Goal: Transaction & Acquisition: Purchase product/service

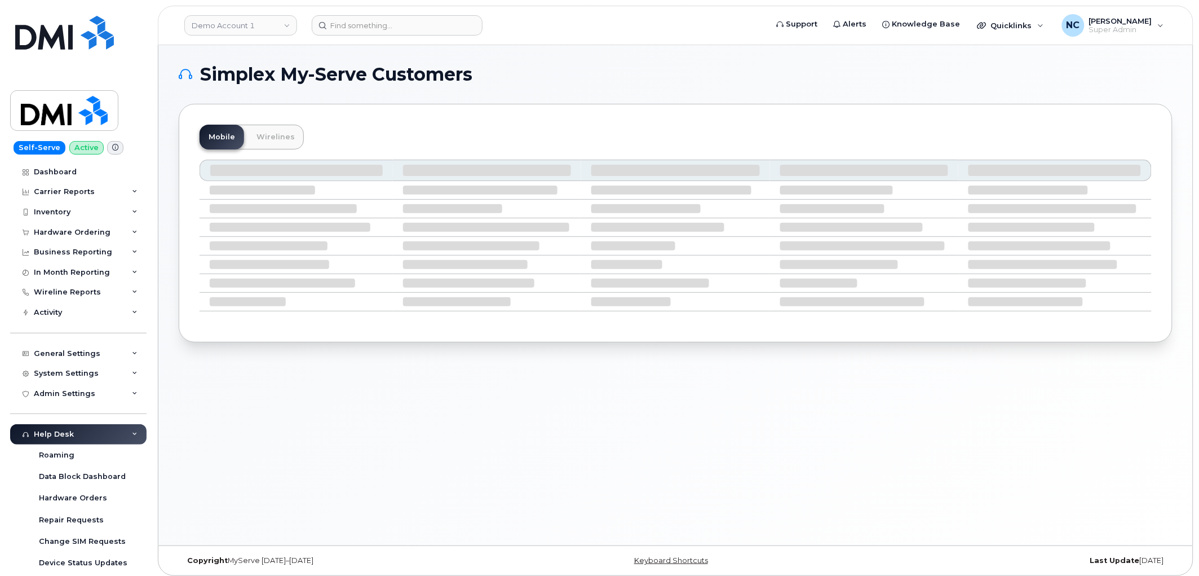
click at [388, 36] on header "Demo Account 1 Support Alerts Knowledge Base Quicklinks Suspend / Cancel Device…" at bounding box center [676, 25] width 1036 height 39
click at [388, 26] on input at bounding box center [397, 25] width 171 height 20
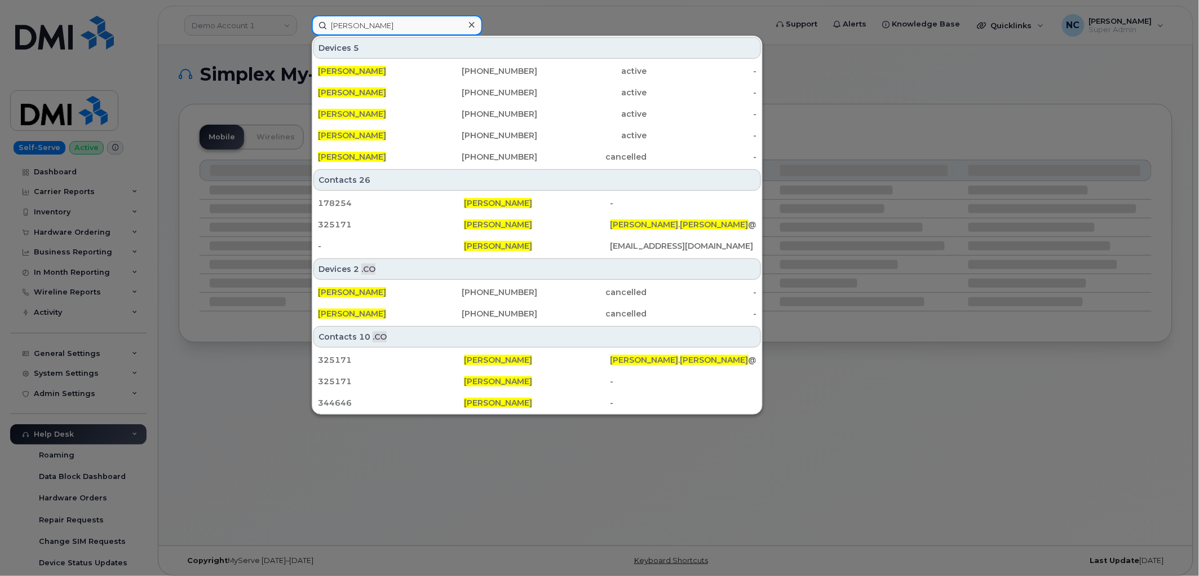
type input "daniel robinson"
drag, startPoint x: 526, startPoint y: 20, endPoint x: 517, endPoint y: 14, distance: 10.9
click at [527, 20] on div at bounding box center [599, 288] width 1199 height 576
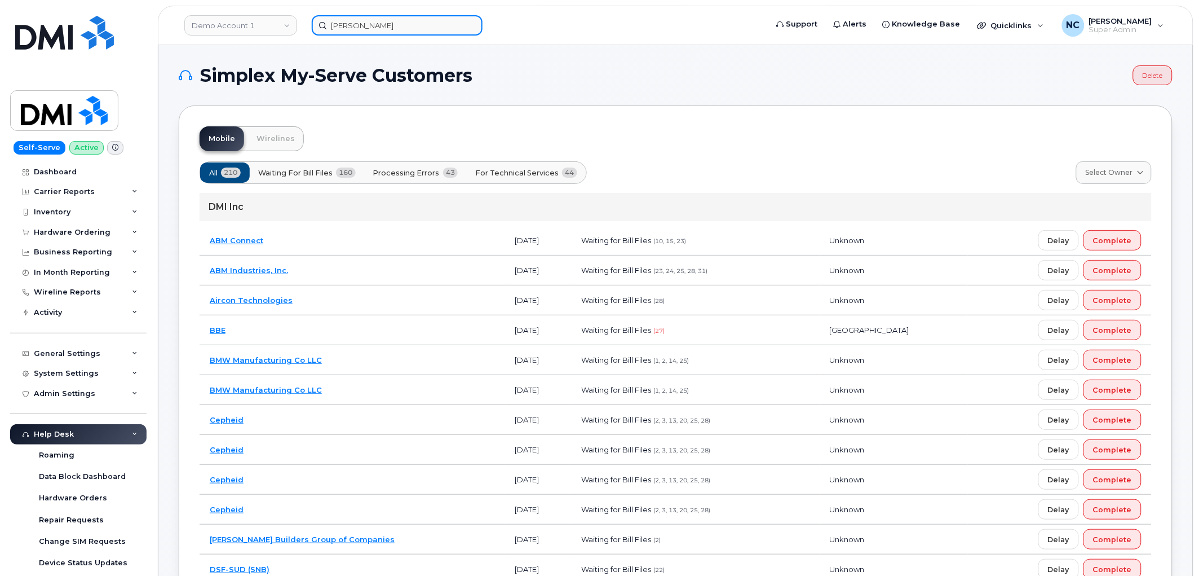
click at [364, 19] on input "daniel robinson" at bounding box center [397, 25] width 171 height 20
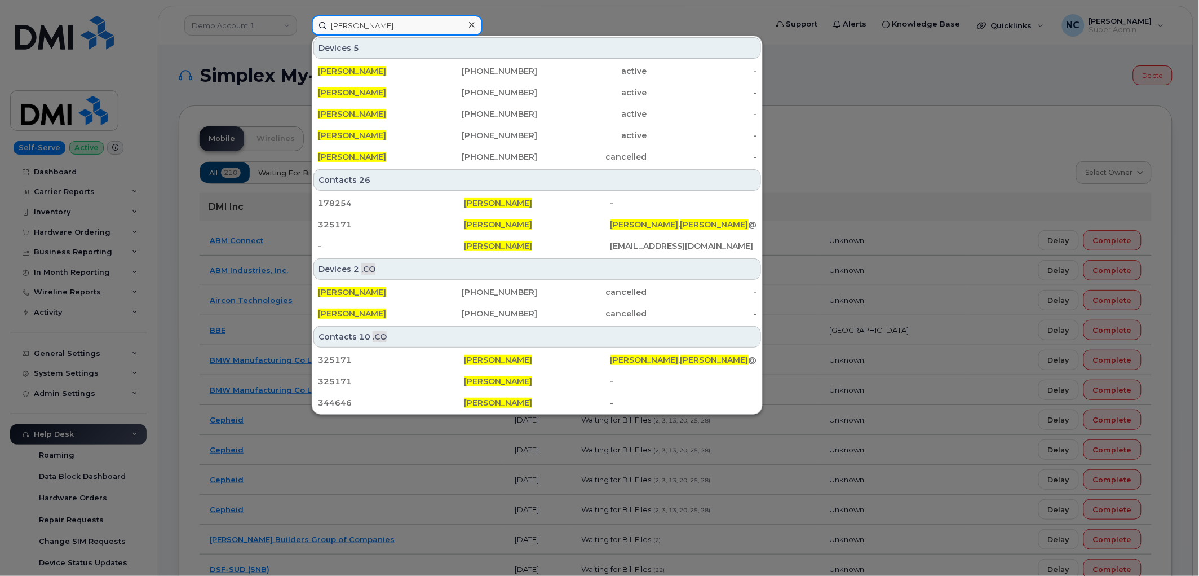
click at [407, 19] on input "daniel robinson" at bounding box center [397, 25] width 171 height 20
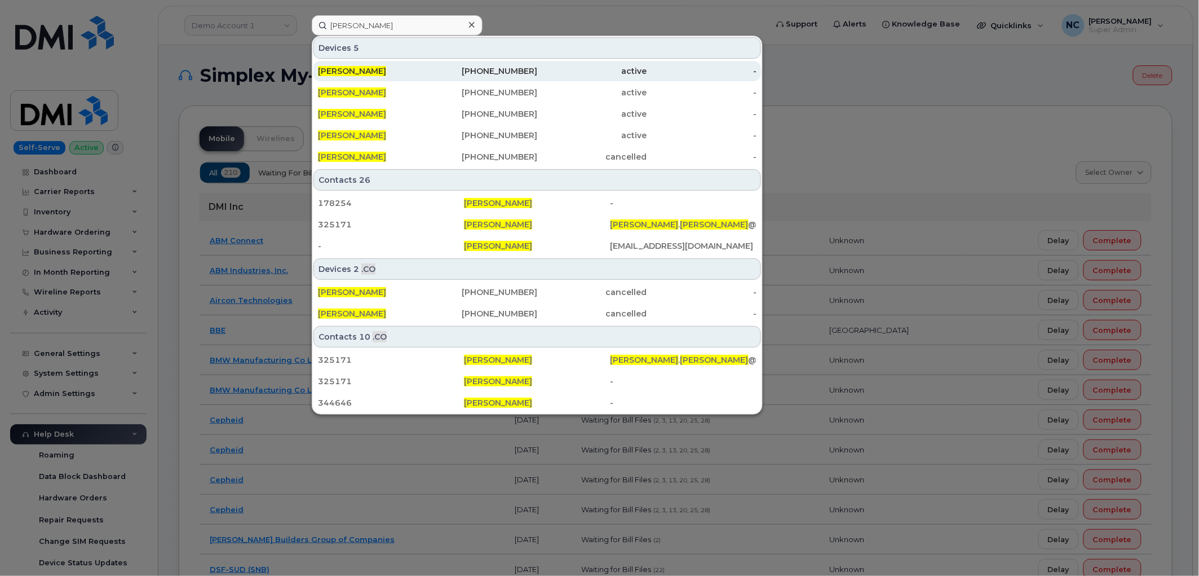
click at [469, 64] on div "610-247-0016" at bounding box center [483, 71] width 110 height 20
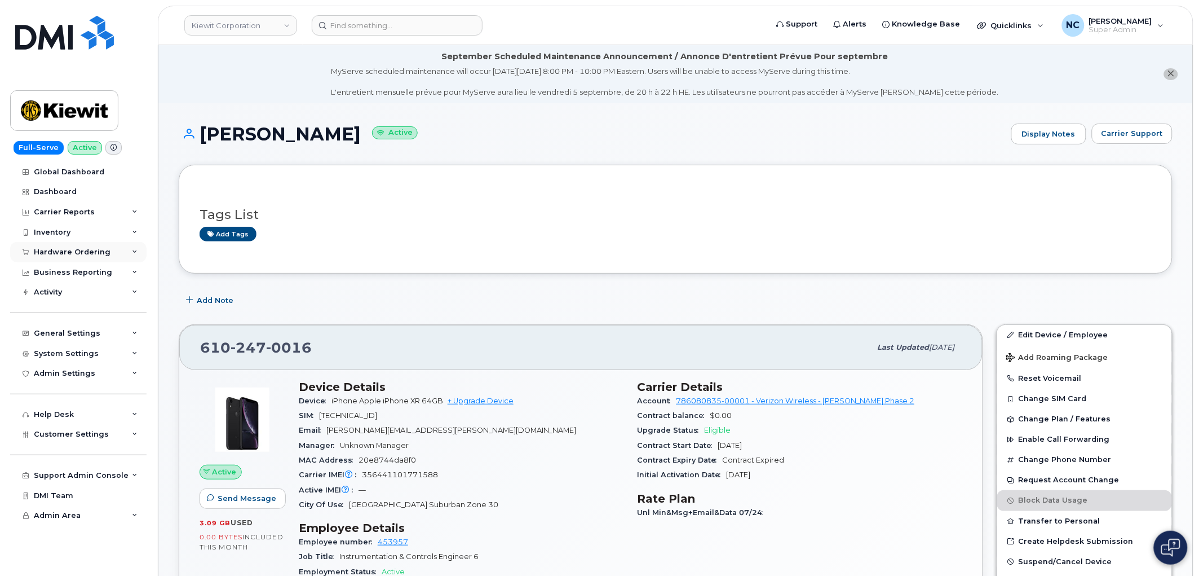
click at [94, 249] on div "Hardware Ordering" at bounding box center [72, 252] width 77 height 9
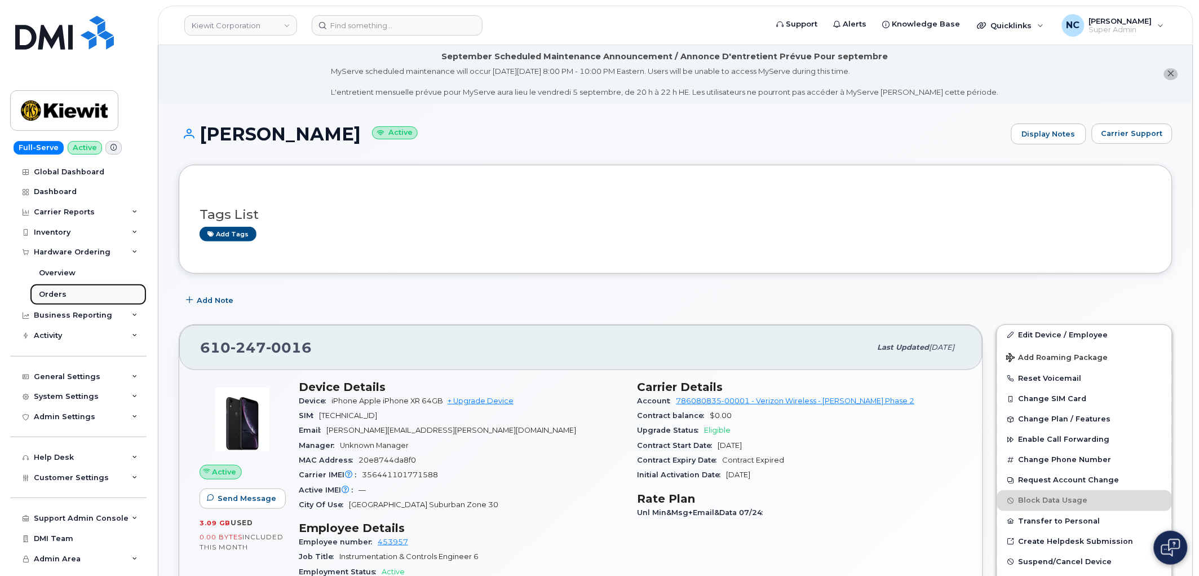
click at [54, 295] on div "Orders" at bounding box center [53, 294] width 28 height 10
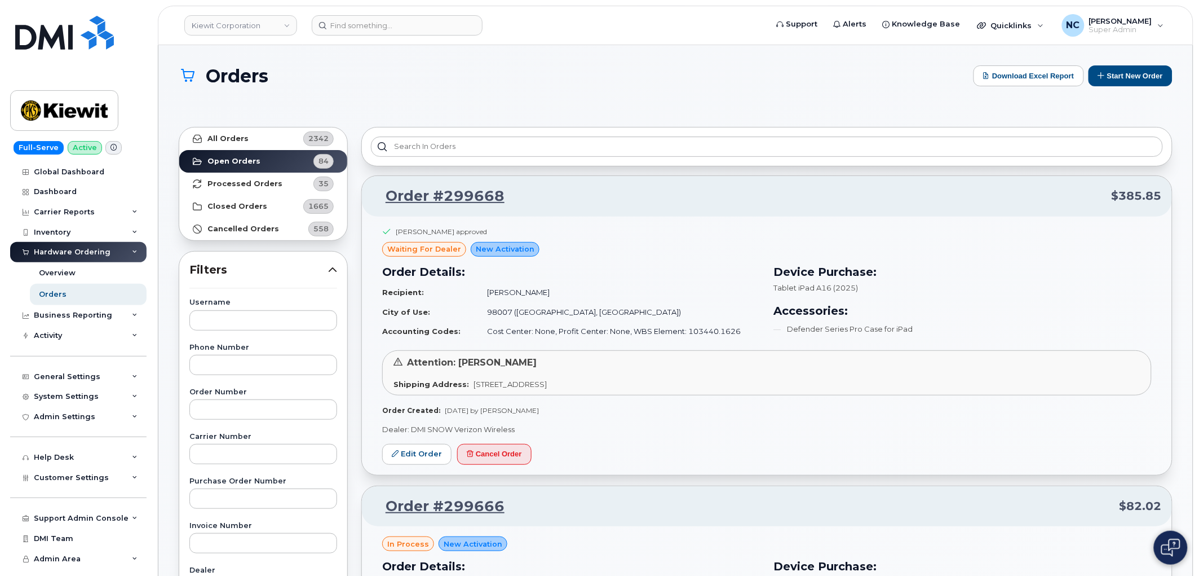
click at [1119, 87] on div "Orders Download Excel Report Start New Order" at bounding box center [676, 85] width 994 height 41
click at [1122, 82] on button "Start New Order" at bounding box center [1131, 75] width 84 height 21
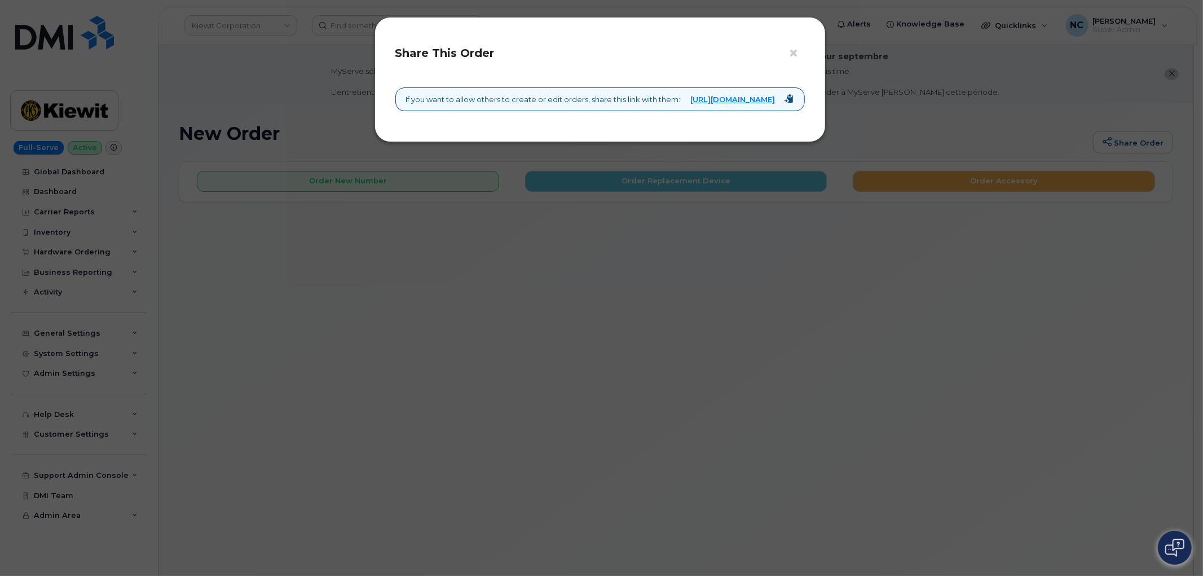
click at [1126, 63] on div "× Share This Order If you want to allow others to create or edit orders, share …" at bounding box center [601, 288] width 1203 height 576
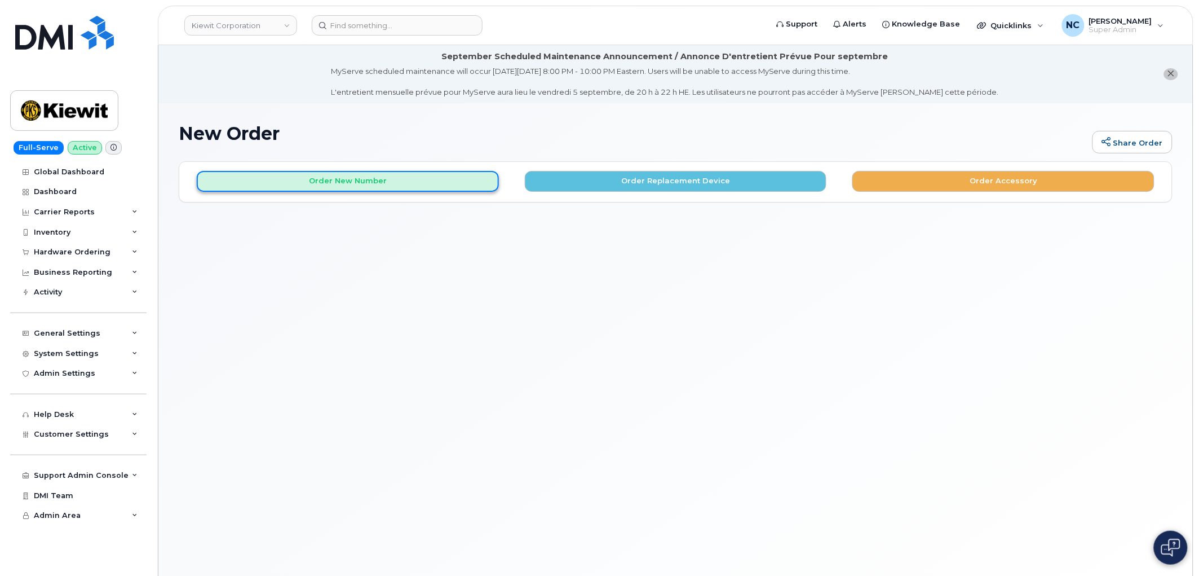
click at [358, 182] on button "Order New Number" at bounding box center [348, 181] width 302 height 21
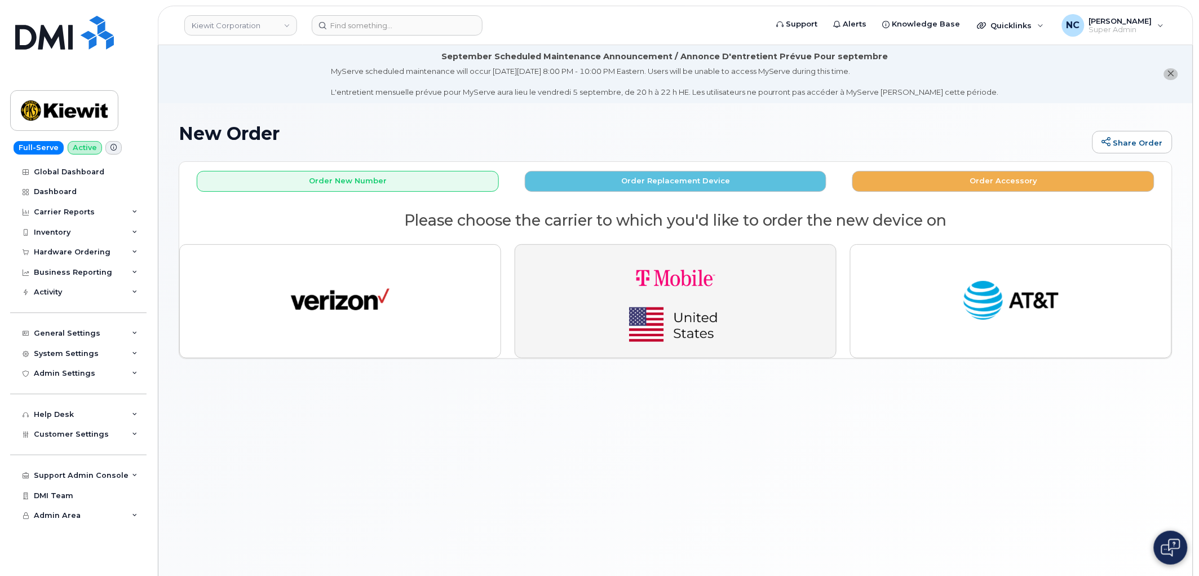
click at [688, 293] on img "button" at bounding box center [676, 301] width 158 height 95
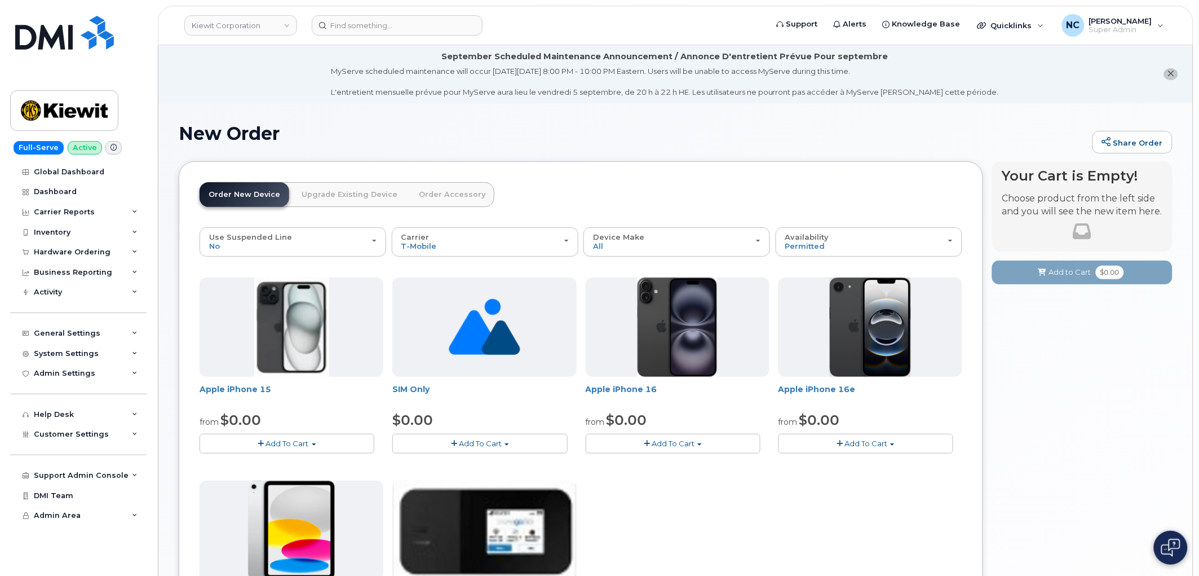
scroll to position [63, 0]
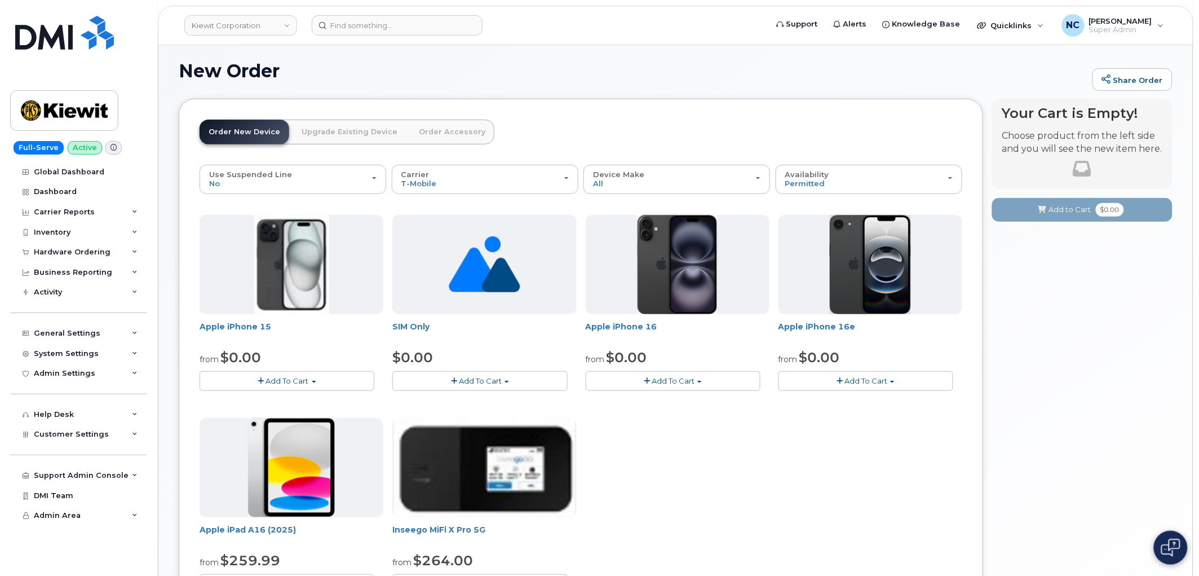
click at [842, 379] on span "button" at bounding box center [840, 380] width 6 height 7
click at [838, 401] on link "$0.00 - 2 Year Activation (128GB)" at bounding box center [853, 402] width 145 height 14
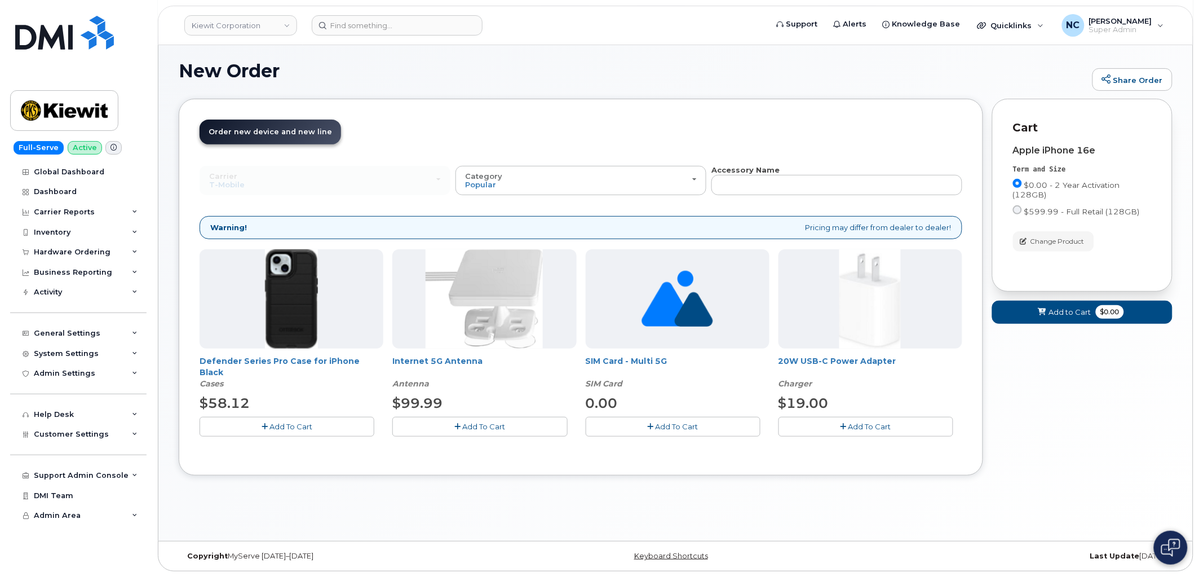
click at [337, 425] on button "Add To Cart" at bounding box center [287, 427] width 175 height 20
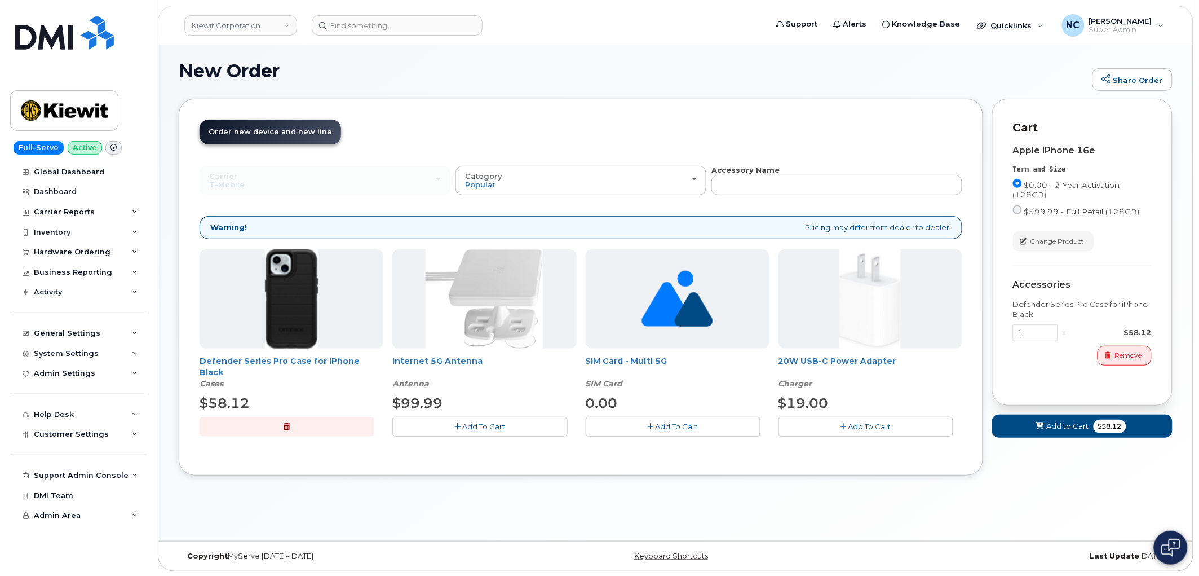
click at [832, 424] on button "Add To Cart" at bounding box center [866, 427] width 175 height 20
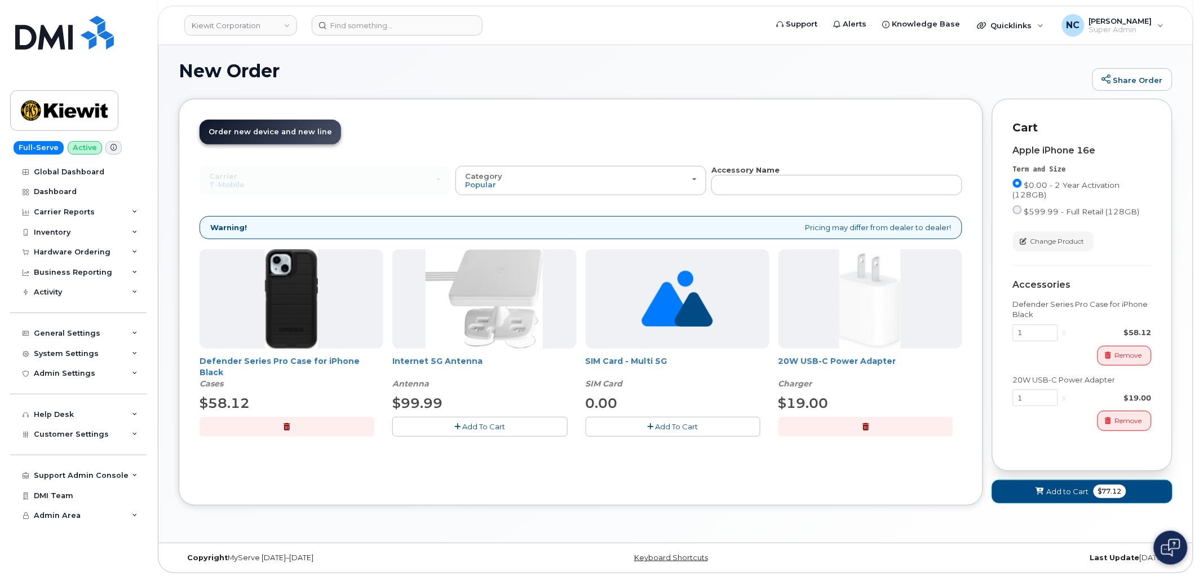
click at [1023, 486] on button "Add to Cart $77.12" at bounding box center [1082, 491] width 180 height 23
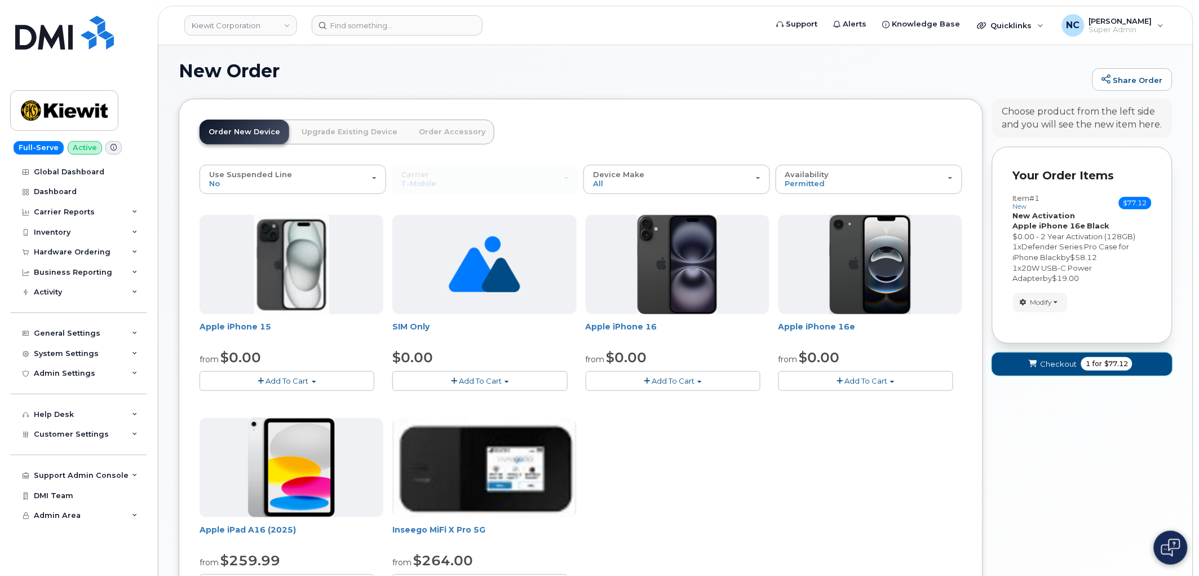
click at [1133, 357] on button "Checkout 1 for $77.12" at bounding box center [1082, 363] width 180 height 23
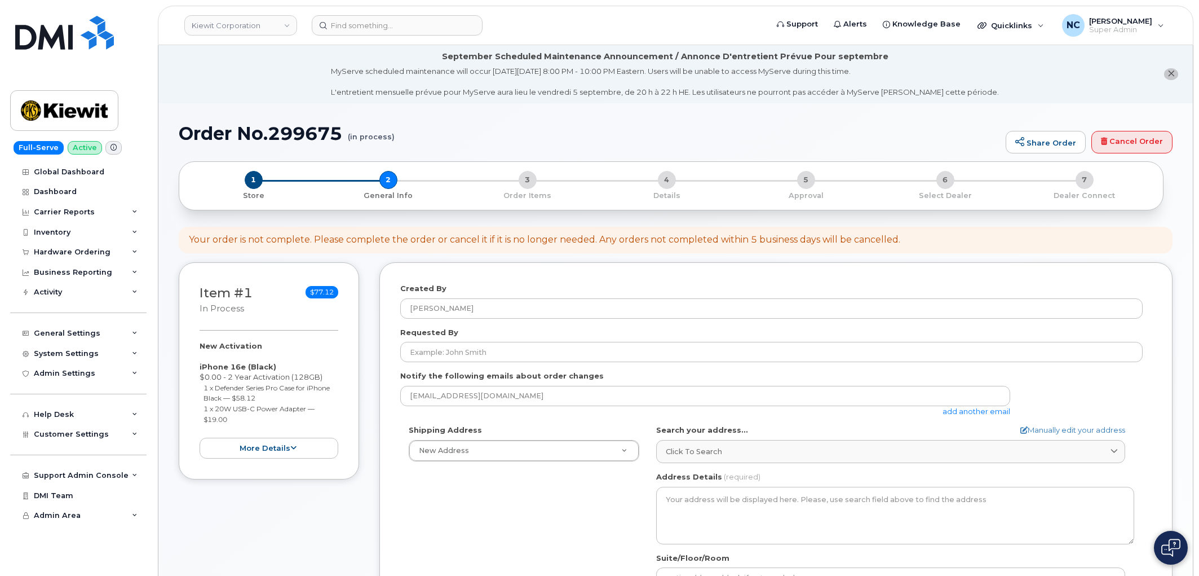
select select
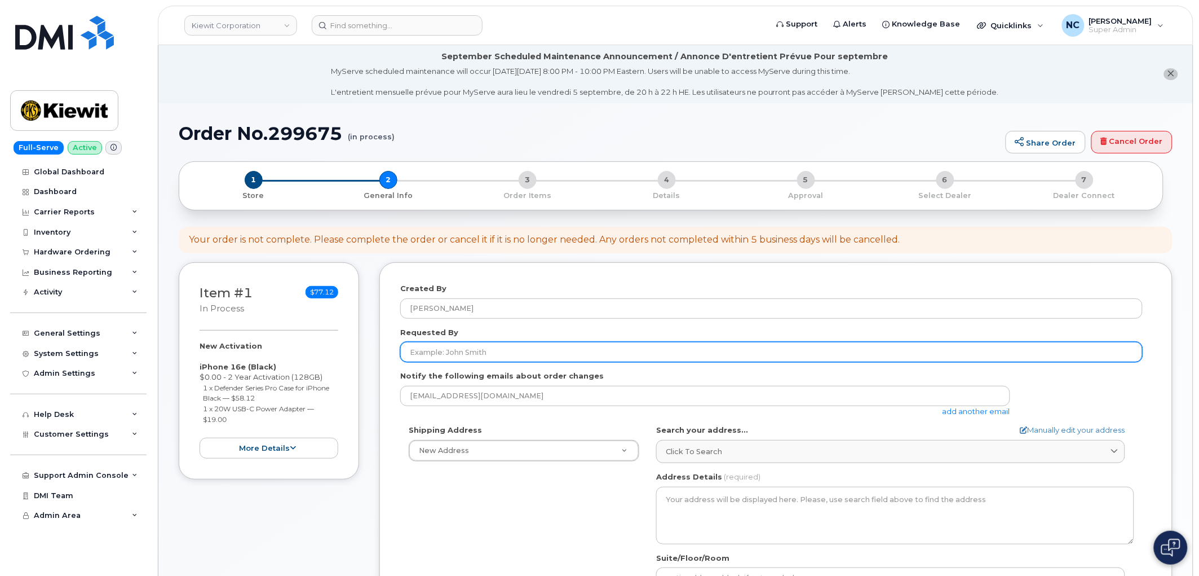
click at [530, 351] on input "Requested By" at bounding box center [771, 352] width 743 height 20
paste input "[PERSON_NAME]"
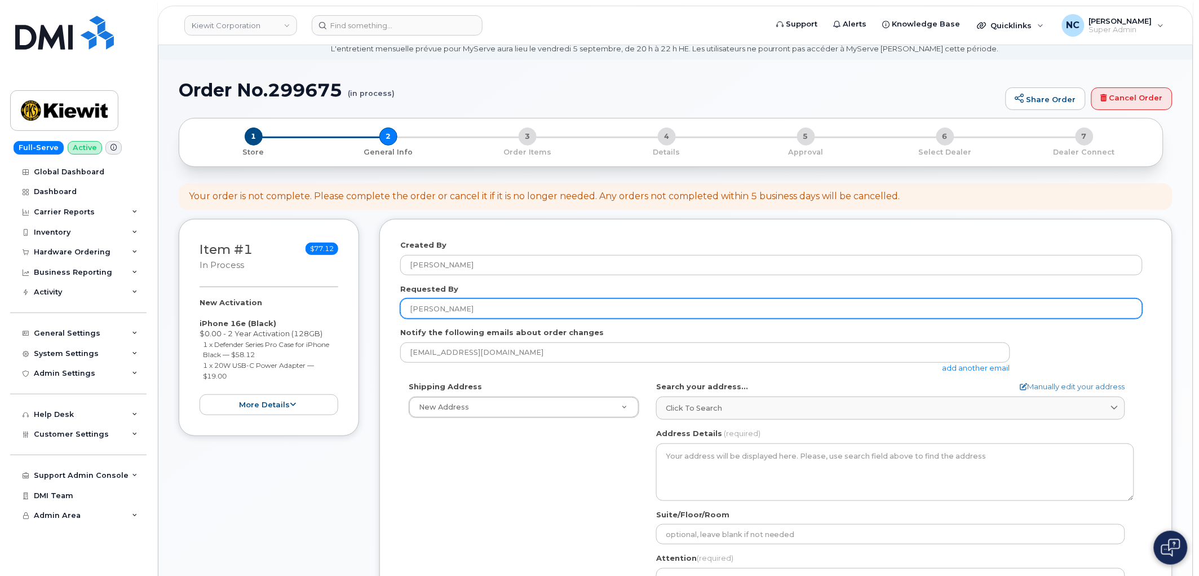
scroll to position [63, 0]
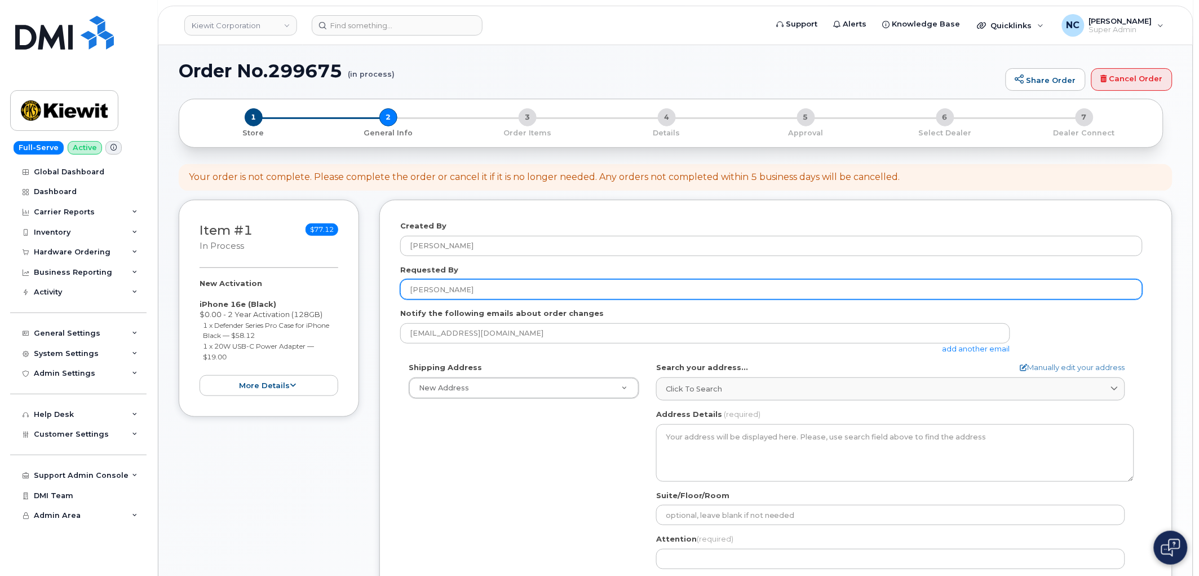
type input "[PERSON_NAME]"
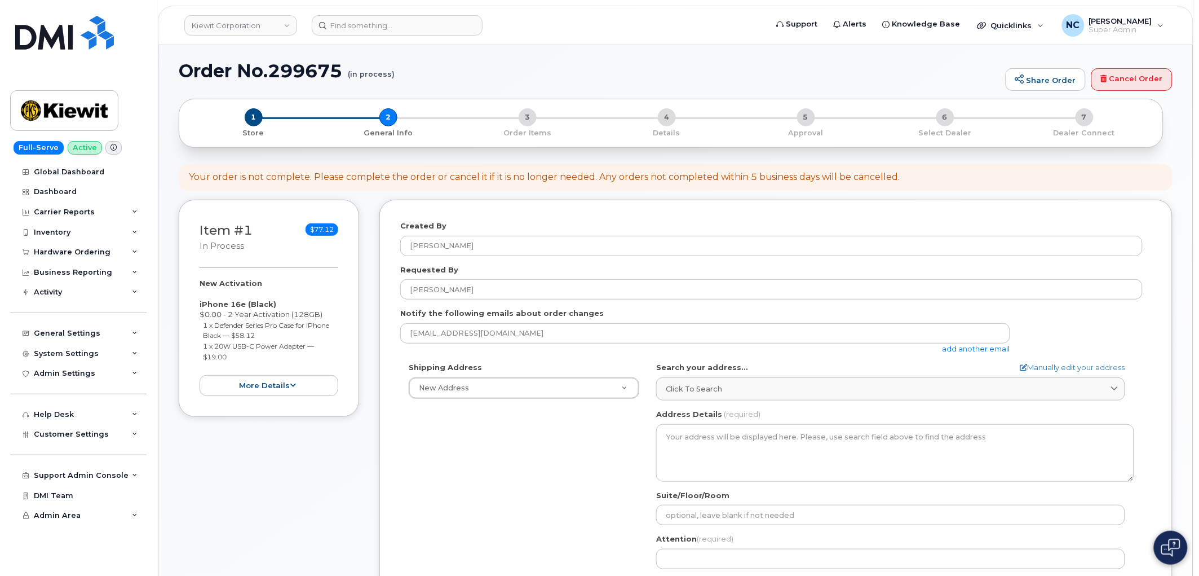
click at [967, 351] on link "add another email" at bounding box center [977, 348] width 68 height 9
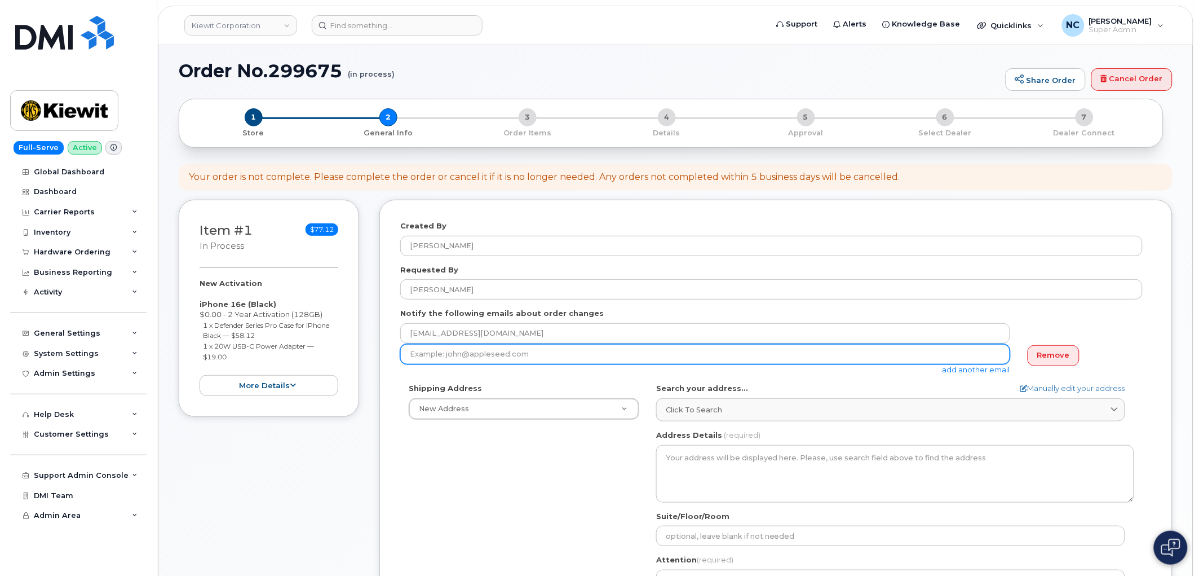
click at [612, 362] on input "email" at bounding box center [705, 354] width 610 height 20
click at [576, 358] on input "email" at bounding box center [705, 354] width 610 height 20
click at [648, 353] on input "email" at bounding box center [705, 354] width 610 height 20
click at [626, 356] on input "email" at bounding box center [705, 354] width 610 height 20
paste input "[PERSON_NAME][EMAIL_ADDRESS][PERSON_NAME][DOMAIN_NAME]"
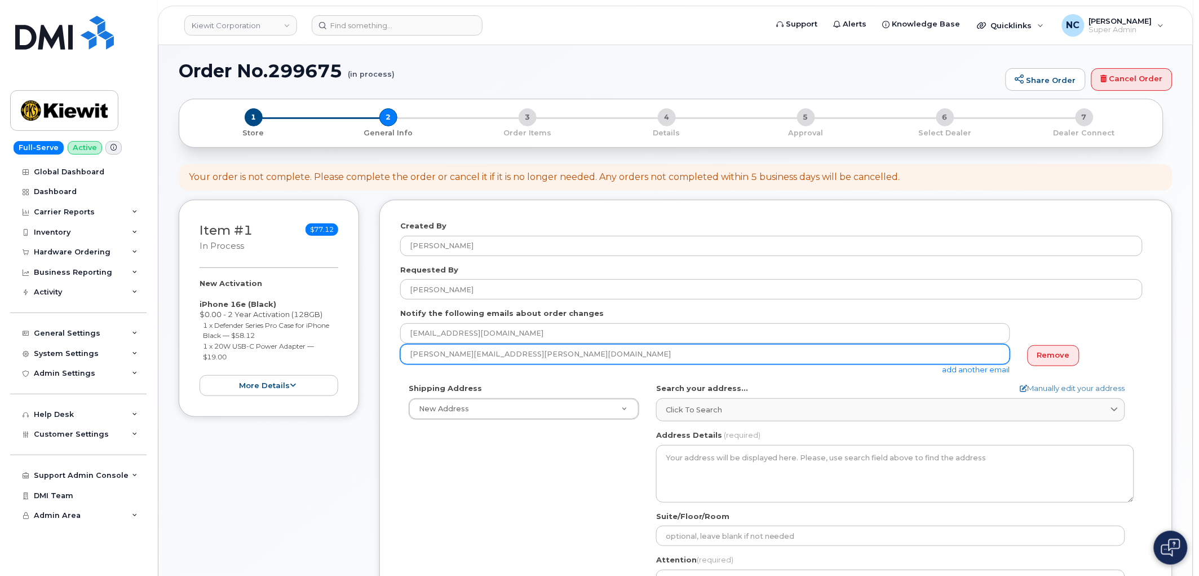
type input "[PERSON_NAME][EMAIL_ADDRESS][PERSON_NAME][DOMAIN_NAME]"
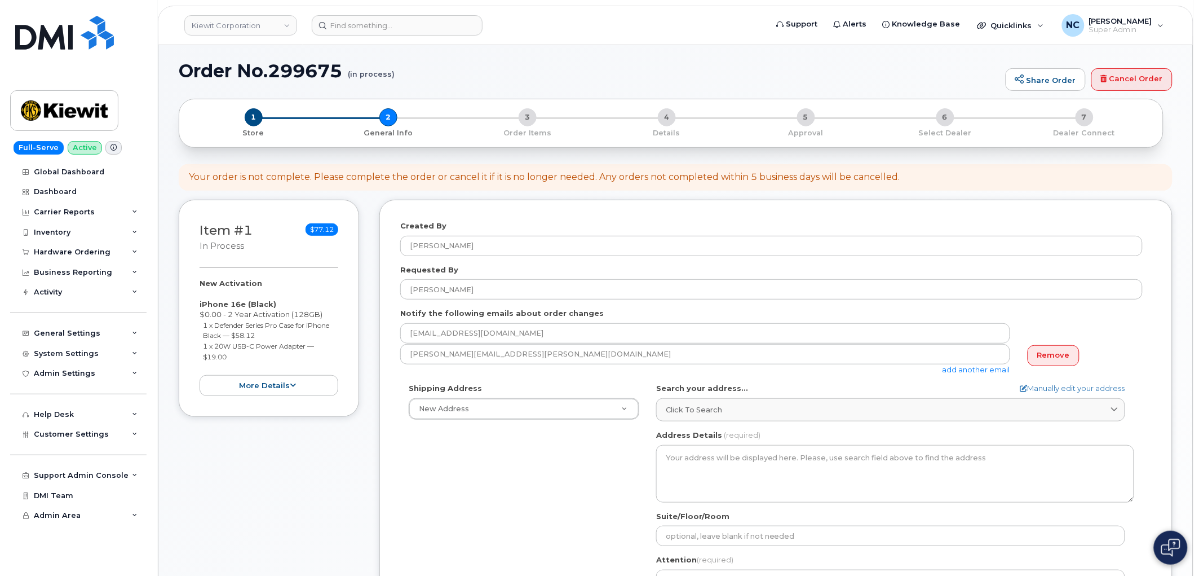
click at [965, 366] on link "add another email" at bounding box center [977, 369] width 68 height 9
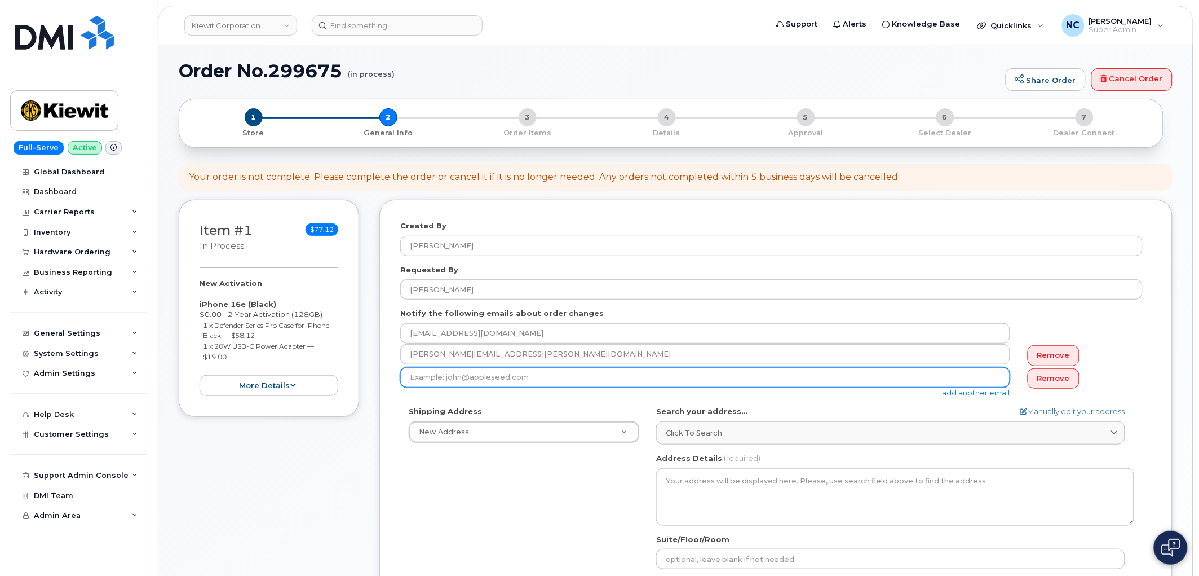
click at [454, 378] on input "email" at bounding box center [705, 377] width 610 height 20
paste input "[PERSON_NAME][EMAIL_ADDRESS][PERSON_NAME][PERSON_NAME][DOMAIN_NAME]"
type input "[PERSON_NAME][EMAIL_ADDRESS][PERSON_NAME][PERSON_NAME][DOMAIN_NAME]"
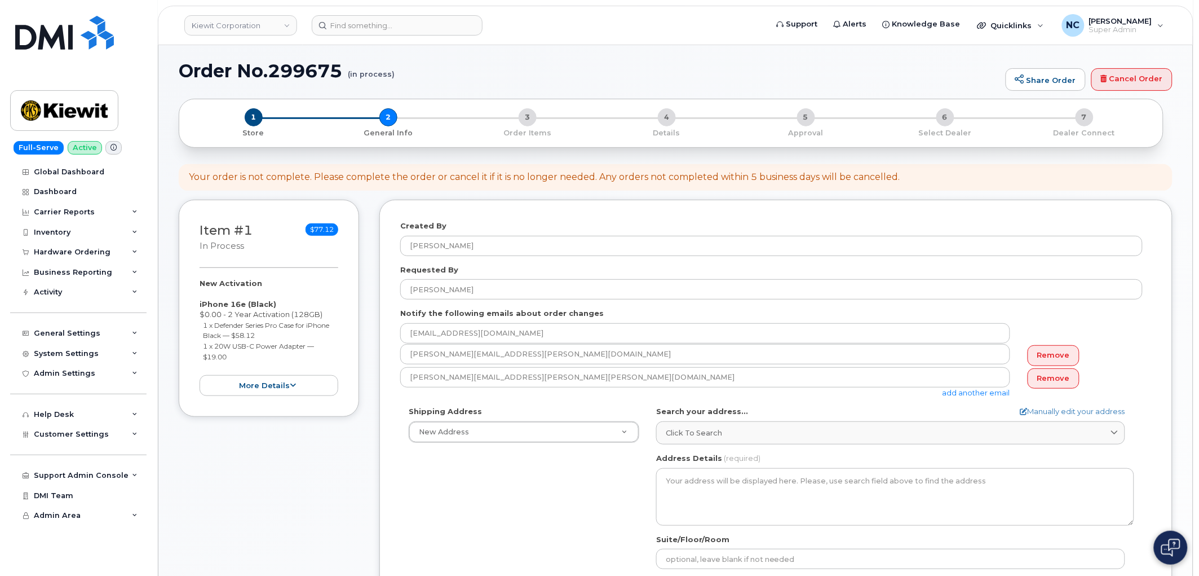
click at [381, 429] on div "Created By Nicholas Capella Requested By Daniel Robinson Notify the following e…" at bounding box center [775, 457] width 793 height 515
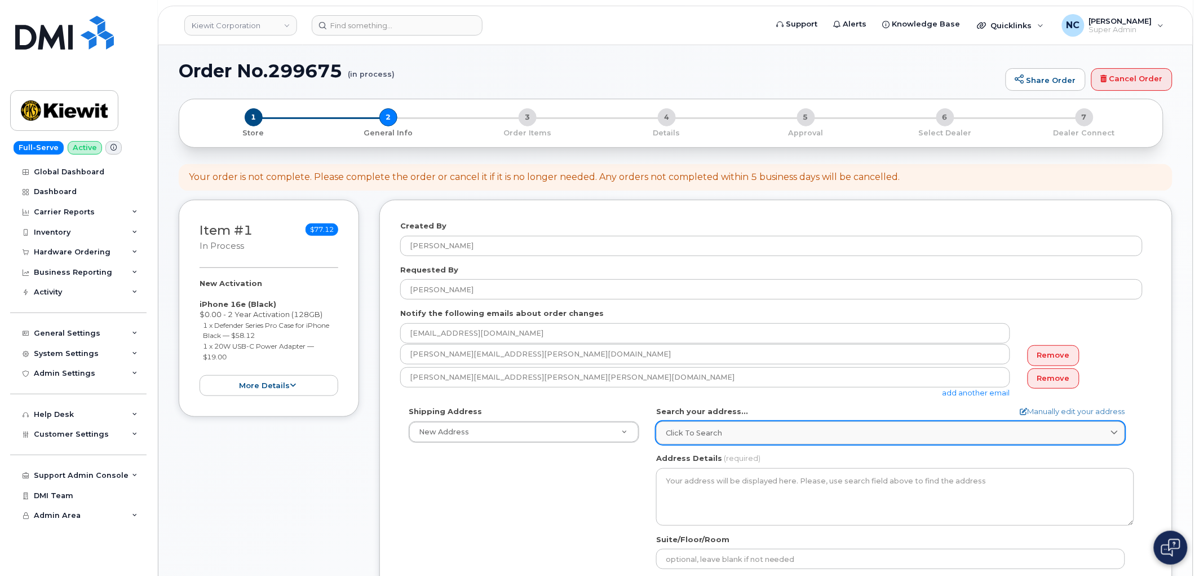
click at [679, 428] on span "Click to search" at bounding box center [694, 432] width 56 height 11
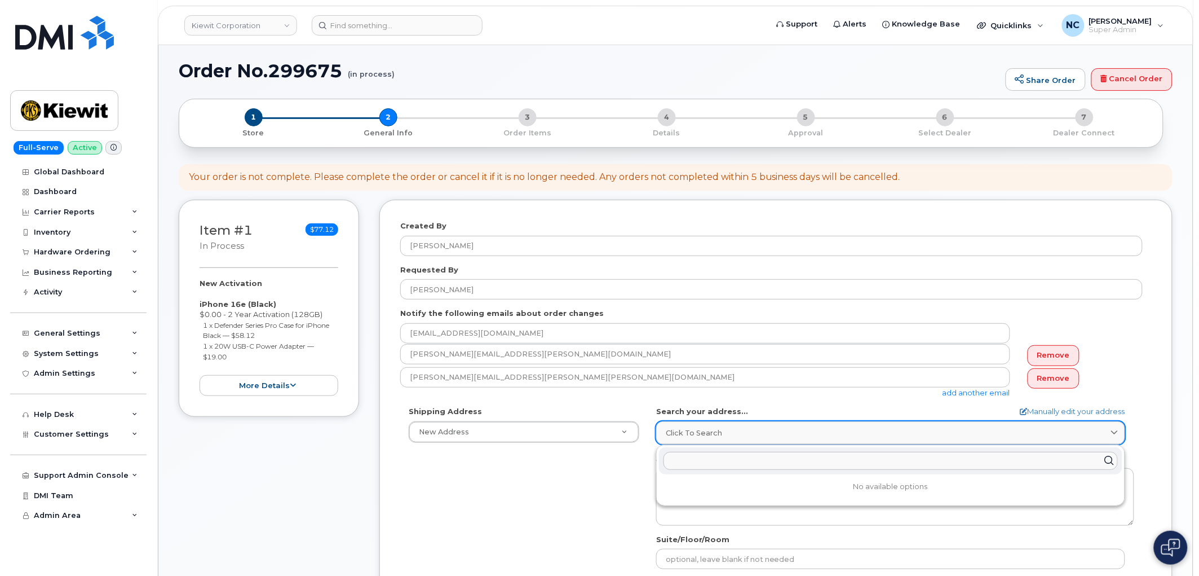
paste input "[STREET_ADDRESS][PERSON_NAME], Attention: [PERSON_NAME]"
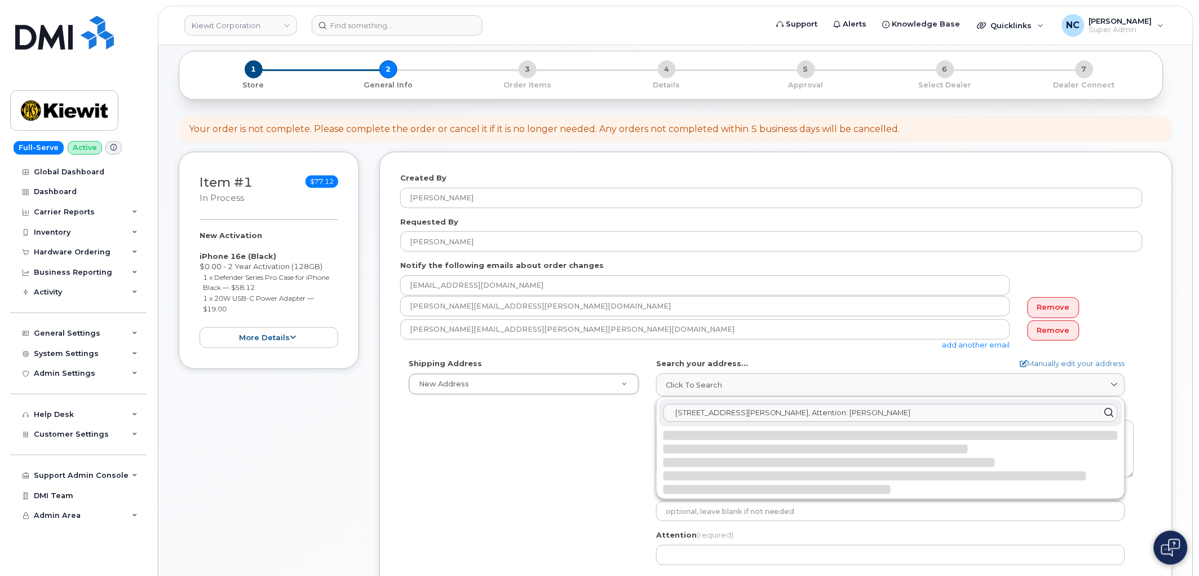
scroll to position [125, 0]
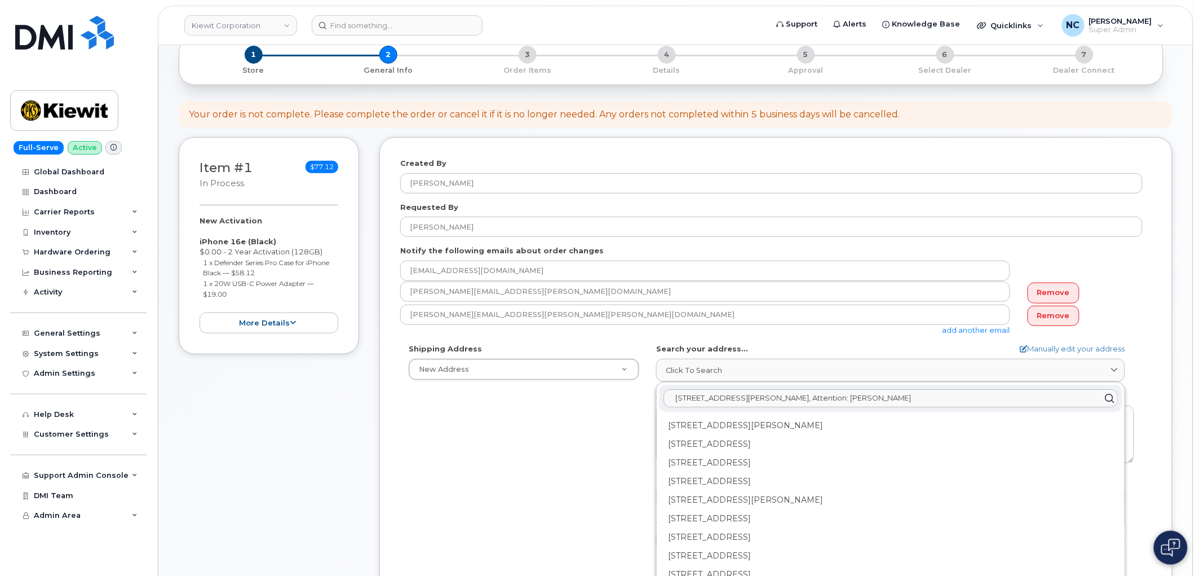
drag, startPoint x: 980, startPoint y: 395, endPoint x: 859, endPoint y: 401, distance: 121.4
click at [859, 401] on input "[STREET_ADDRESS][PERSON_NAME], Attention: [PERSON_NAME]" at bounding box center [891, 398] width 454 height 18
type input "[STREET_ADDRESS][PERSON_NAME]"
drag, startPoint x: 869, startPoint y: 396, endPoint x: 533, endPoint y: 404, distance: 336.1
click at [533, 404] on div "Shipping Address New Address New Address 4677 Glenforest Dr NE 16301 Texas 249 …" at bounding box center [771, 472] width 743 height 259
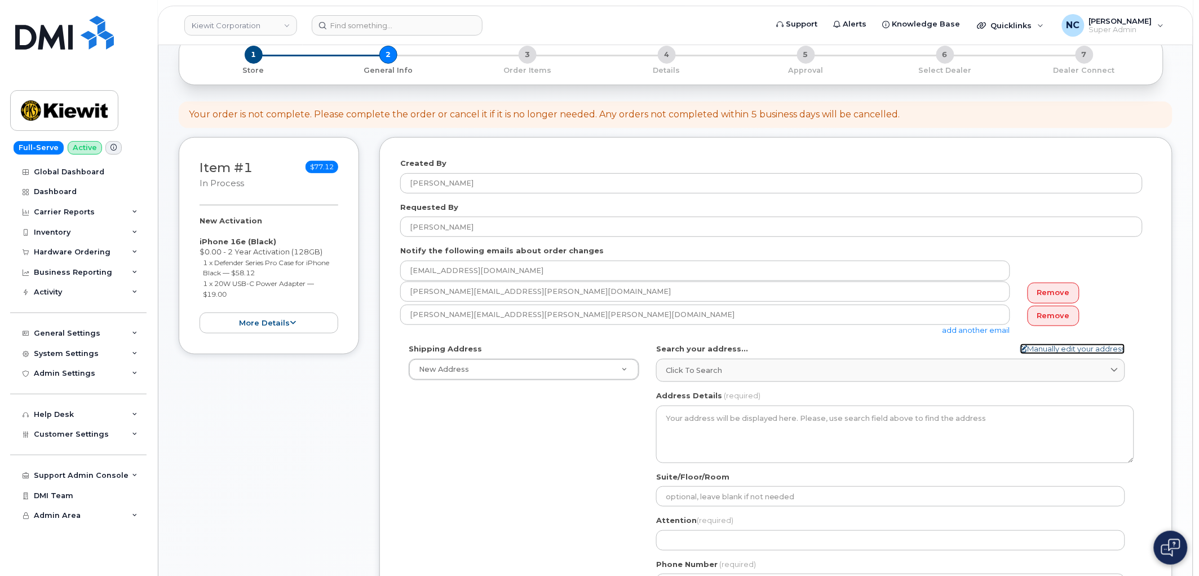
click at [1039, 353] on link "Manually edit your address" at bounding box center [1072, 348] width 105 height 11
select select
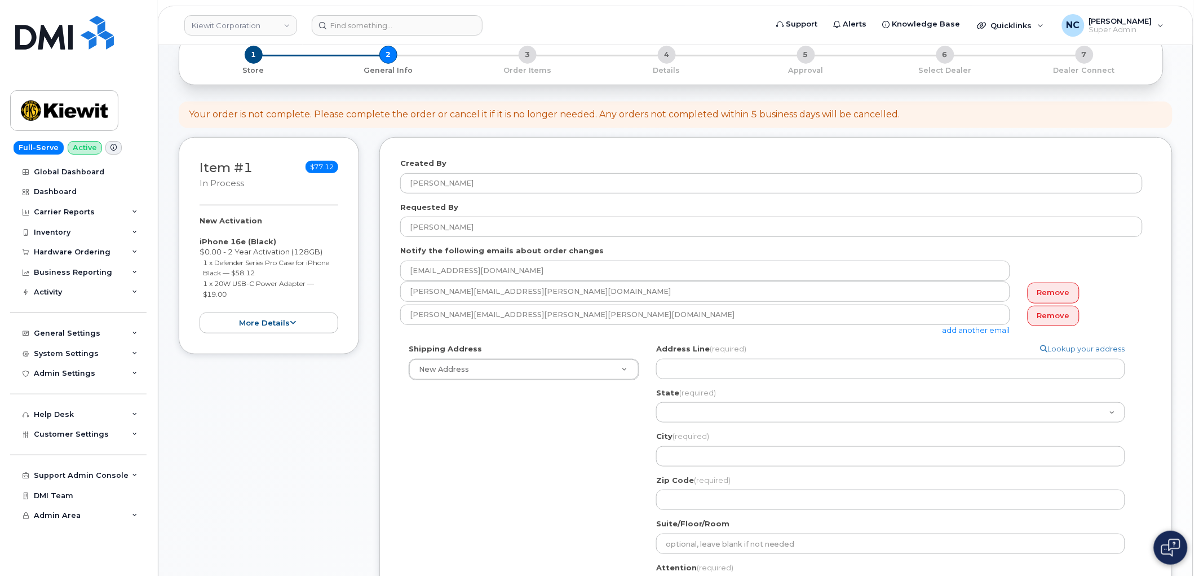
click at [872, 381] on div "Address Line (required) Lookup your address State (required) Alabama Alaska Ame…" at bounding box center [895, 426] width 478 height 166
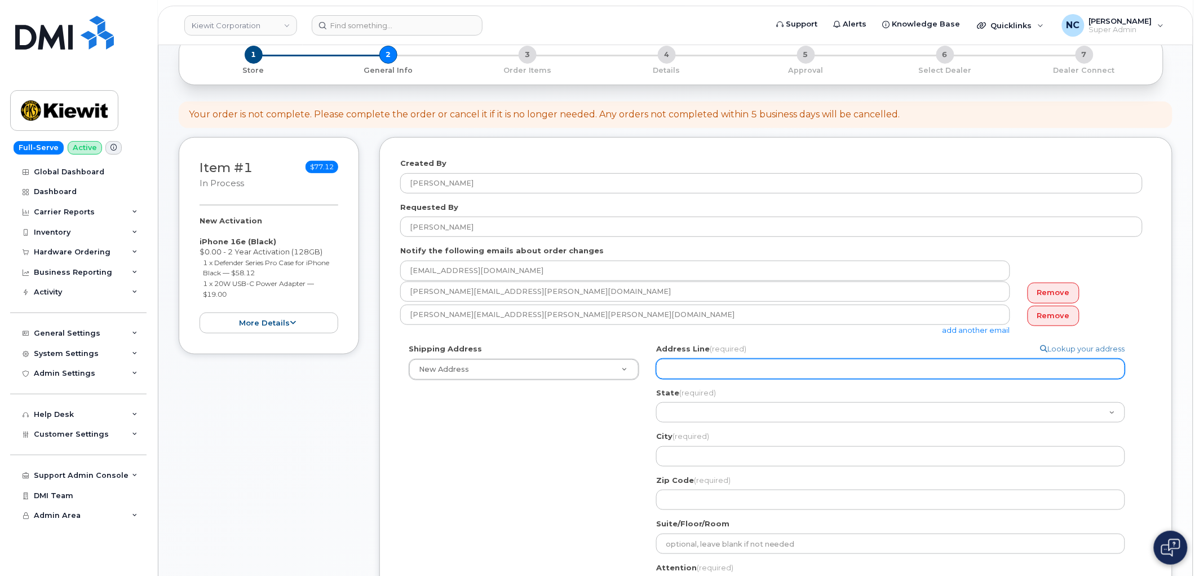
click at [835, 365] on input "Address Line (required)" at bounding box center [890, 369] width 469 height 20
paste input "[STREET_ADDRESS][PERSON_NAME], Attention: [PERSON_NAME]"
type input "[STREET_ADDRESS][PERSON_NAME], Attention: [PERSON_NAME]"
click at [730, 369] on input "[STREET_ADDRESS][PERSON_NAME], Attention: [PERSON_NAME]" at bounding box center [890, 369] width 469 height 20
drag, startPoint x: 730, startPoint y: 369, endPoint x: 783, endPoint y: 370, distance: 53.0
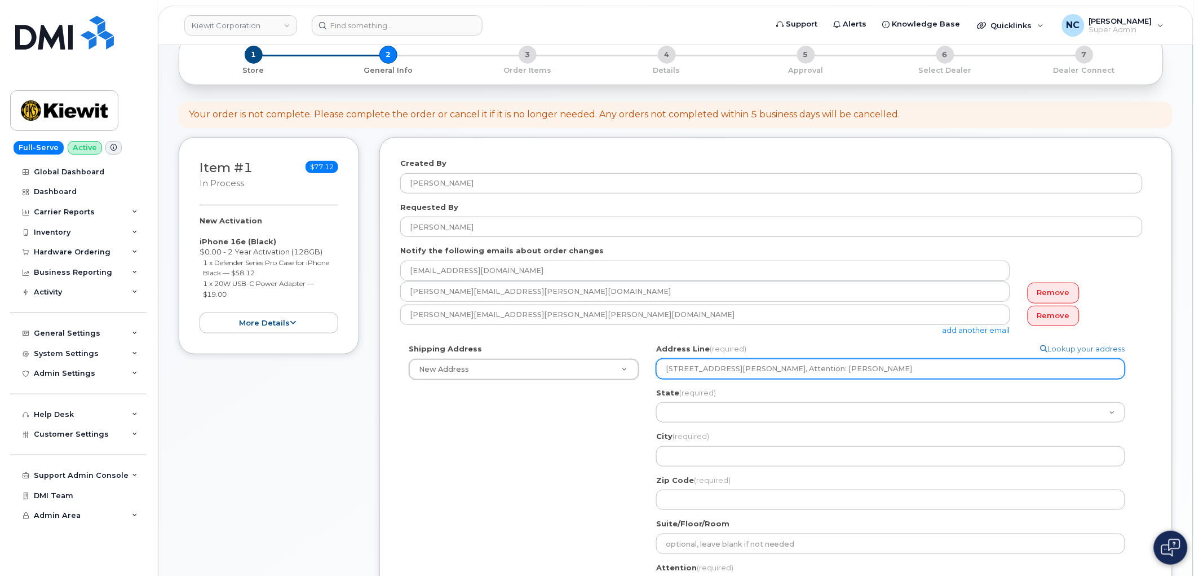
click at [783, 370] on input "[STREET_ADDRESS][PERSON_NAME], Attention: [PERSON_NAME]" at bounding box center [890, 369] width 469 height 20
select select
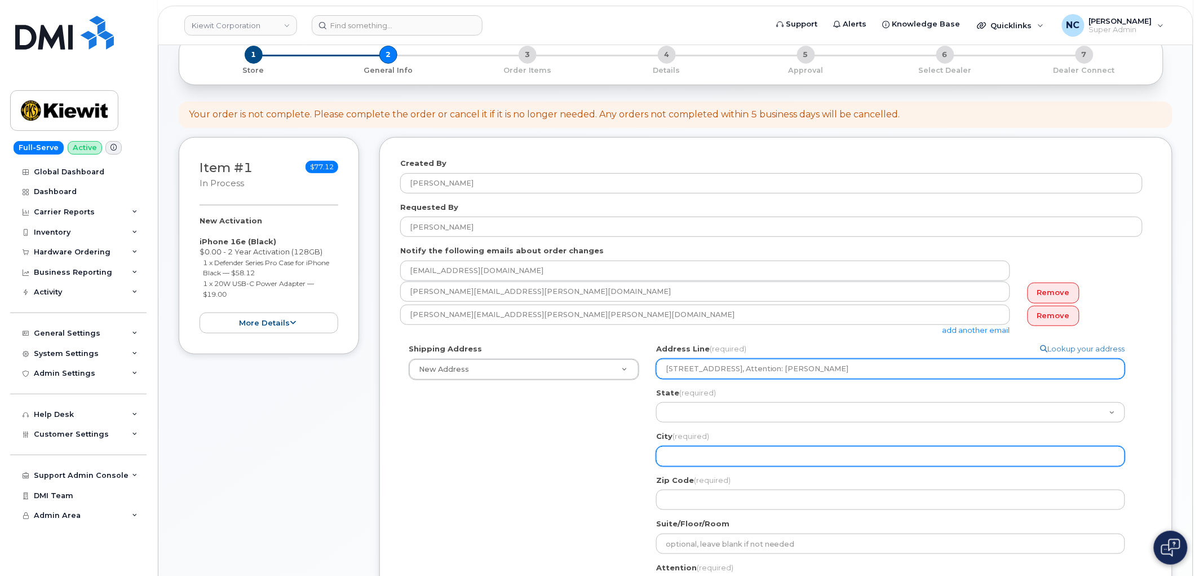
type input "134 Bantery Rd, , PA, 19380, USA, Attention: Daniel Robinson"
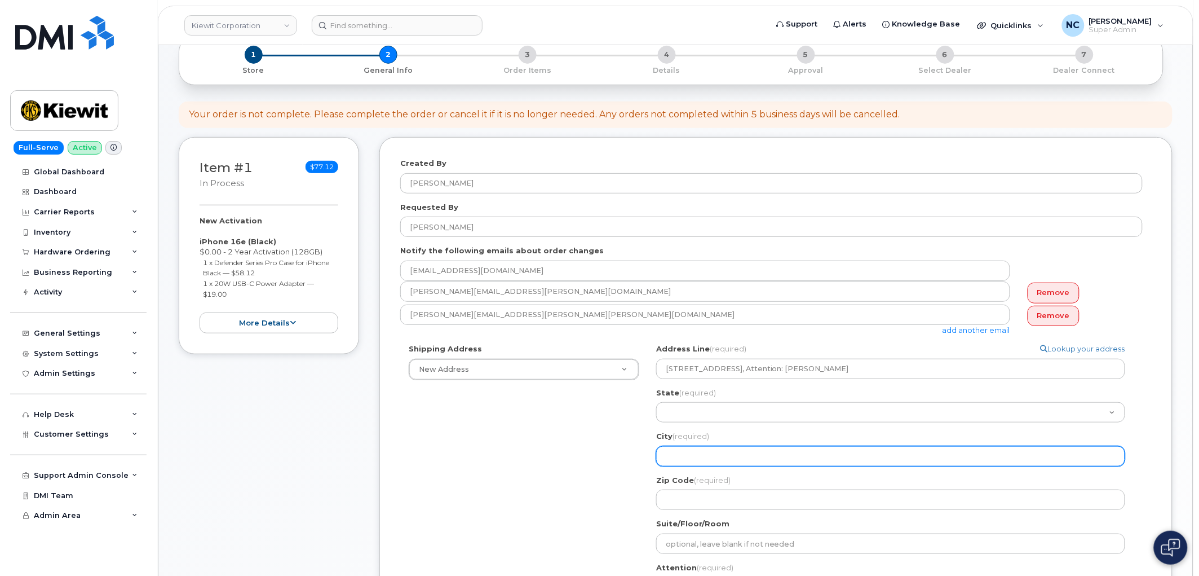
click at [720, 459] on input "City (required)" at bounding box center [890, 456] width 469 height 20
paste input "Wester Chester"
select select
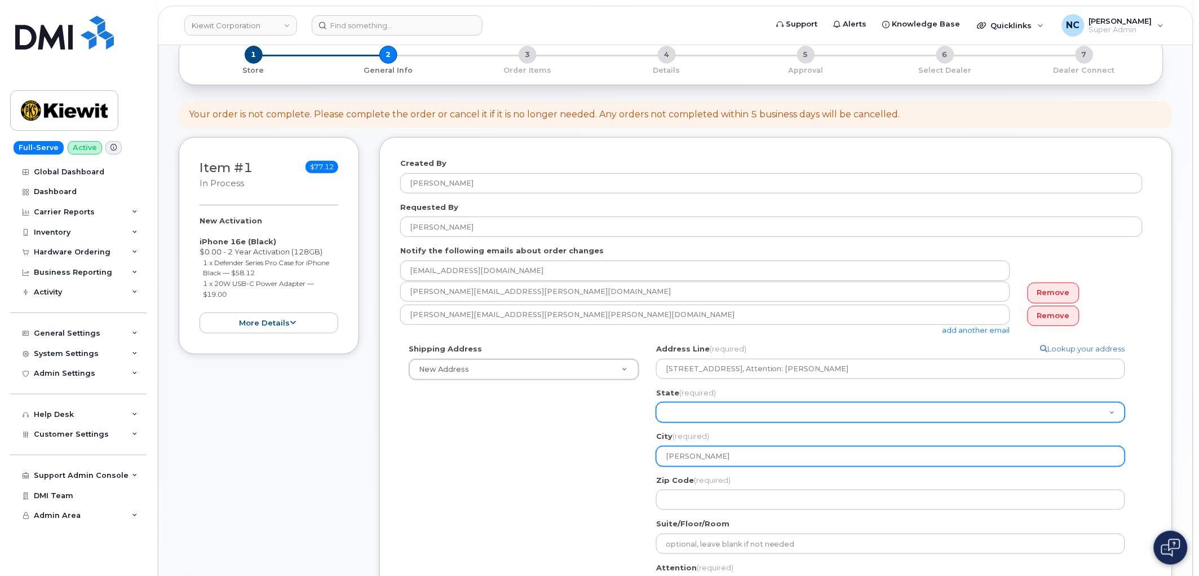
type input "Wester Chester"
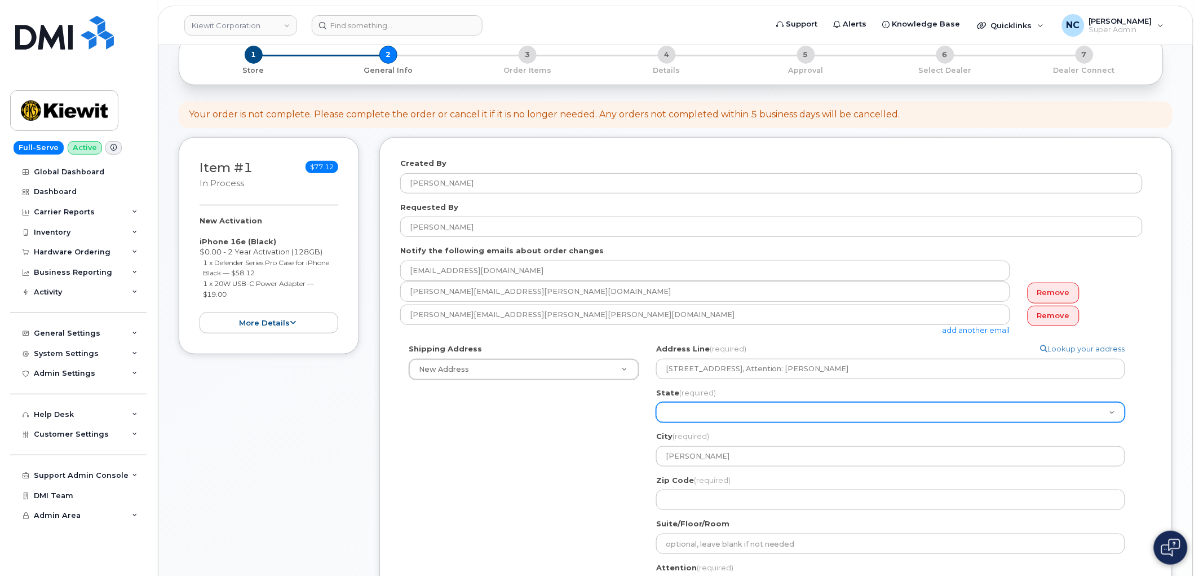
click at [705, 412] on select "Alabama Alaska American Samoa Arizona Arkansas California Colorado Connecticut …" at bounding box center [890, 412] width 469 height 20
select select "PA"
click at [656, 402] on select "Alabama Alaska American Samoa Arizona Arkansas California Colorado Connecticut …" at bounding box center [890, 412] width 469 height 20
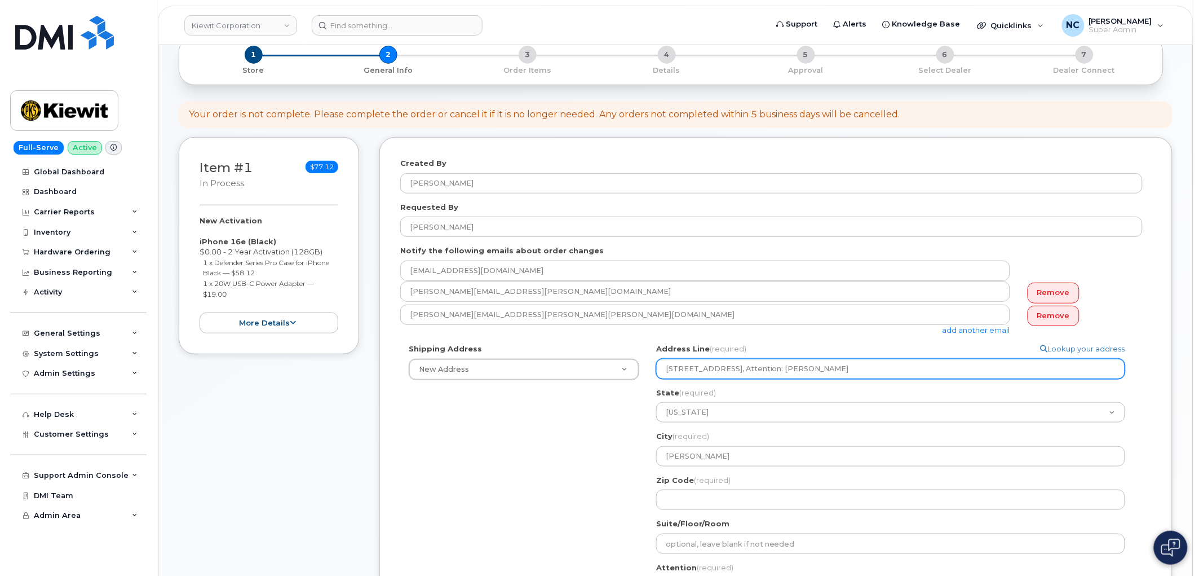
drag, startPoint x: 750, startPoint y: 369, endPoint x: 769, endPoint y: 371, distance: 18.7
click at [769, 371] on input "134 Bantery Rd, , PA, 19380, USA, Attention: Daniel Robinson" at bounding box center [890, 369] width 469 height 20
select select
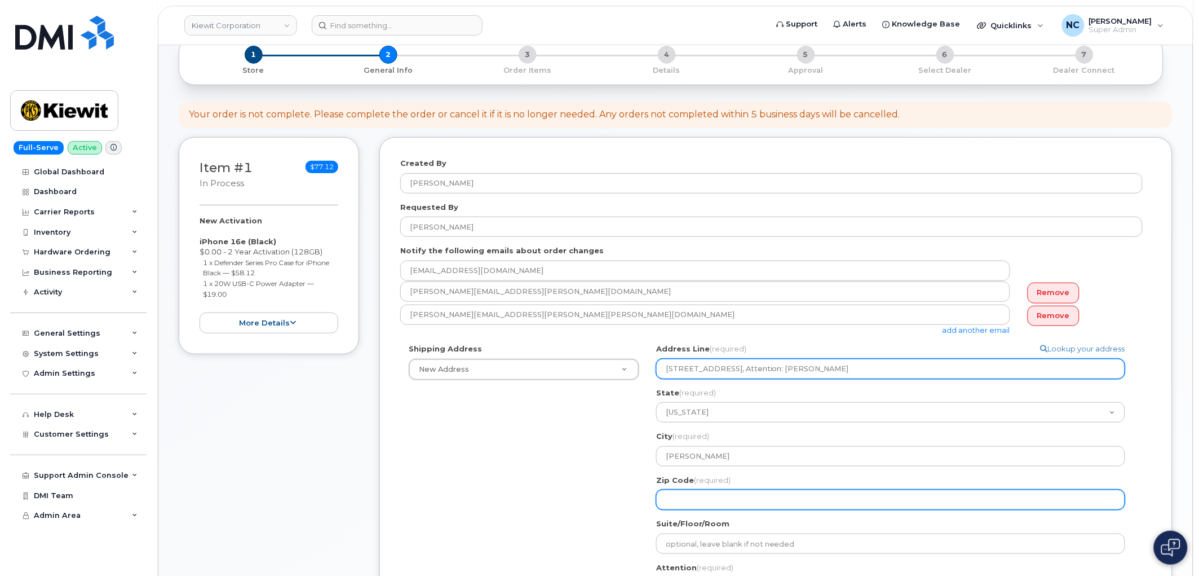
type input "134 Bantery Rd, , PA, , USA, Attention: Daniel Robinson"
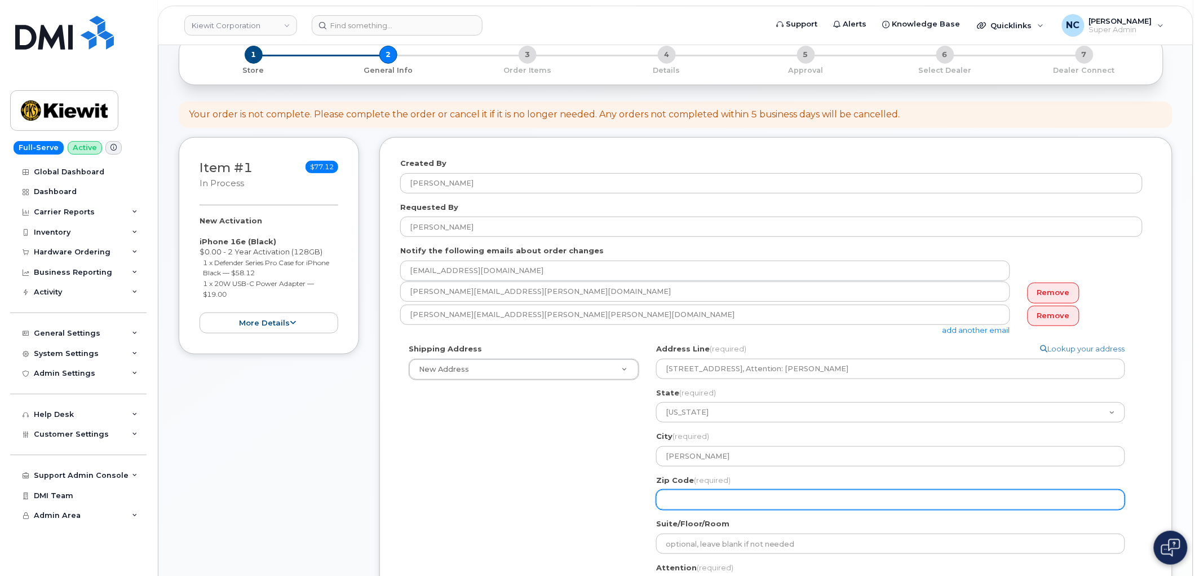
click at [696, 498] on input "Zip Code (required)" at bounding box center [890, 499] width 469 height 20
paste input "19380"
select select
type input "19380"
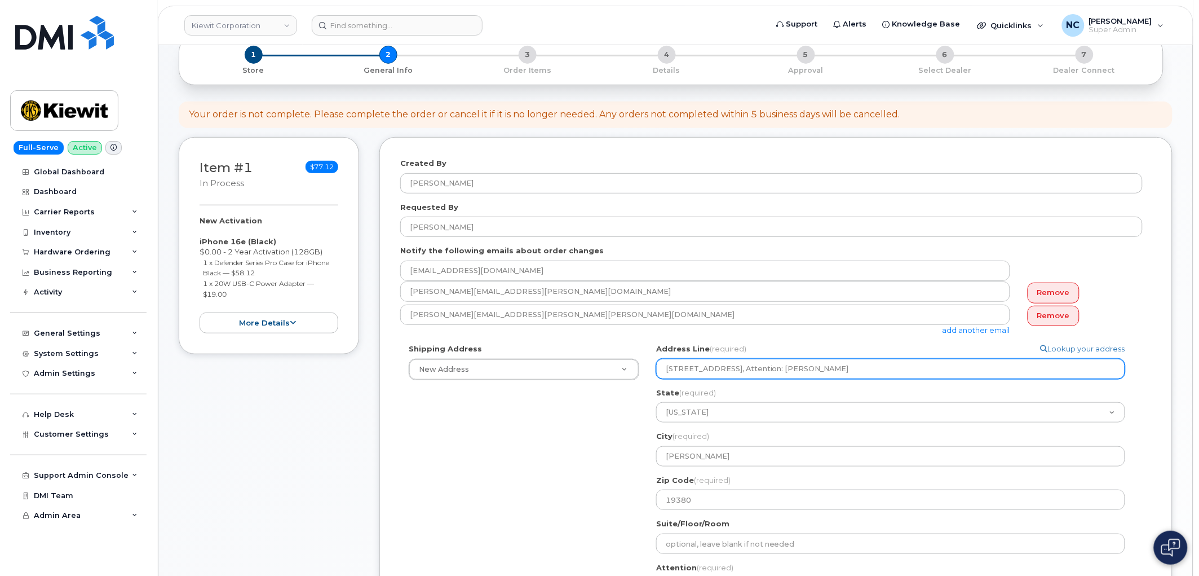
drag, startPoint x: 922, startPoint y: 379, endPoint x: 885, endPoint y: 378, distance: 36.7
click at [921, 378] on div "Address Line (required) Lookup your address 134 Bantery Rd, , PA, , USA, Attent…" at bounding box center [895, 426] width 478 height 166
drag, startPoint x: 875, startPoint y: 374, endPoint x: 807, endPoint y: 379, distance: 68.4
click at [807, 379] on div "Address Line (required) Lookup your address 134 Bantery Rd, , PA, , USA, Attent…" at bounding box center [895, 426] width 478 height 166
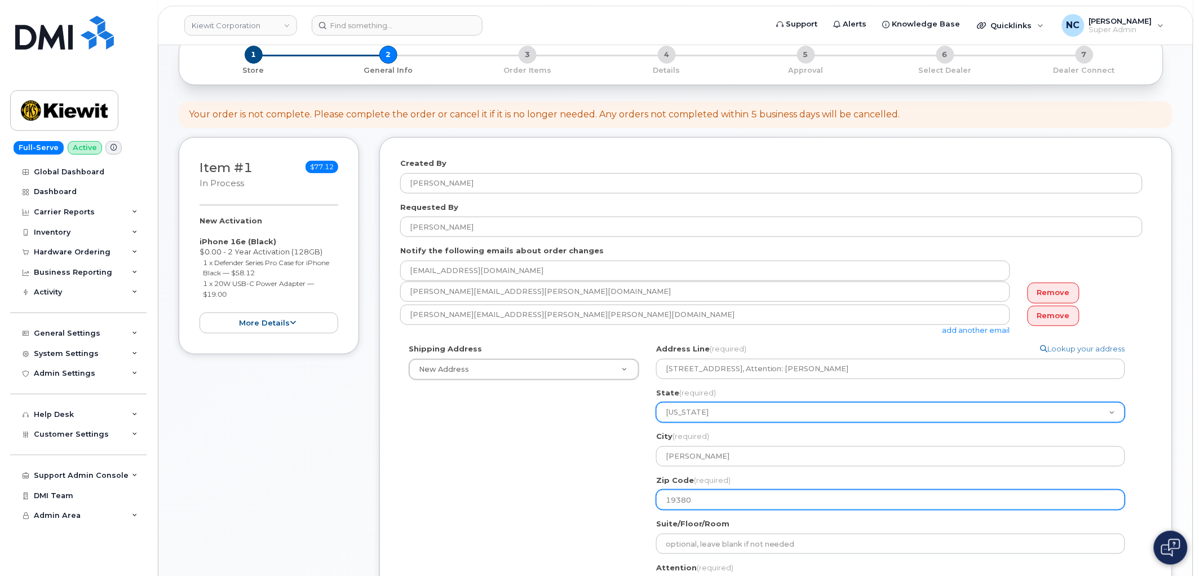
select select
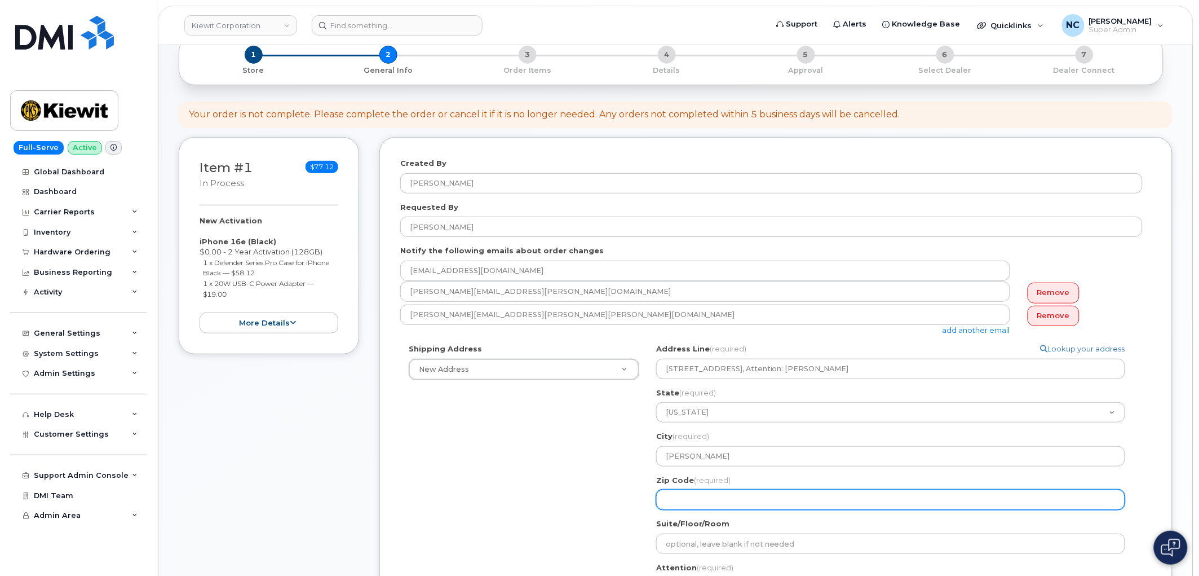
select select
type input "19380"
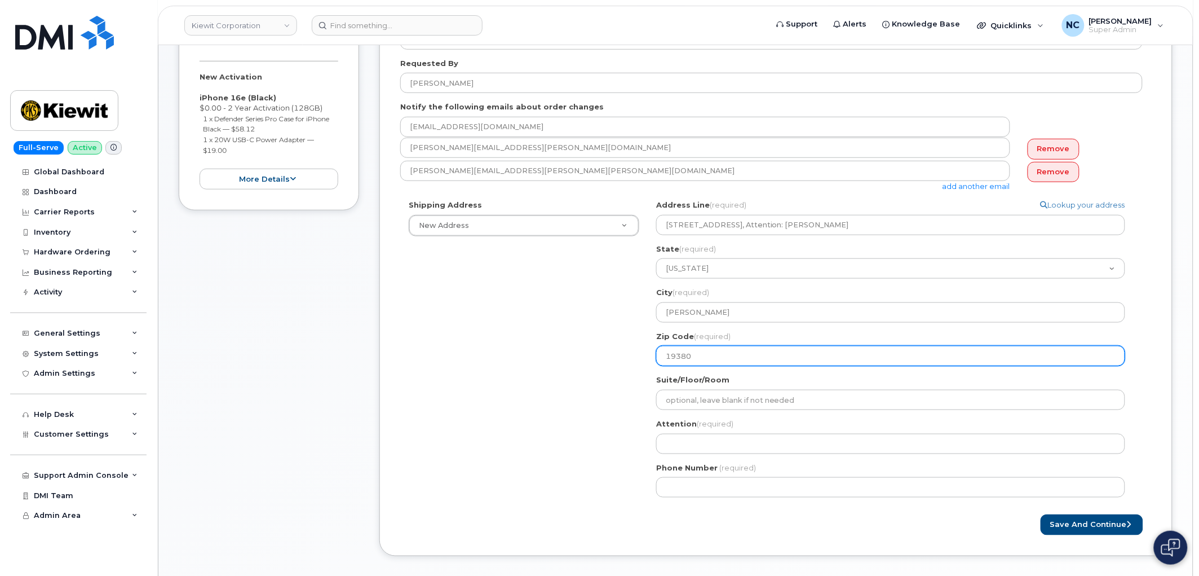
scroll to position [313, 0]
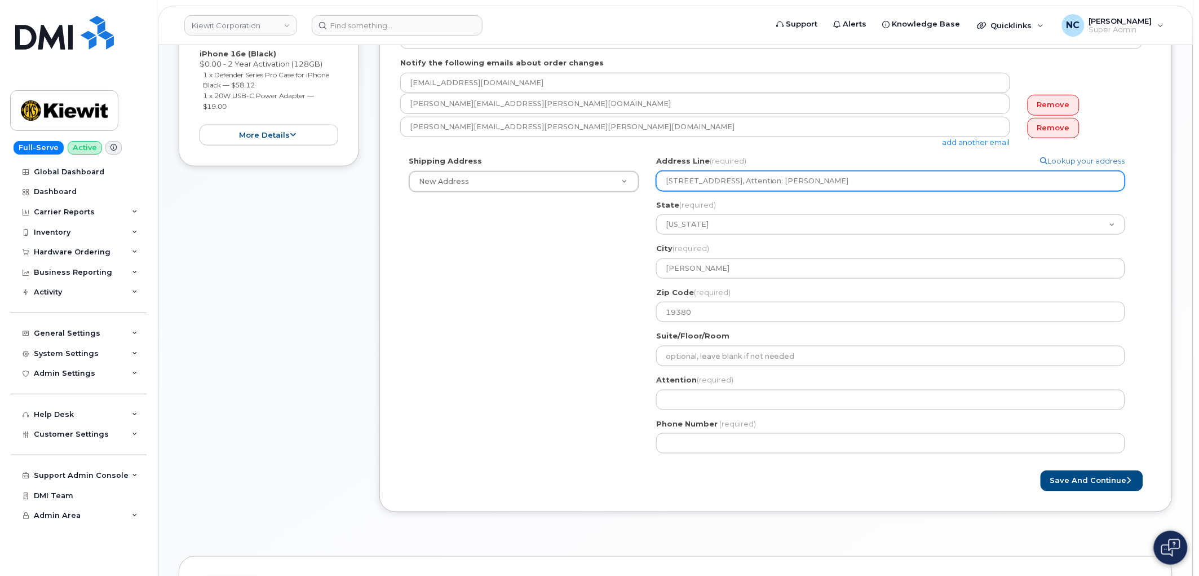
drag, startPoint x: 810, startPoint y: 183, endPoint x: 898, endPoint y: 182, distance: 88.0
click at [898, 182] on input "134 Bantery Rd, , PA, , USA, Attention: Daniel Robinson" at bounding box center [890, 181] width 469 height 20
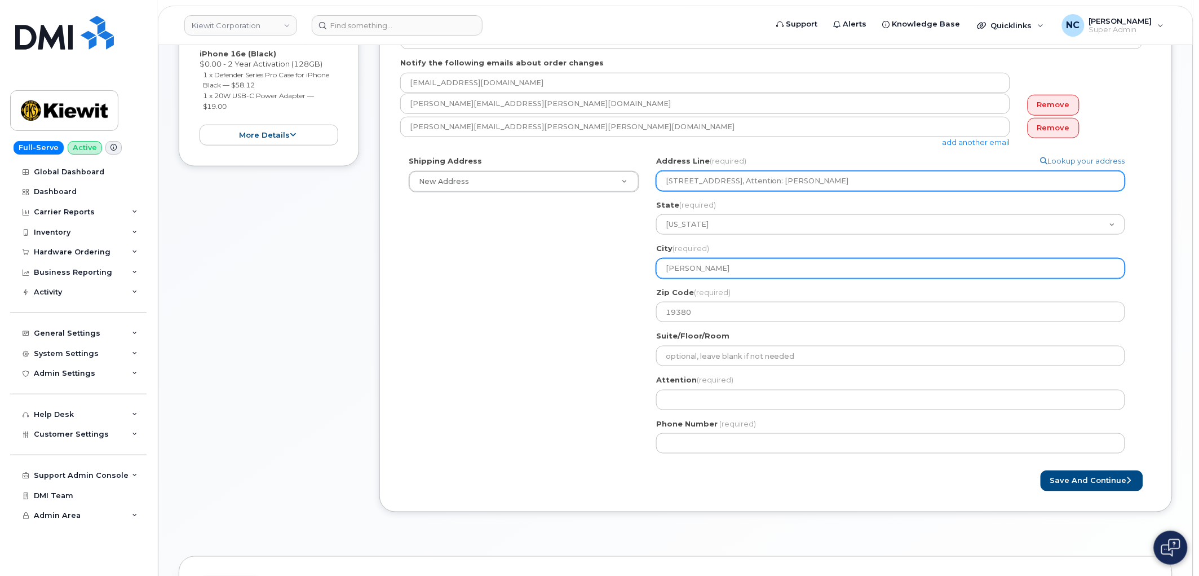
select select
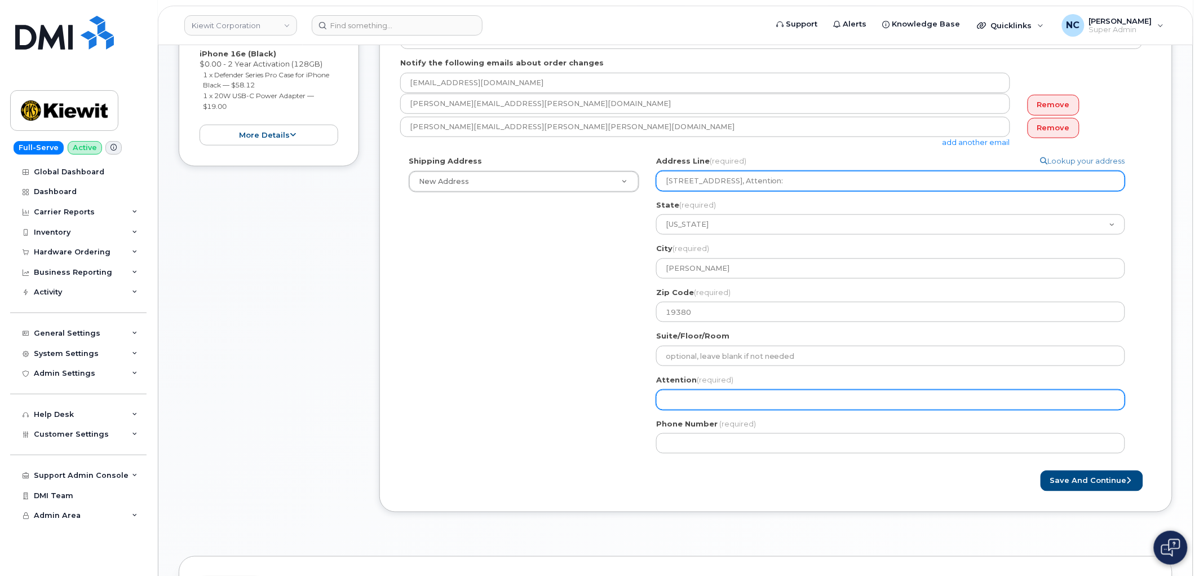
type input "134 Bantery Rd, , PA, , USA, Attention:"
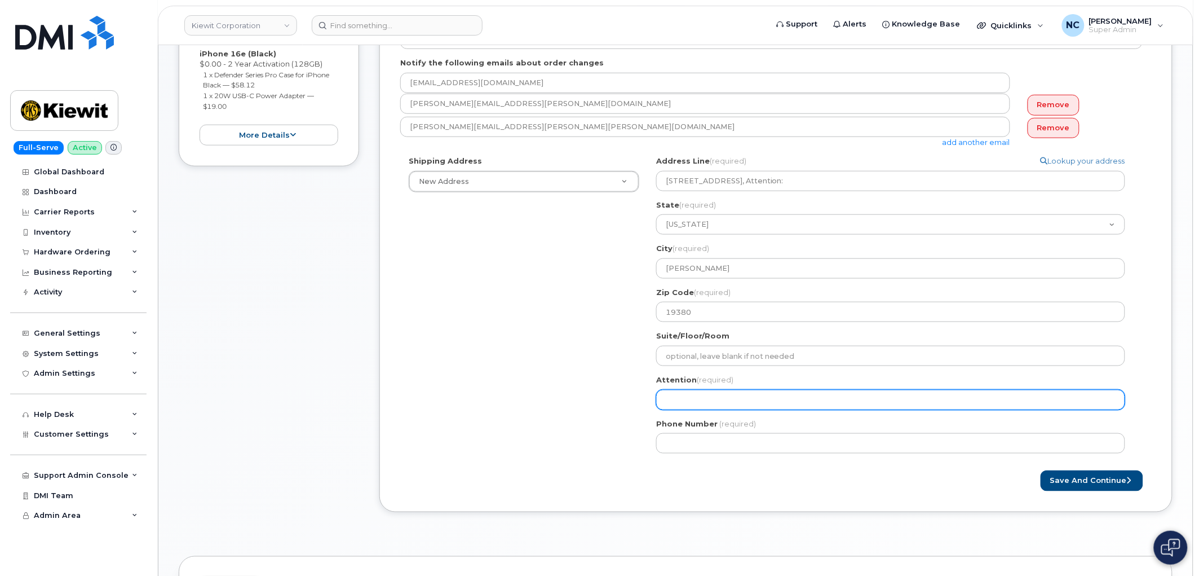
click at [725, 399] on input "Attention (required)" at bounding box center [890, 400] width 469 height 20
paste input "[PERSON_NAME]"
select select
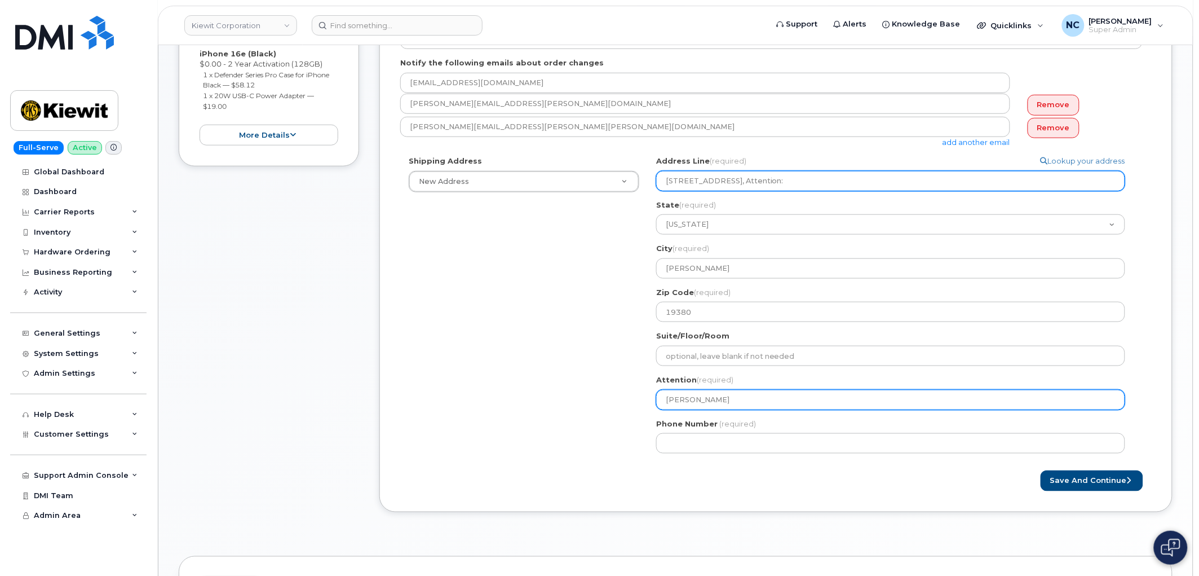
type input "[PERSON_NAME]"
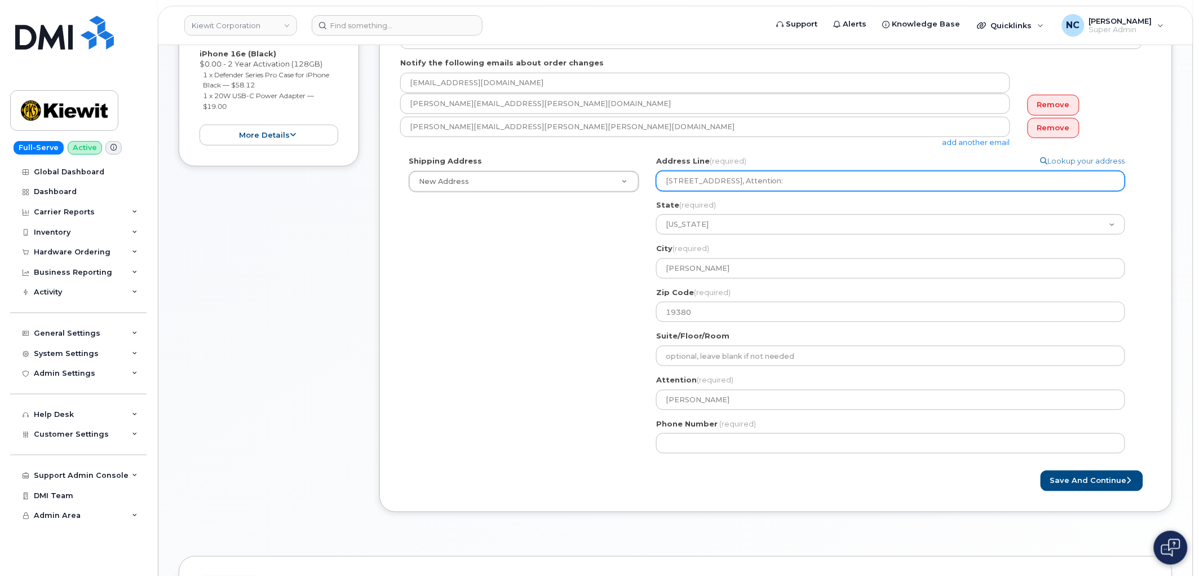
drag, startPoint x: 841, startPoint y: 183, endPoint x: 726, endPoint y: 184, distance: 115.6
click at [726, 184] on input "134 Bantery Rd, , PA, , USA, Attention:" at bounding box center [890, 181] width 469 height 20
select select
type input "134 Bantery Rd,"
select select
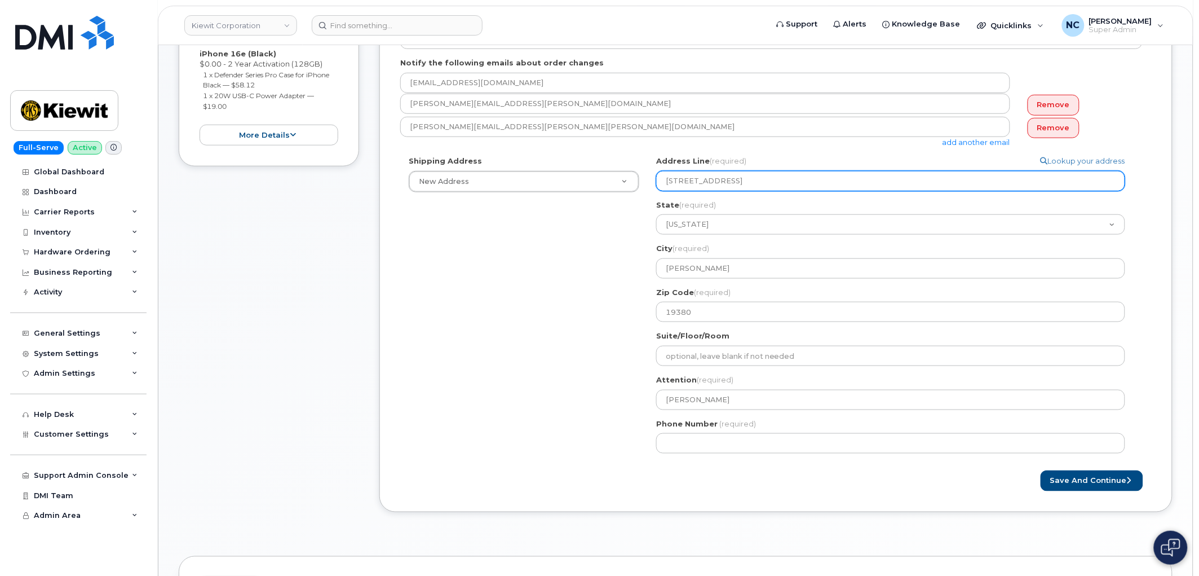
type input "134 Bantery Rd"
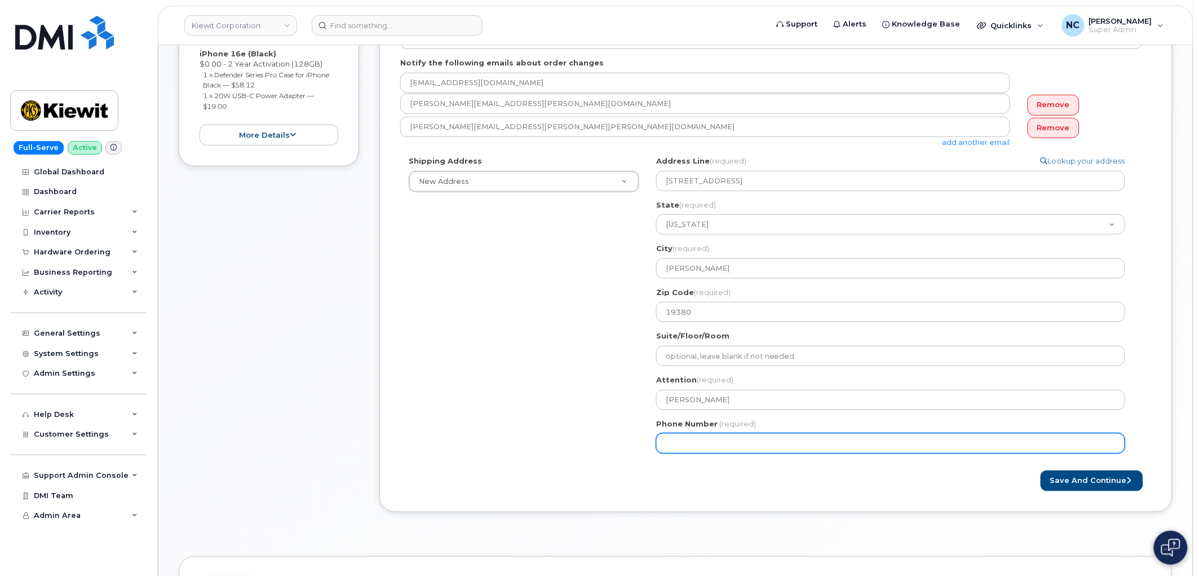
click at [695, 436] on input "Phone Number" at bounding box center [890, 443] width 469 height 20
paste input "6102470016"
type input "6102470016"
select select
type input "6102470016"
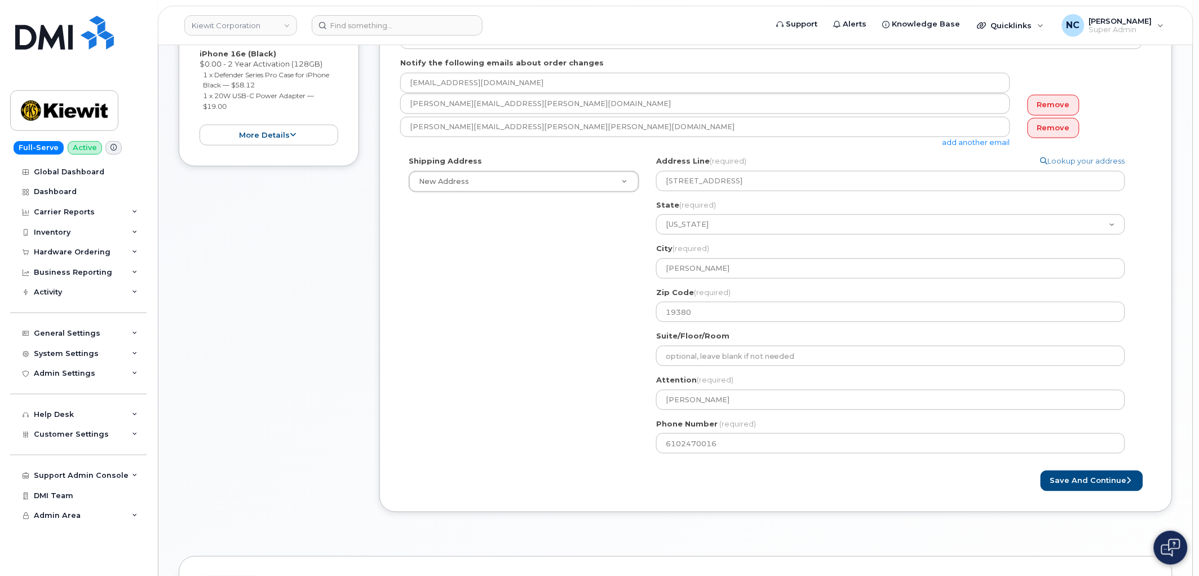
click at [621, 434] on div "Shipping Address New Address New Address 4677 Glenforest Dr NE 16301 Texas 249 …" at bounding box center [771, 309] width 743 height 306
click at [1105, 486] on button "Save and Continue" at bounding box center [1092, 480] width 103 height 21
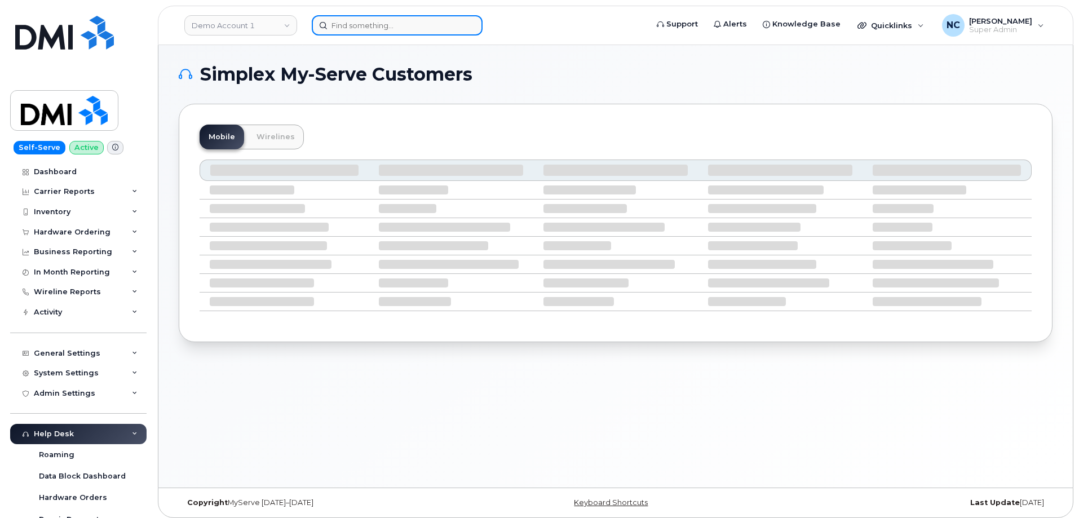
click at [403, 25] on input at bounding box center [397, 25] width 171 height 20
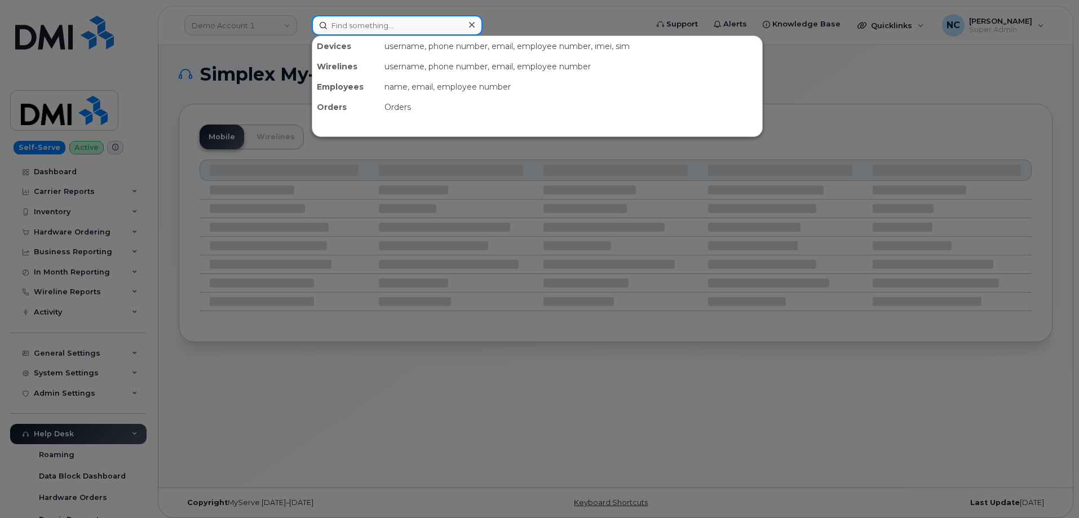
paste input "6102470016"
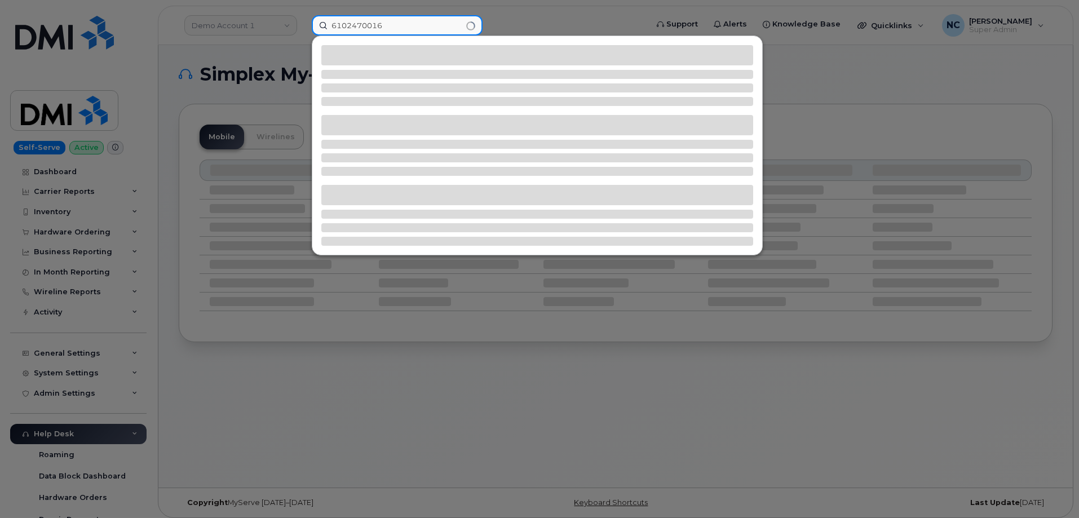
type input "6102470016"
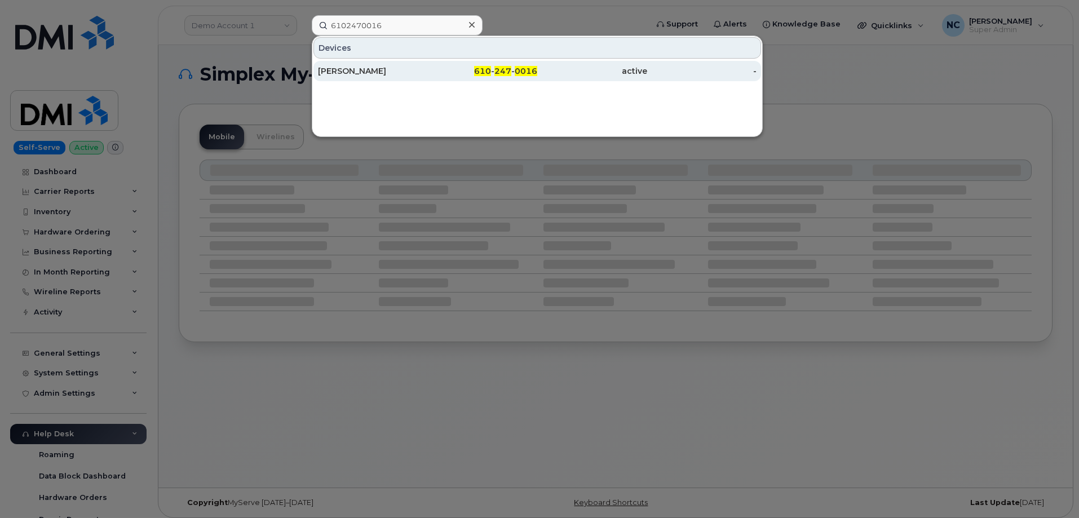
click at [440, 69] on div "610 - 247 - 0016" at bounding box center [483, 70] width 110 height 11
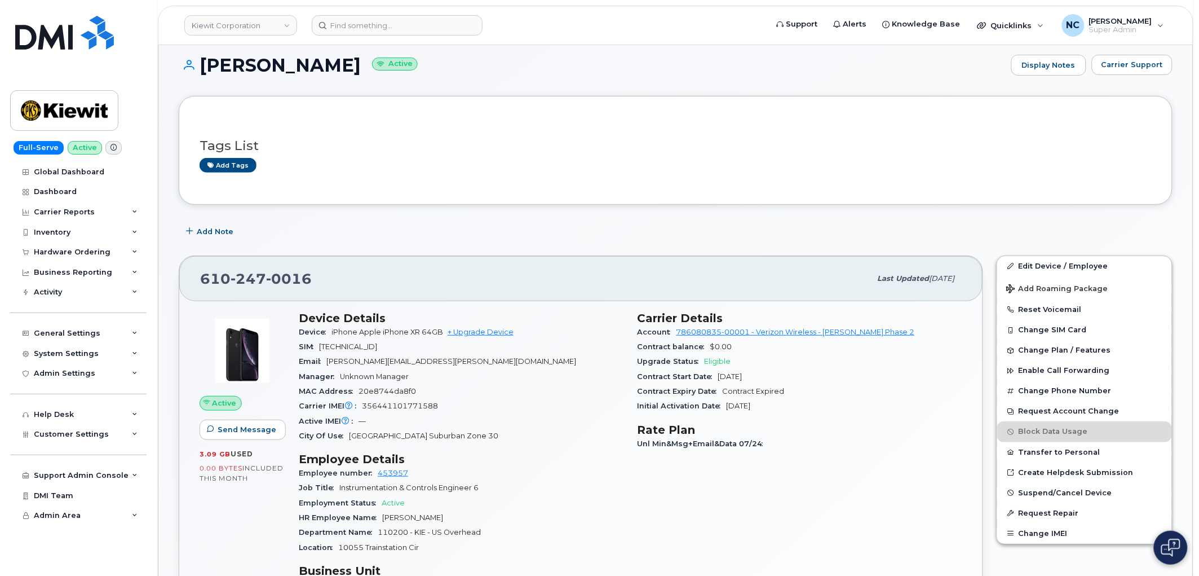
scroll to position [125, 0]
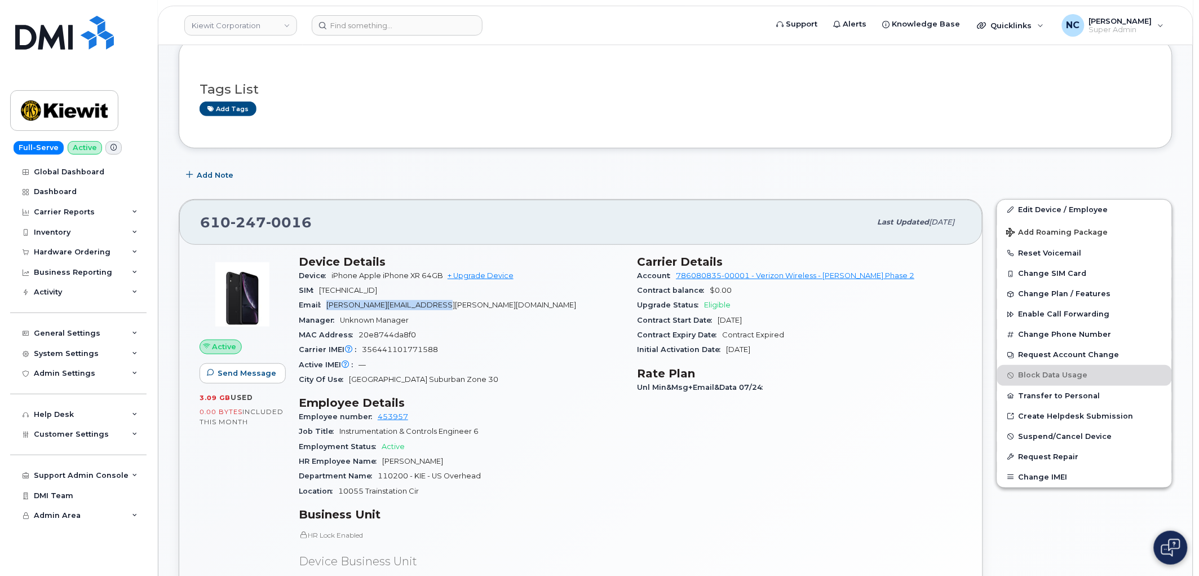
drag, startPoint x: 471, startPoint y: 299, endPoint x: 325, endPoint y: 305, distance: 146.7
click at [325, 305] on div "Email [PERSON_NAME][EMAIL_ADDRESS][PERSON_NAME][DOMAIN_NAME]" at bounding box center [461, 305] width 325 height 15
copy span "[PERSON_NAME][EMAIL_ADDRESS][PERSON_NAME][DOMAIN_NAME]"
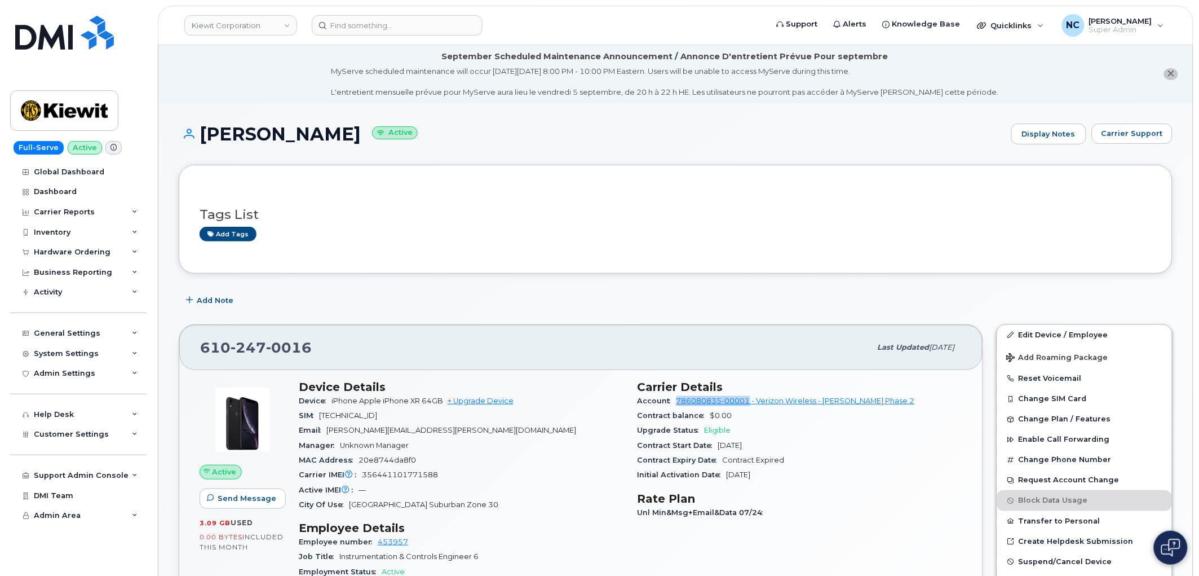
drag, startPoint x: 673, startPoint y: 399, endPoint x: 750, endPoint y: 403, distance: 77.3
click at [750, 403] on div "Account 786080835-00001 - Verizon Wireless - [PERSON_NAME] Phase 2" at bounding box center [800, 401] width 325 height 15
copy link "786080835-00001"
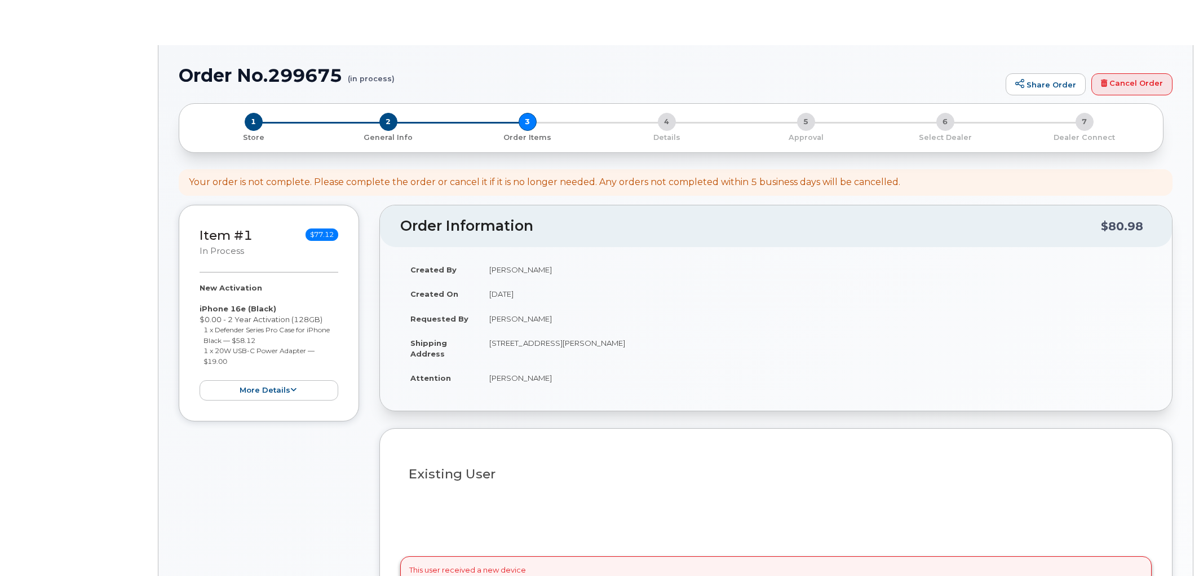
select select
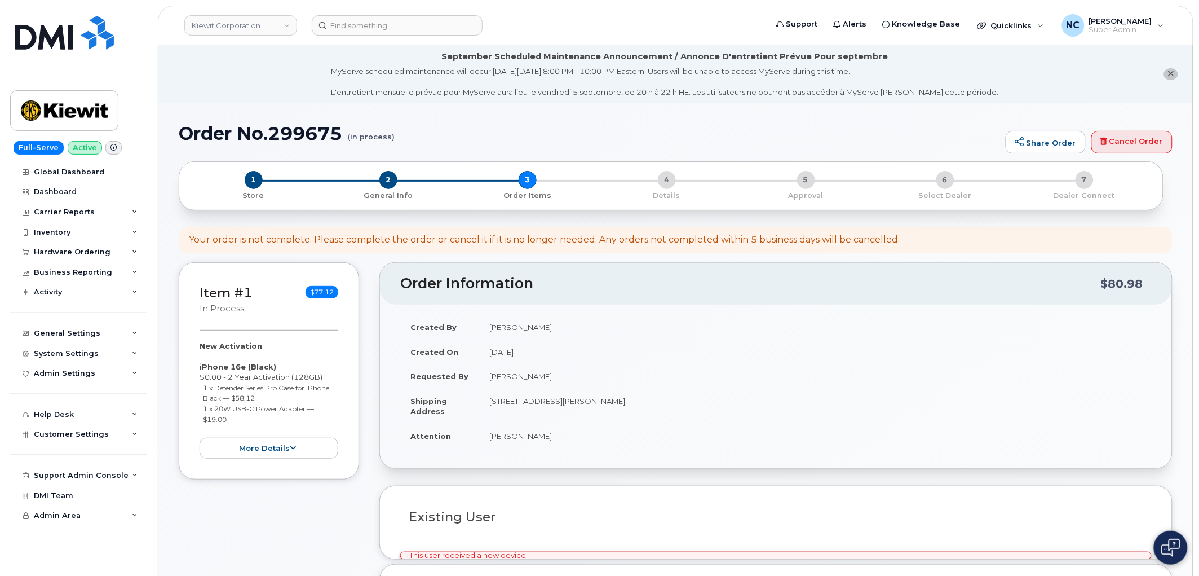
scroll to position [246, 0]
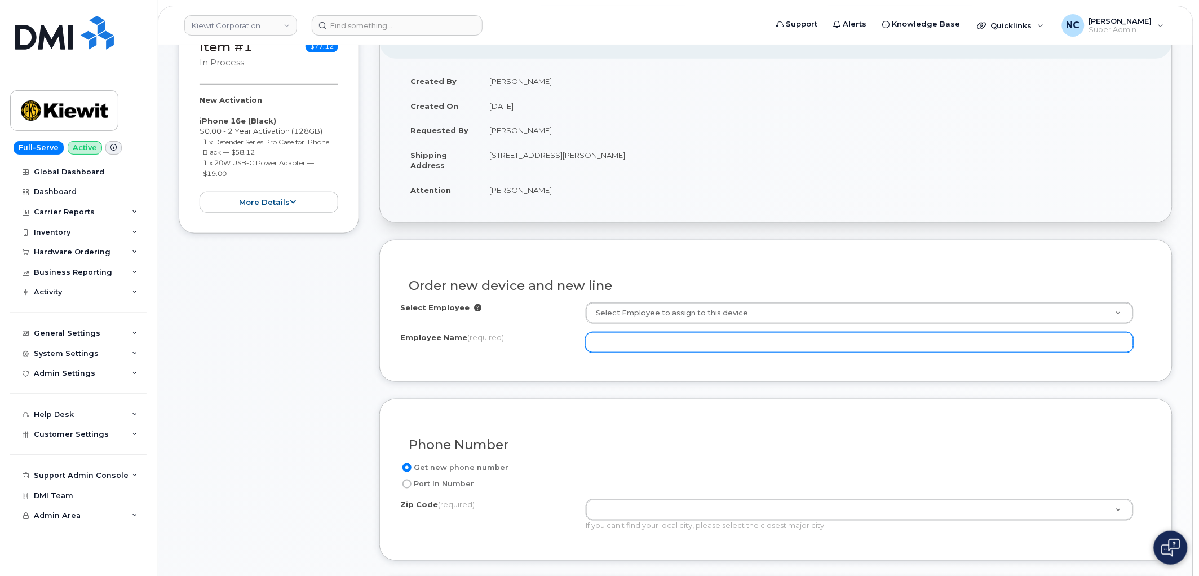
click at [678, 344] on input "Employee Name (required)" at bounding box center [860, 342] width 548 height 20
paste input "[PERSON_NAME]"
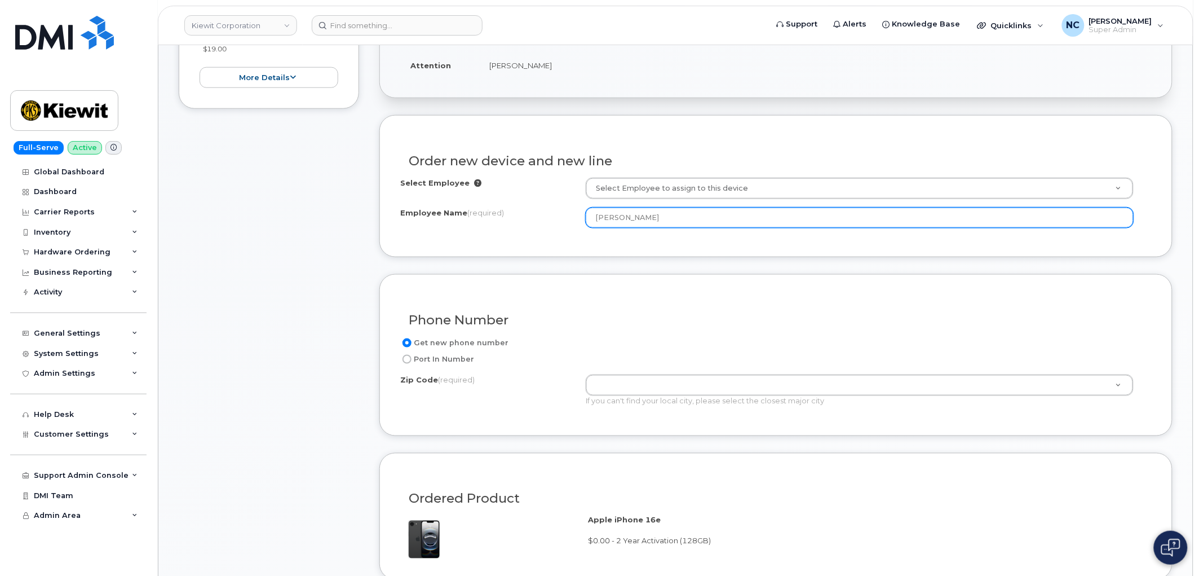
scroll to position [371, 0]
type input "[PERSON_NAME]"
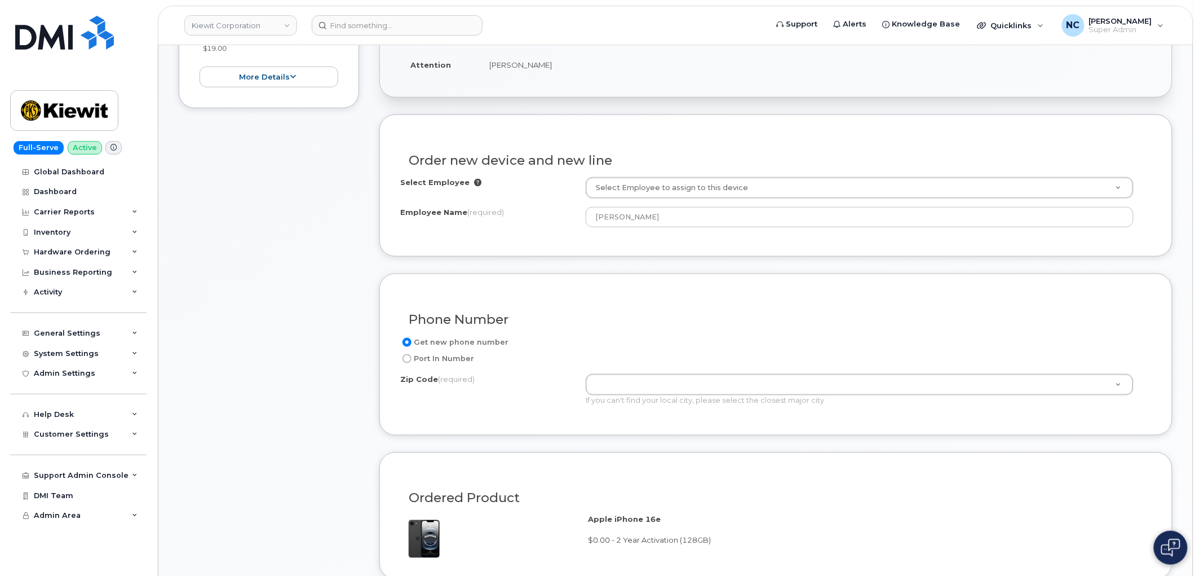
click at [448, 361] on label "Port In Number" at bounding box center [437, 359] width 74 height 14
click at [412, 361] on input "Port In Number" at bounding box center [407, 358] width 9 height 9
radio input "true"
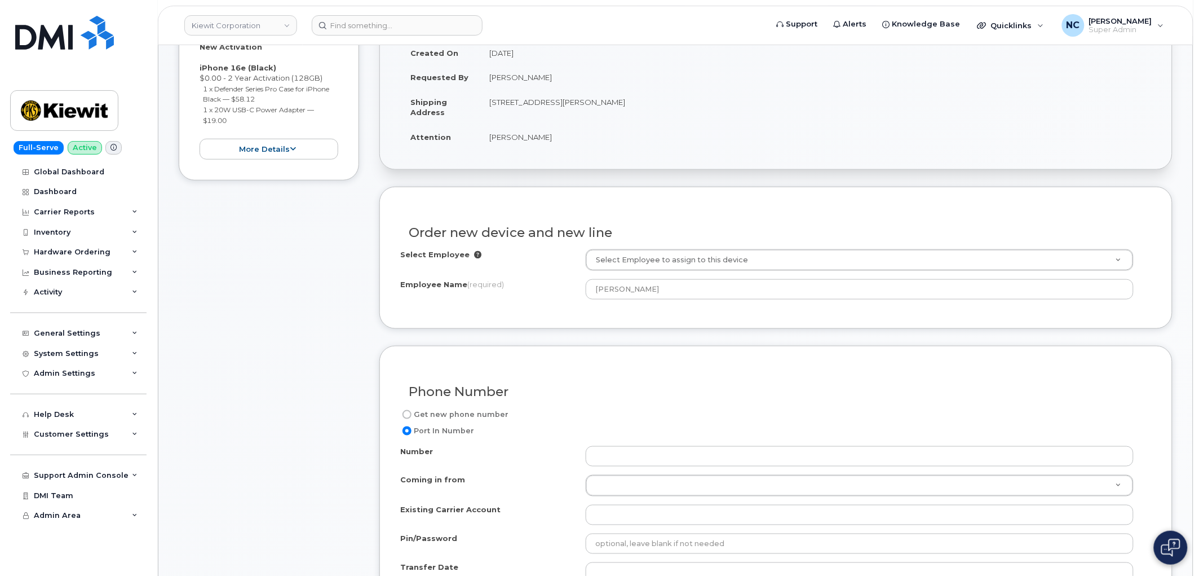
scroll to position [438, 0]
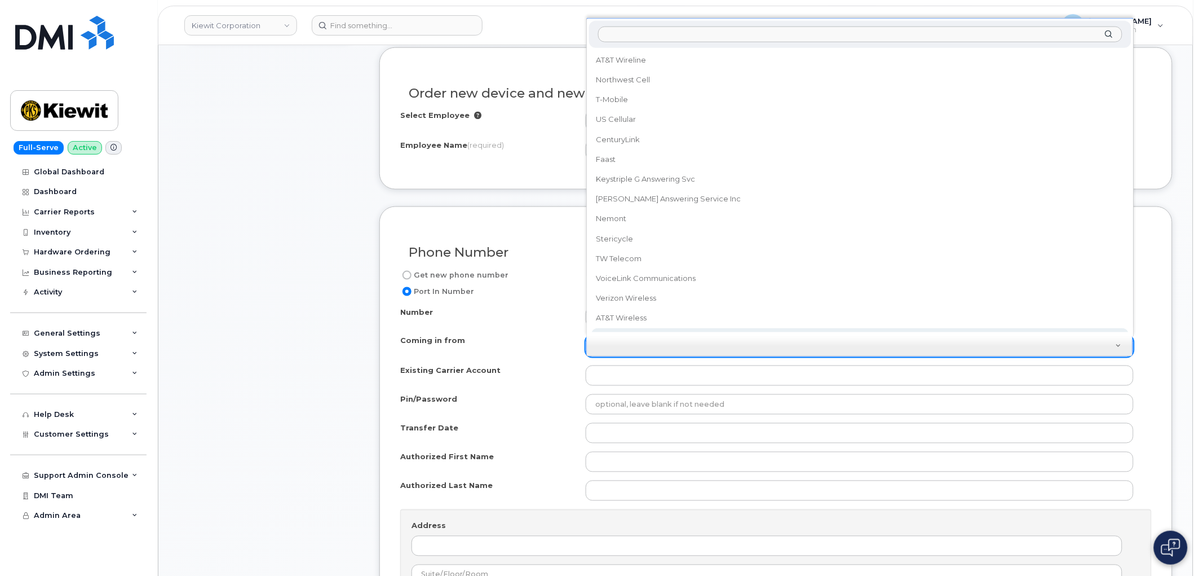
select select "Verizon Wireline"
drag, startPoint x: 692, startPoint y: 347, endPoint x: 528, endPoint y: 347, distance: 163.5
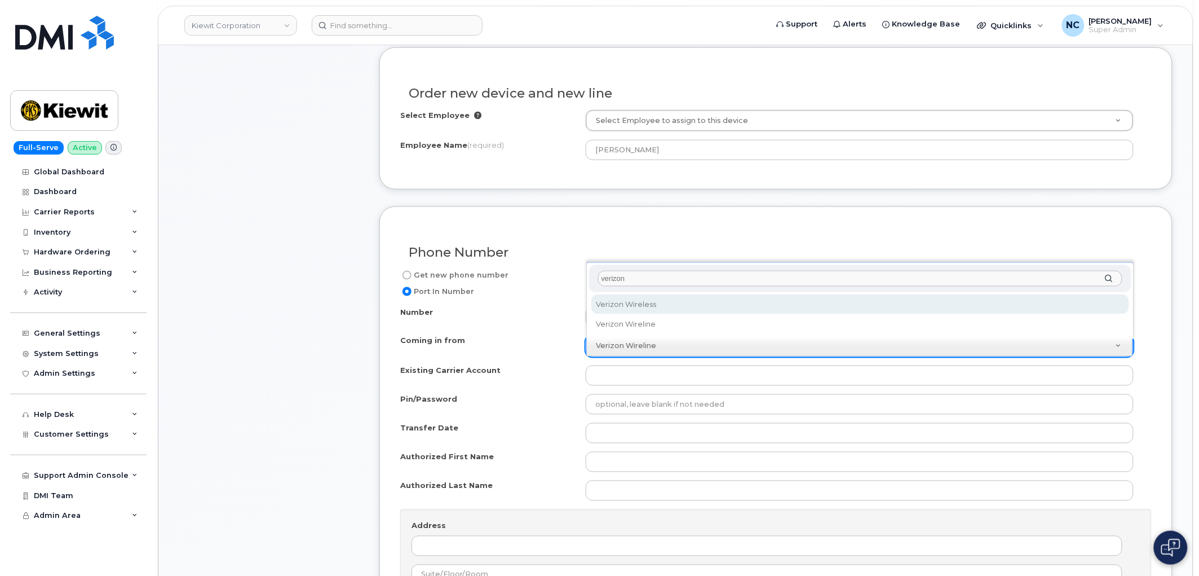
type input "verizon"
select select "Verizon Wireless"
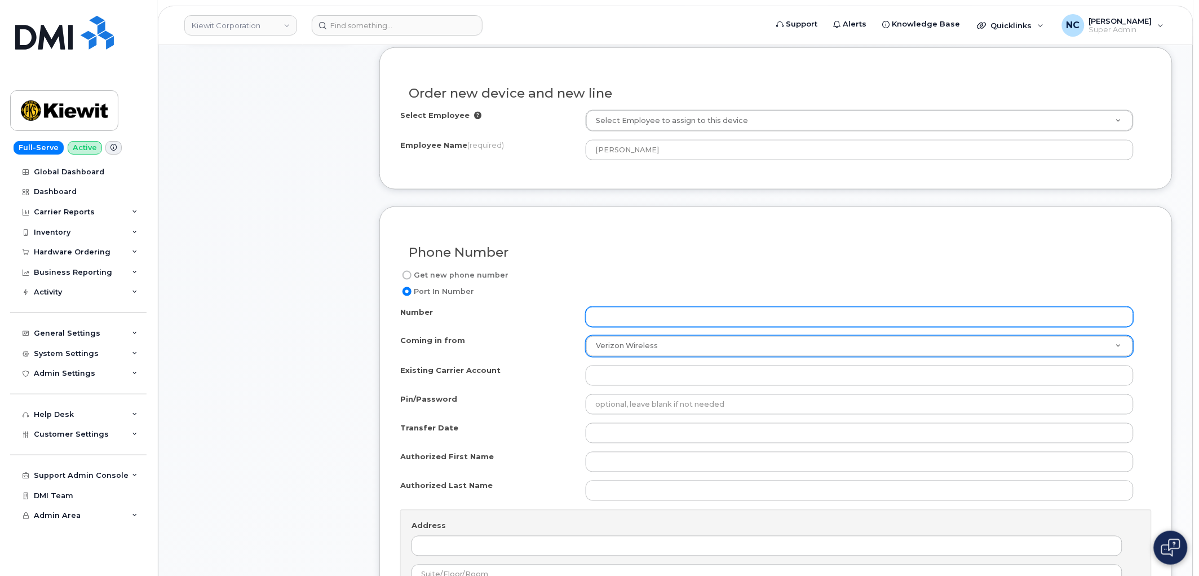
click at [629, 320] on input "Number" at bounding box center [860, 317] width 548 height 20
paste input "6102470016"
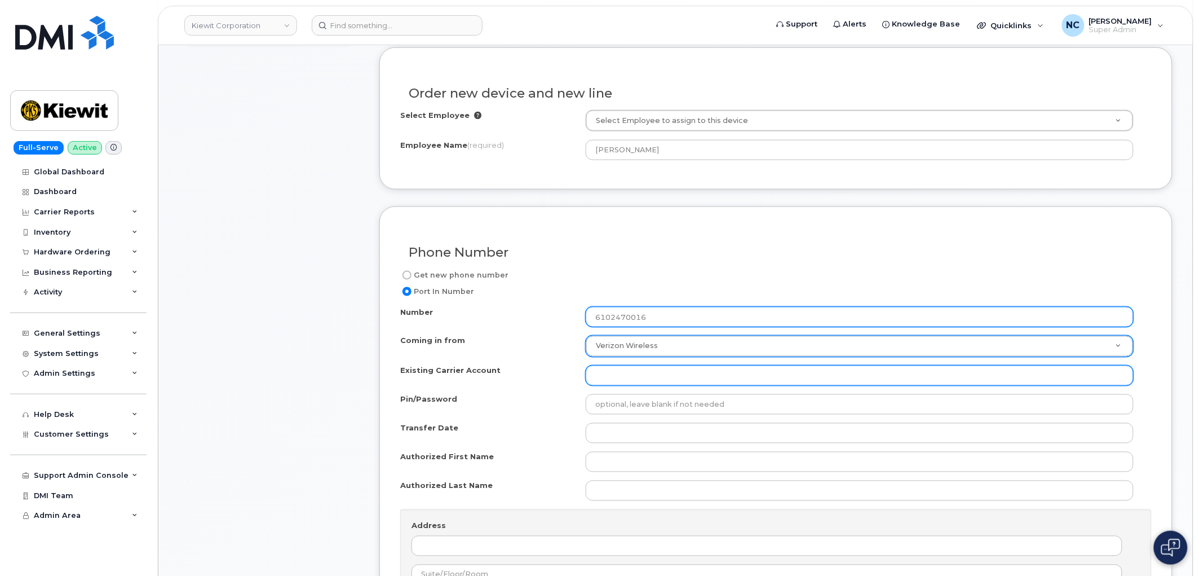
type input "6102470016"
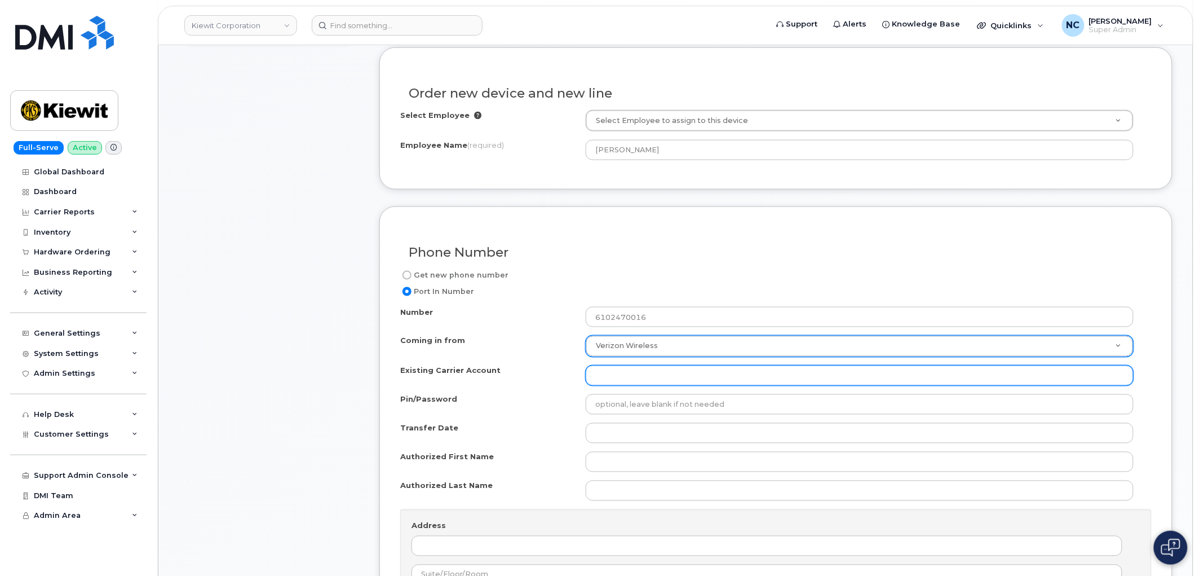
click at [605, 374] on input "Existing Carrier Account" at bounding box center [860, 375] width 548 height 20
paste input "786080835-00001"
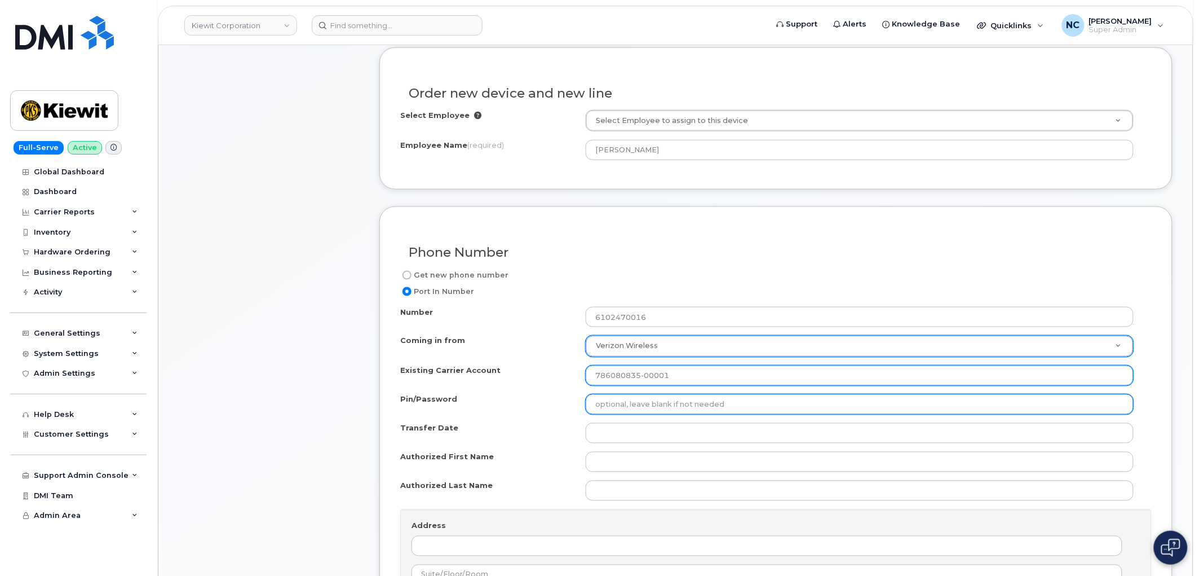
type input "786080835-00001"
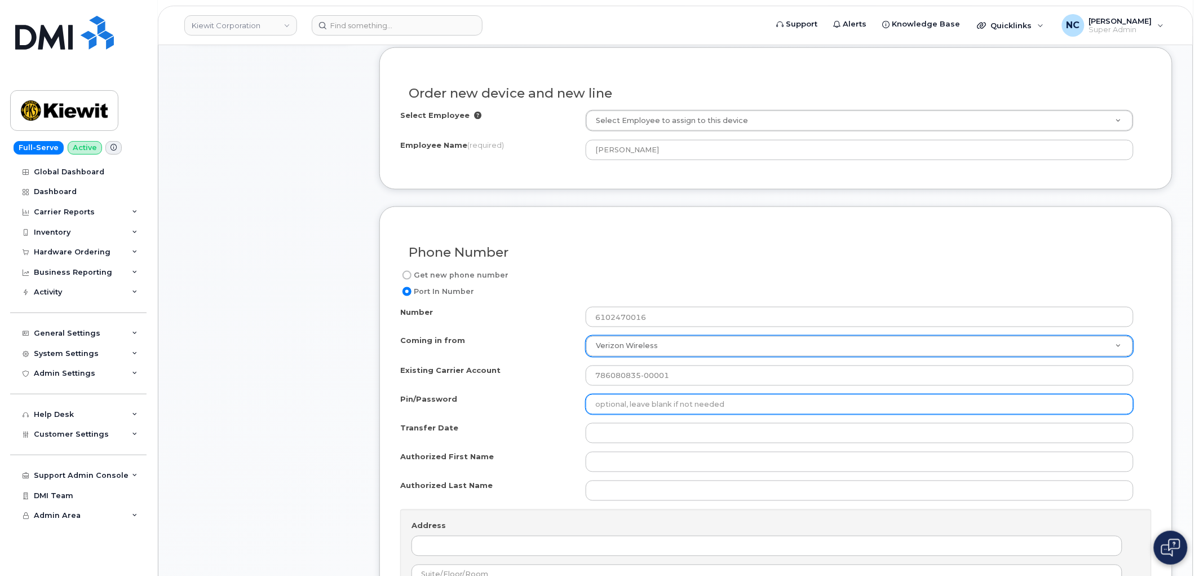
click at [632, 401] on input "Pin/Password" at bounding box center [860, 404] width 548 height 20
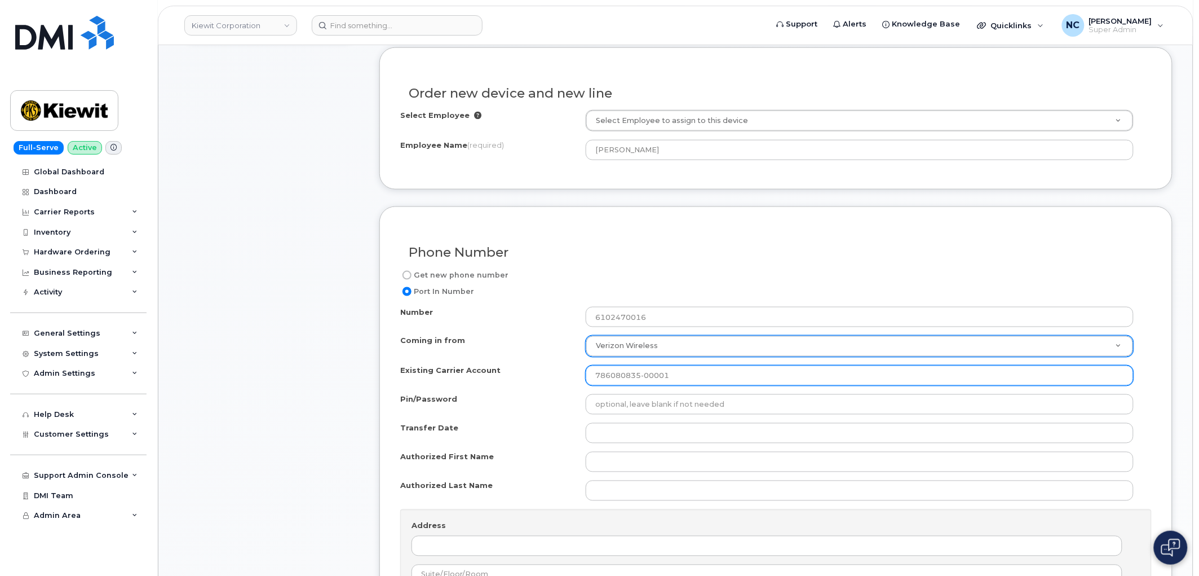
drag, startPoint x: 679, startPoint y: 373, endPoint x: 493, endPoint y: 373, distance: 186.0
click at [493, 373] on div "Existing Carrier Account 786080835-00001" at bounding box center [771, 375] width 743 height 20
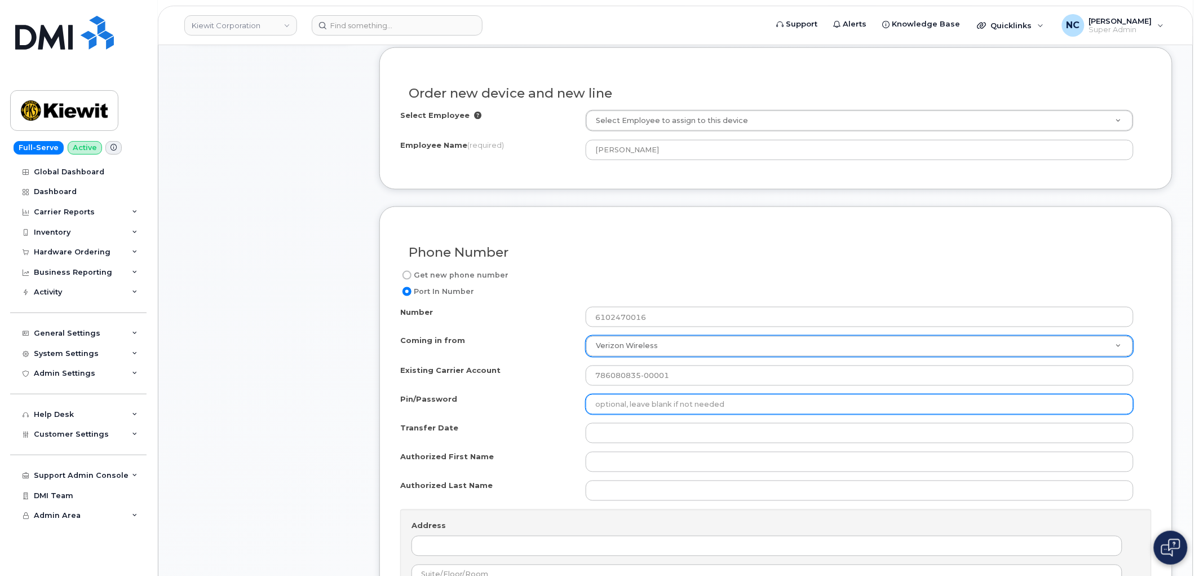
click at [626, 408] on input "Pin/Password" at bounding box center [860, 404] width 548 height 20
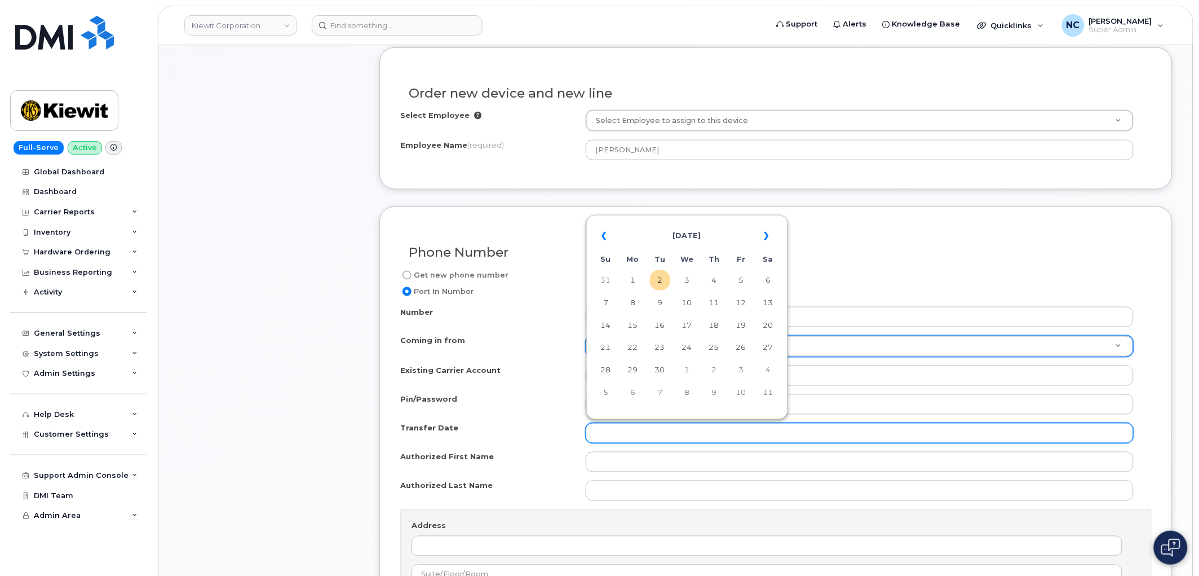
click at [630, 432] on input "Transfer Date" at bounding box center [860, 433] width 548 height 20
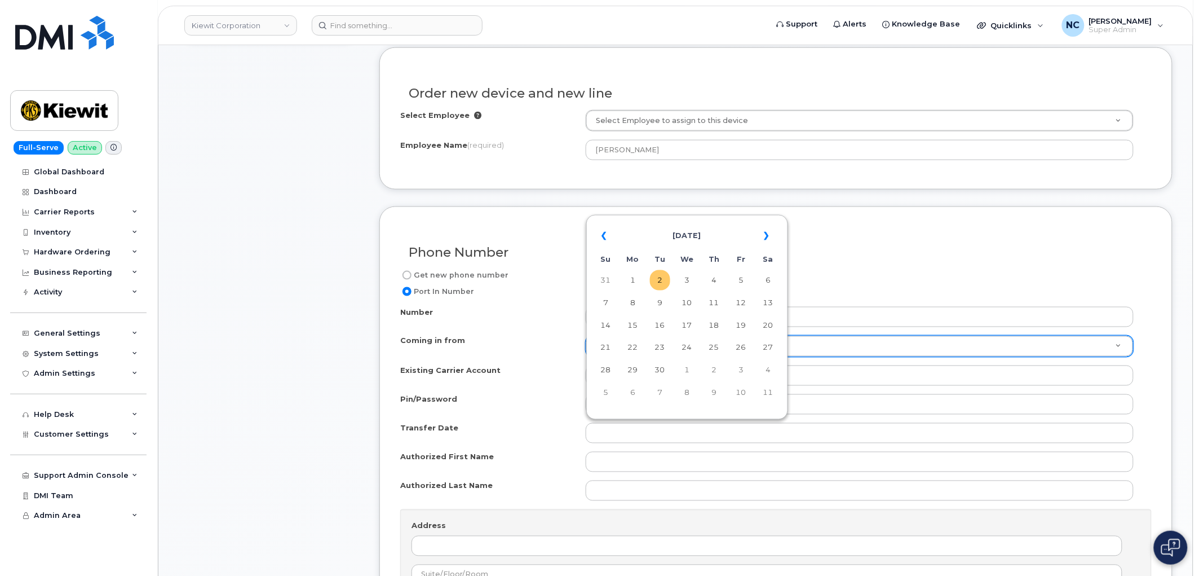
click at [666, 278] on td "2" at bounding box center [660, 280] width 20 height 20
type input "2025-09-02"
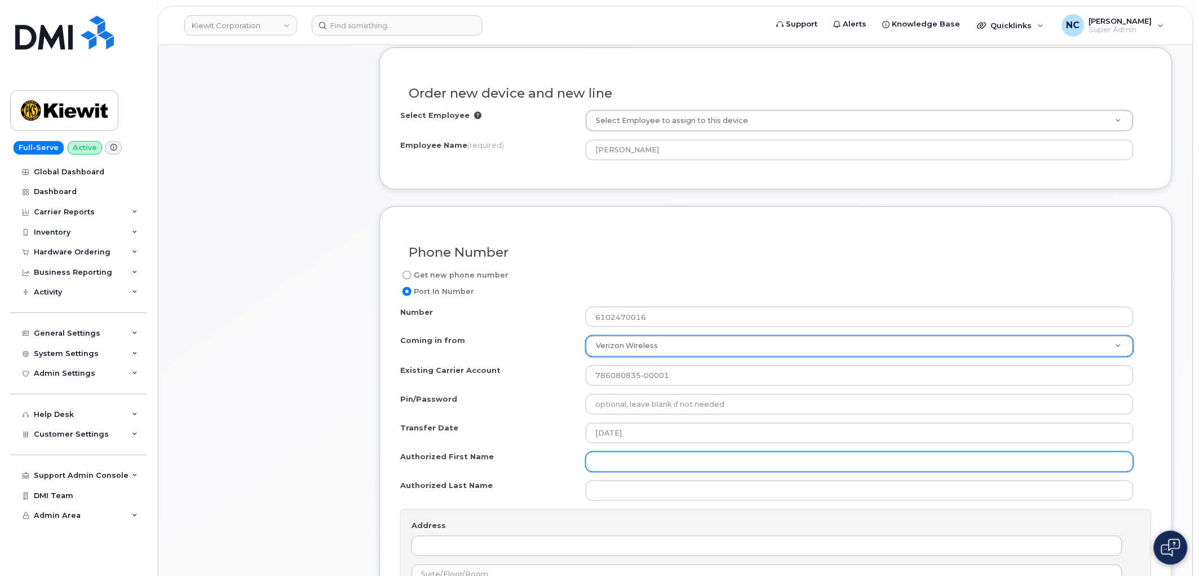
click at [607, 469] on input "Authorized First Name" at bounding box center [860, 462] width 548 height 20
click at [613, 461] on input "Authorized First Name" at bounding box center [860, 462] width 548 height 20
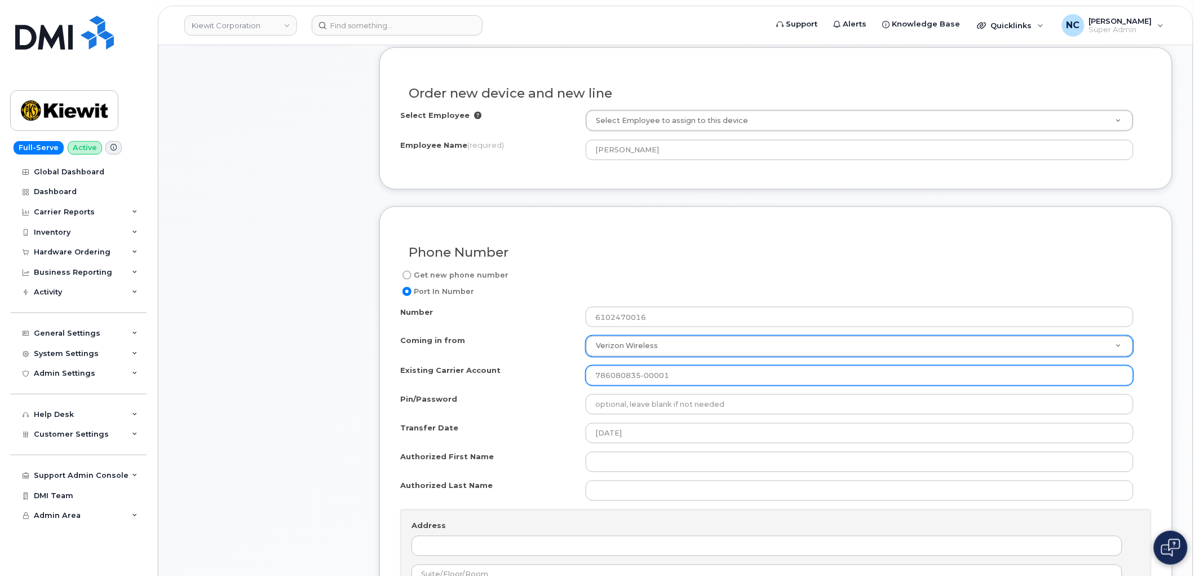
drag, startPoint x: 717, startPoint y: 371, endPoint x: 495, endPoint y: 382, distance: 221.8
click at [493, 385] on div "Existing Carrier Account 786080835-00001" at bounding box center [771, 375] width 743 height 20
type input "="
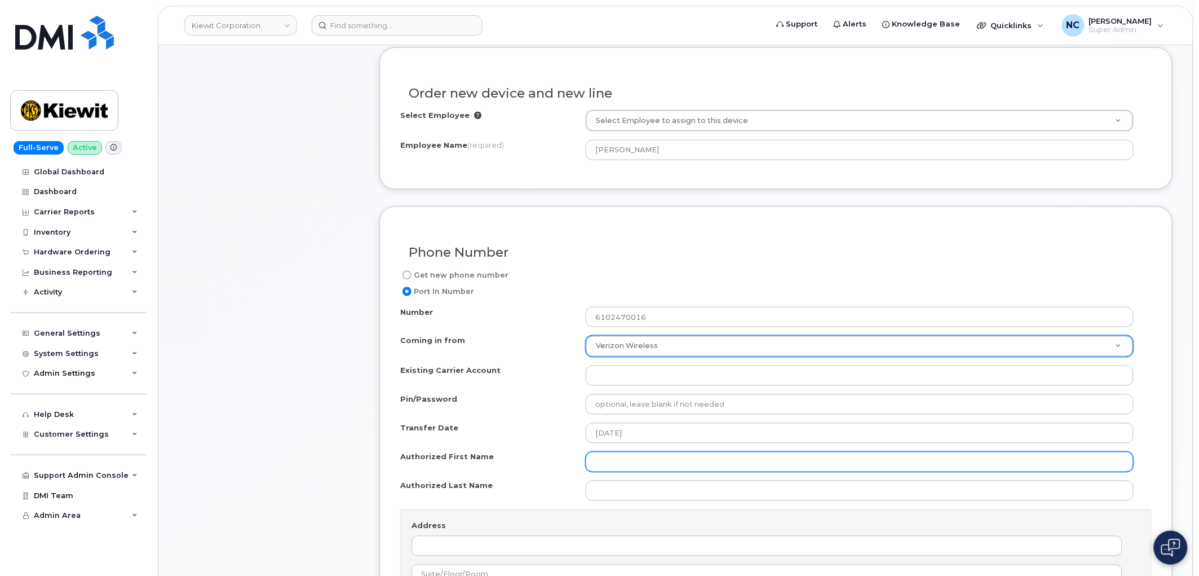
click at [624, 458] on input "Authorized First Name" at bounding box center [860, 462] width 548 height 20
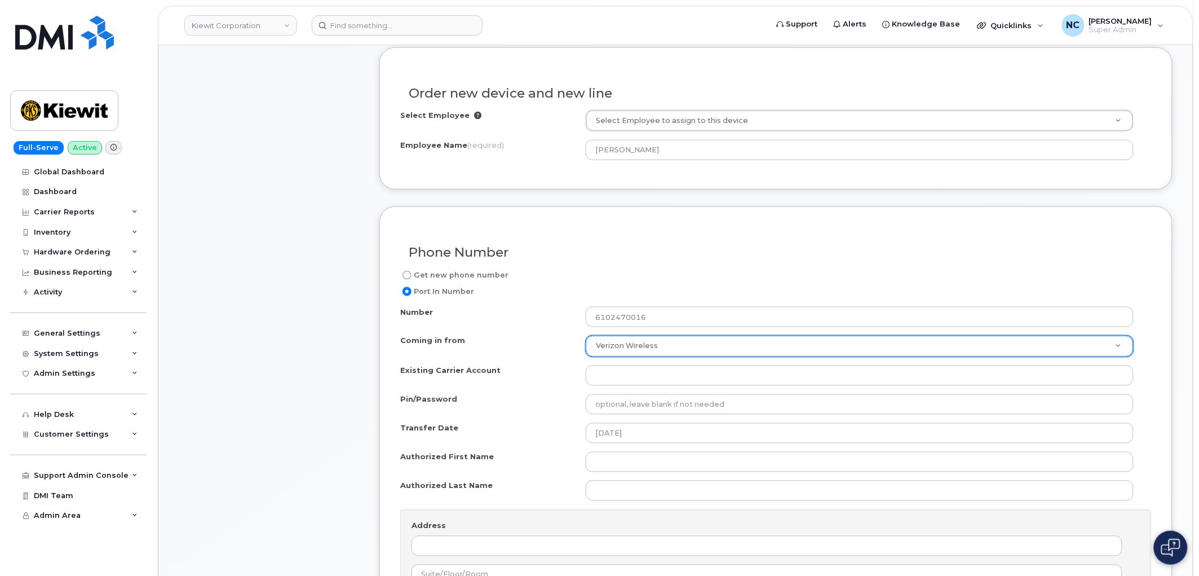
click at [525, 428] on div "Transfer Date" at bounding box center [492, 430] width 185 height 15
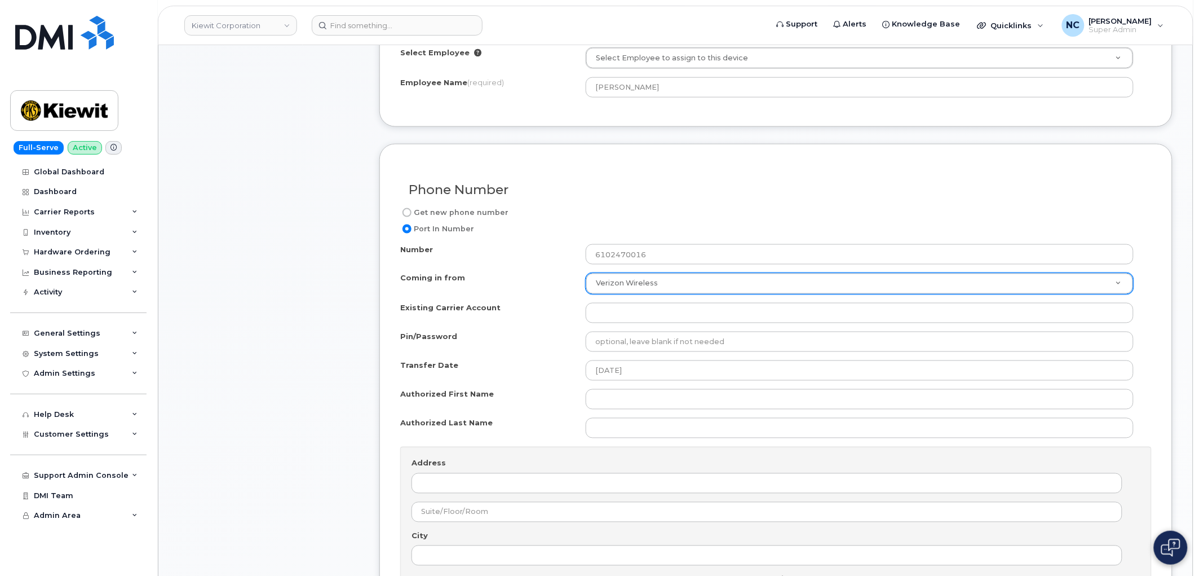
scroll to position [626, 0]
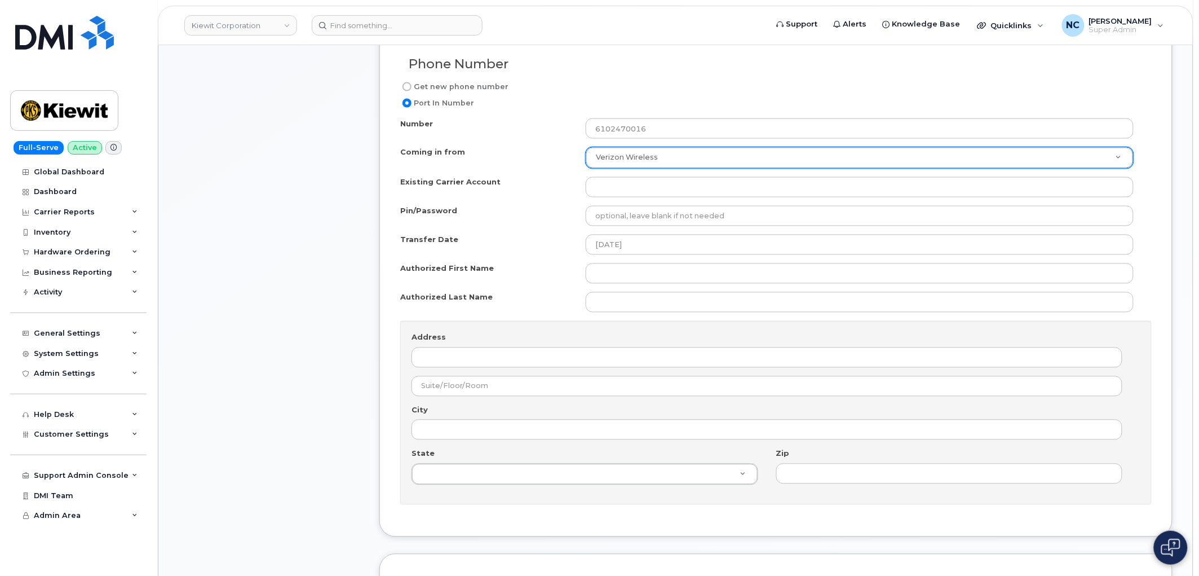
click at [527, 230] on div "Number 6102470016 Coming in from Verizon Wireless Coming in from AT&T Wireline …" at bounding box center [776, 311] width 752 height 386
click at [690, 229] on div "Number 6102470016 Coming in from Verizon Wireless Coming in from AT&T Wireline …" at bounding box center [776, 311] width 752 height 386
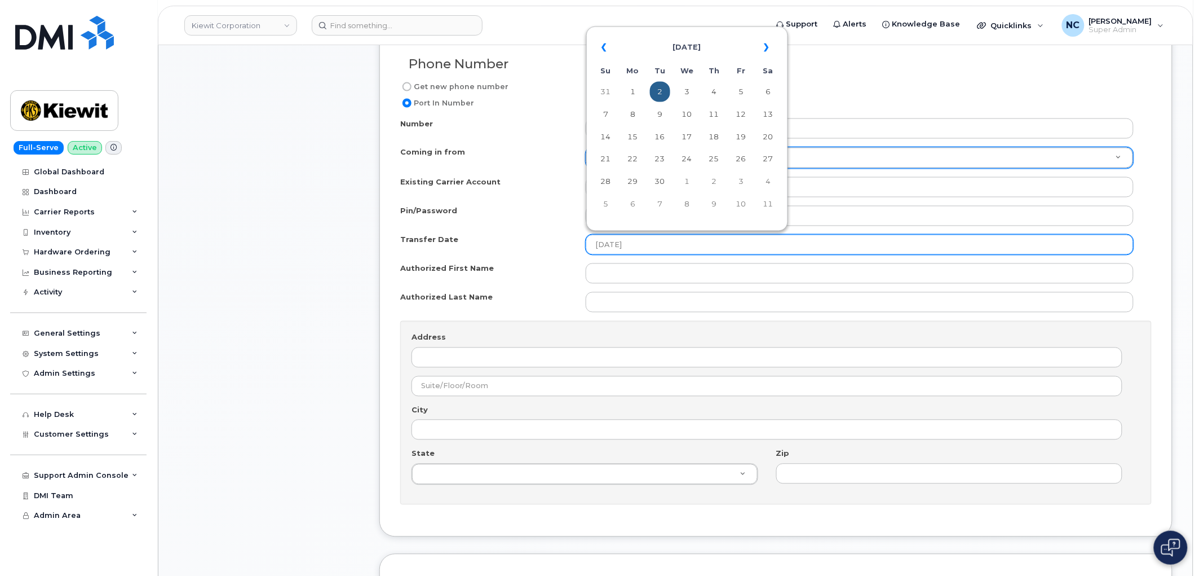
drag, startPoint x: 686, startPoint y: 245, endPoint x: 572, endPoint y: 244, distance: 114.4
click at [572, 244] on div "Transfer Date 2025-09-02" at bounding box center [771, 245] width 743 height 20
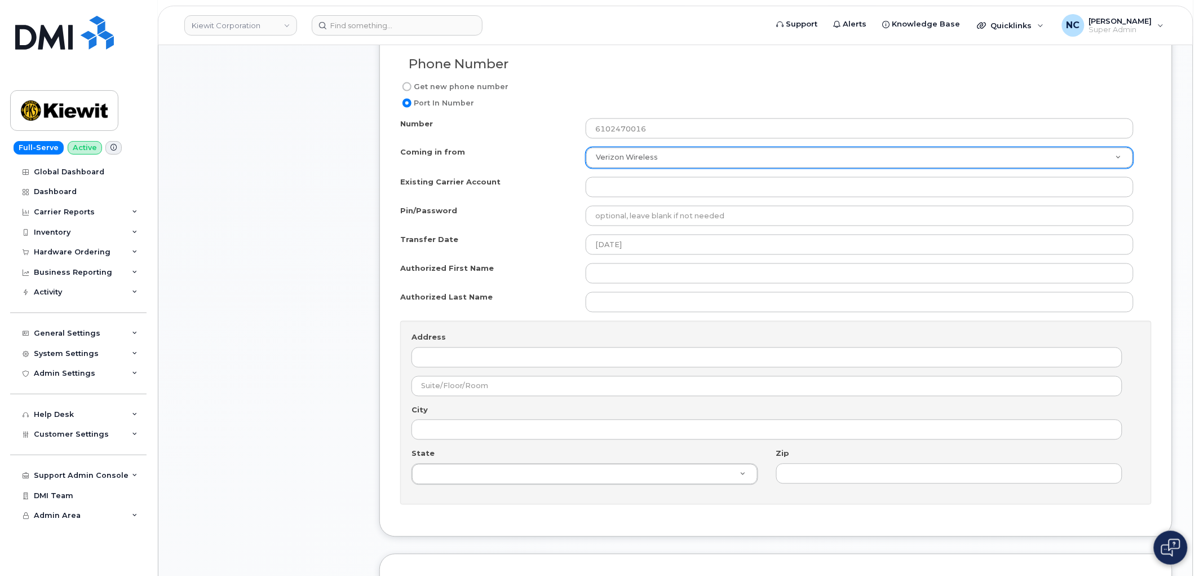
click at [498, 197] on div "Existing Carrier Account" at bounding box center [771, 187] width 743 height 20
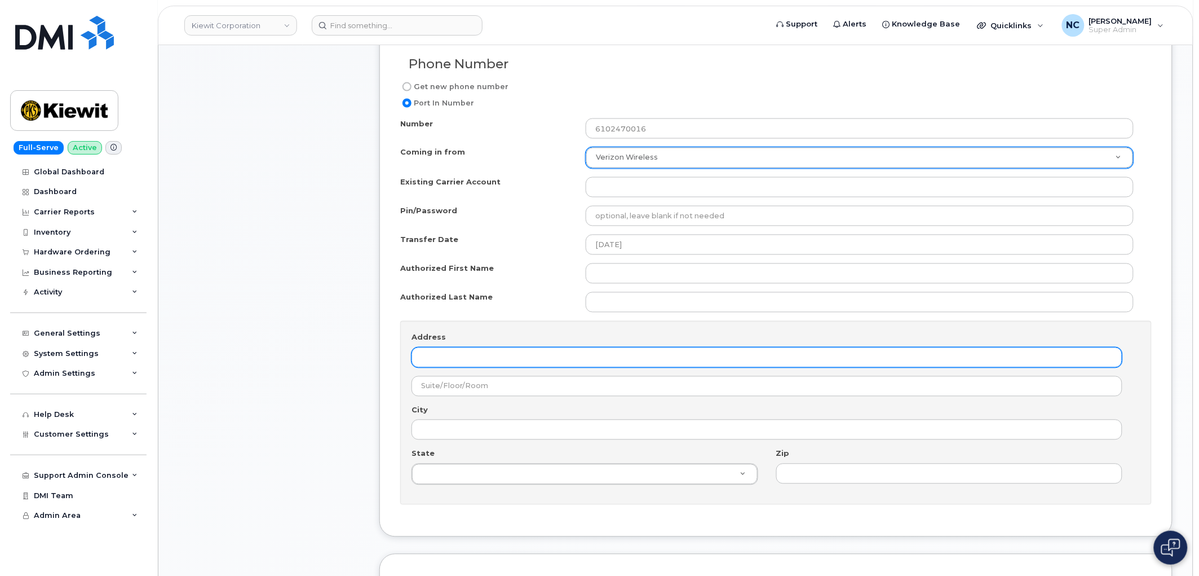
scroll to position [689, 0]
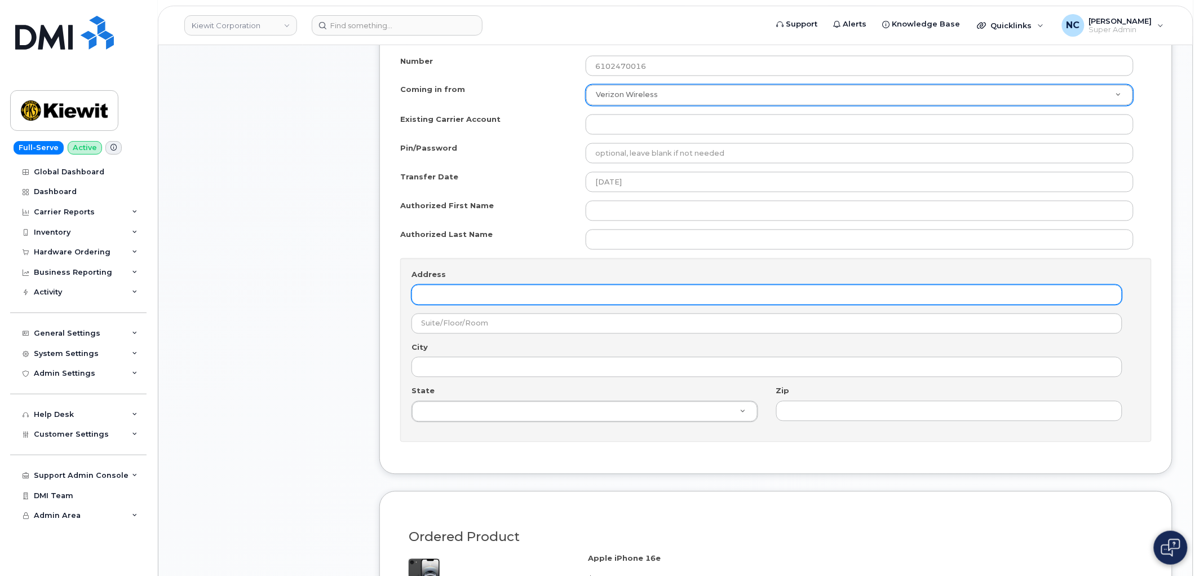
click at [555, 302] on input "Address" at bounding box center [767, 295] width 711 height 20
paste input "[STREET_ADDRESS][PERSON_NAME], Attention: [PERSON_NAME]"
drag, startPoint x: 717, startPoint y: 298, endPoint x: 644, endPoint y: 299, distance: 73.3
click at [644, 299] on input "[STREET_ADDRESS][PERSON_NAME], Attention: [PERSON_NAME]" at bounding box center [767, 295] width 711 height 20
type input "[STREET_ADDRESS][PERSON_NAME]"
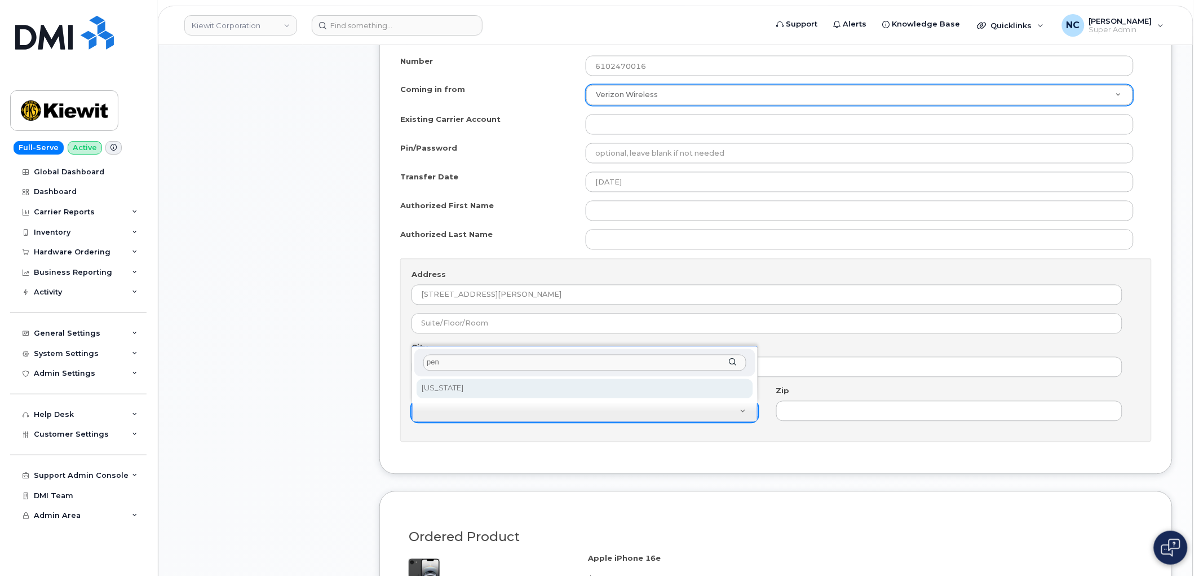
type input "pen"
select select "Pennsylvania"
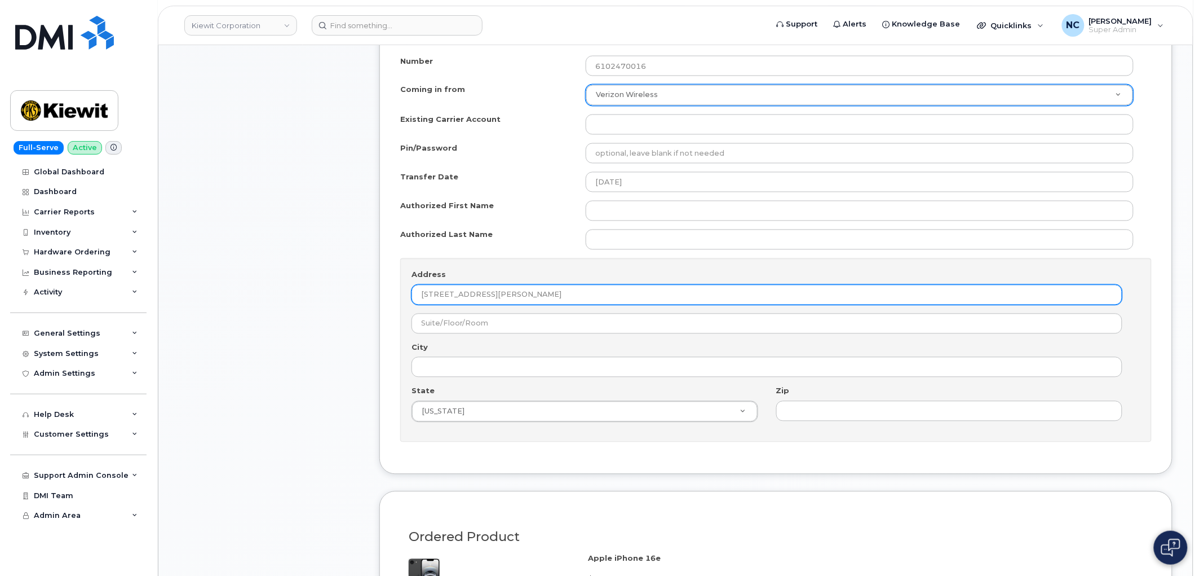
drag, startPoint x: 580, startPoint y: 295, endPoint x: 558, endPoint y: 296, distance: 21.4
click at [558, 296] on input "[STREET_ADDRESS][PERSON_NAME]" at bounding box center [767, 295] width 711 height 20
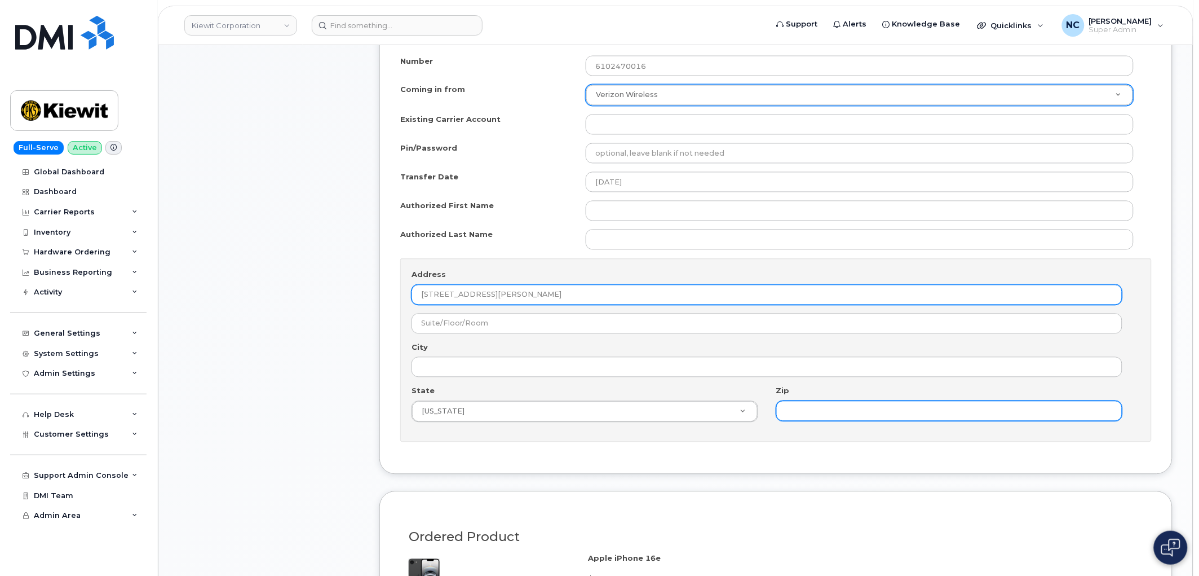
type input "134 Bantery Rd, Wester Chester, PA, , USA"
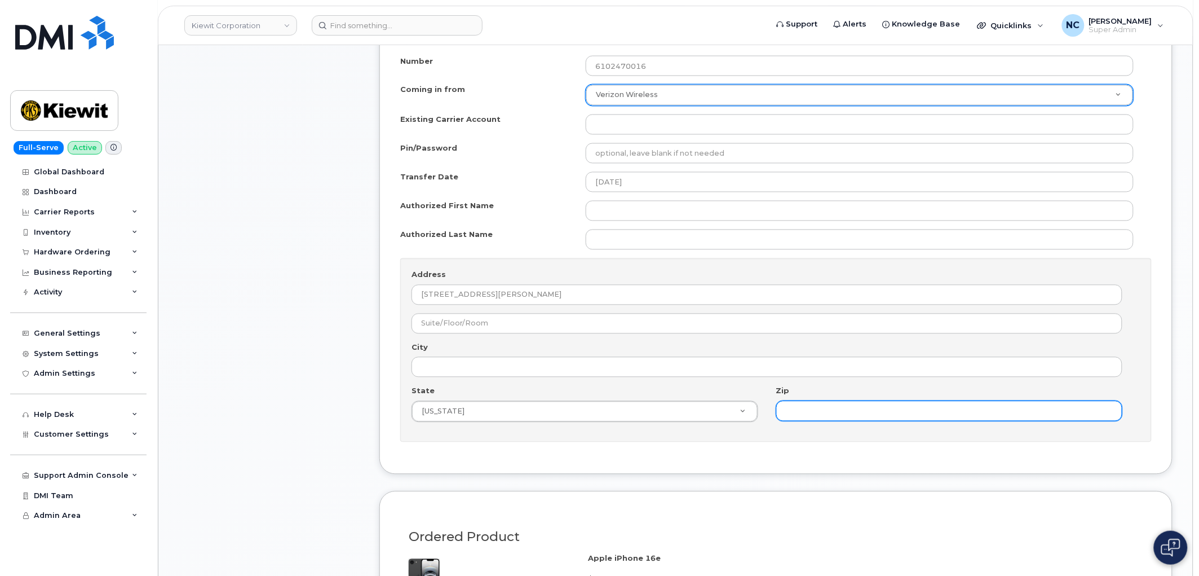
click at [817, 407] on input "Zip" at bounding box center [949, 411] width 347 height 20
paste input "19380"
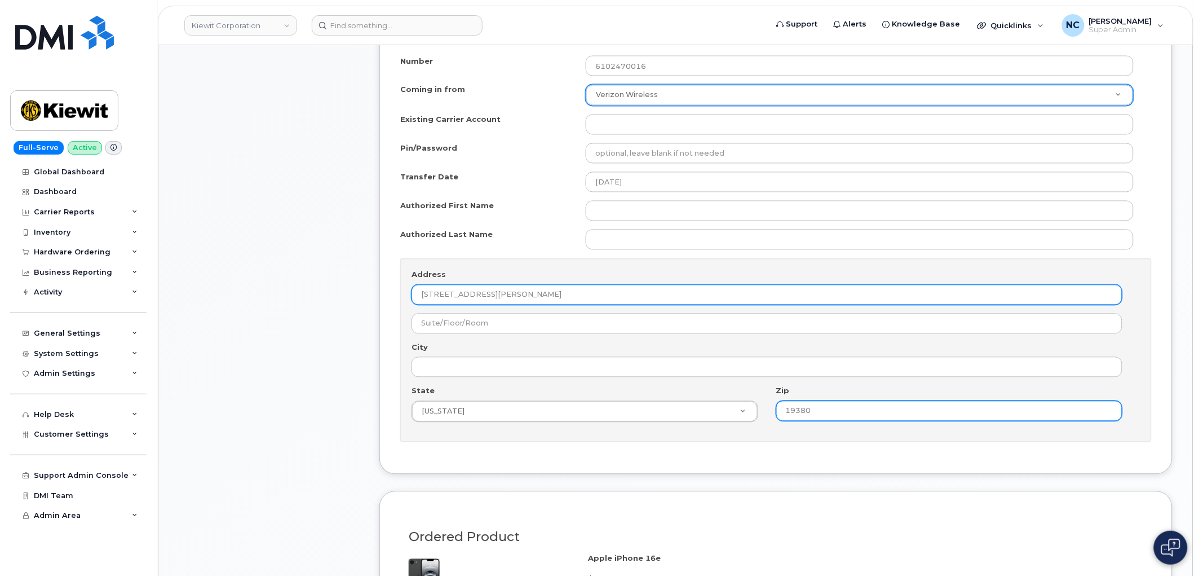
type input "19380"
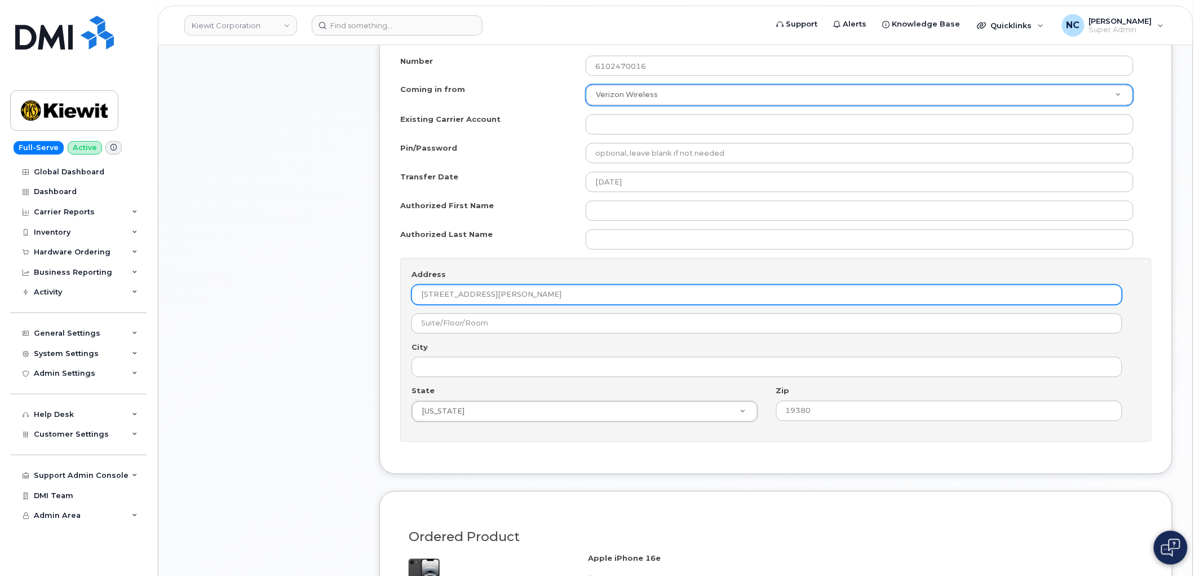
drag, startPoint x: 540, startPoint y: 295, endPoint x: 489, endPoint y: 299, distance: 51.4
click at [489, 299] on input "134 Bantery Rd, Wester Chester, PA, , USA" at bounding box center [767, 295] width 711 height 20
click at [483, 297] on input "134 Bantery Rd, Wester Chester, PA, , USA" at bounding box center [767, 295] width 711 height 20
drag, startPoint x: 484, startPoint y: 294, endPoint x: 538, endPoint y: 297, distance: 54.7
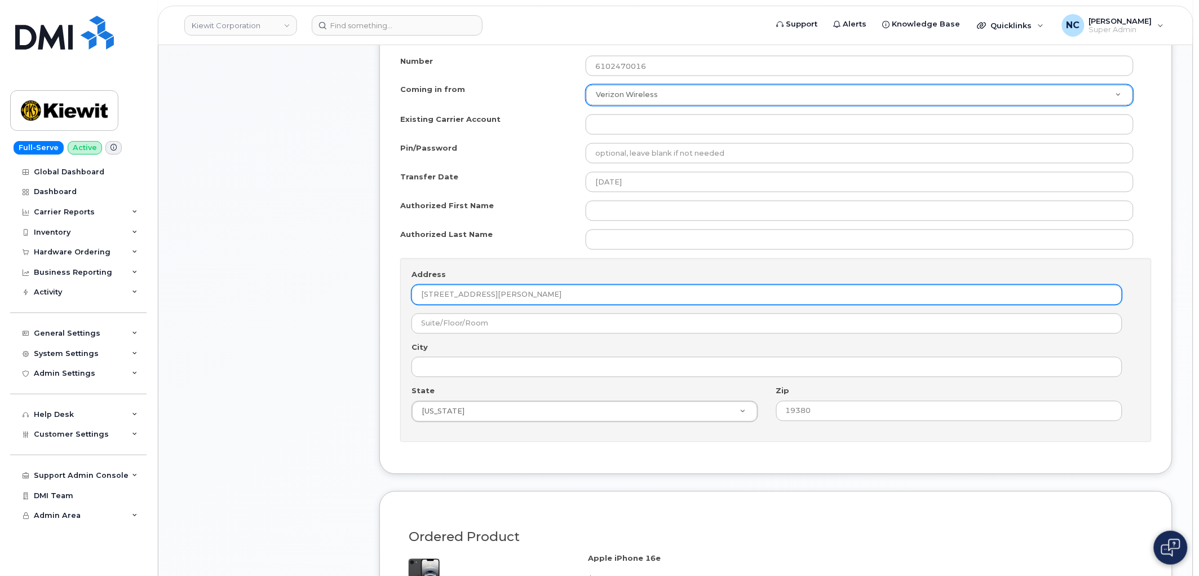
click at [538, 297] on input "134 Bantery Rd, Wester Chester, PA, , USA" at bounding box center [767, 295] width 711 height 20
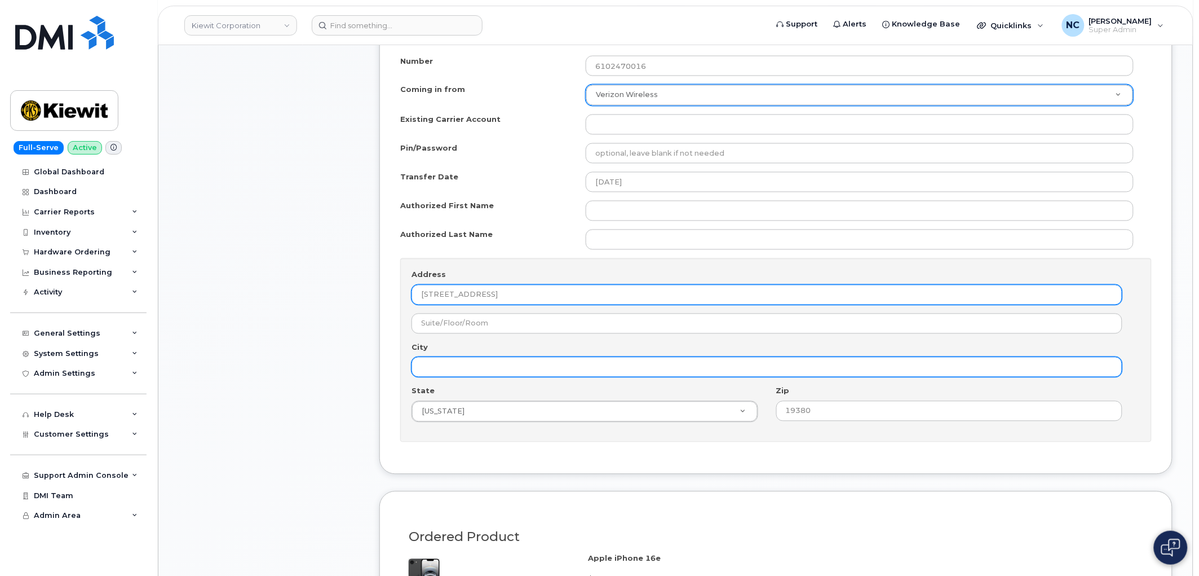
type input "134 Bantery Rd, , PA, , USA"
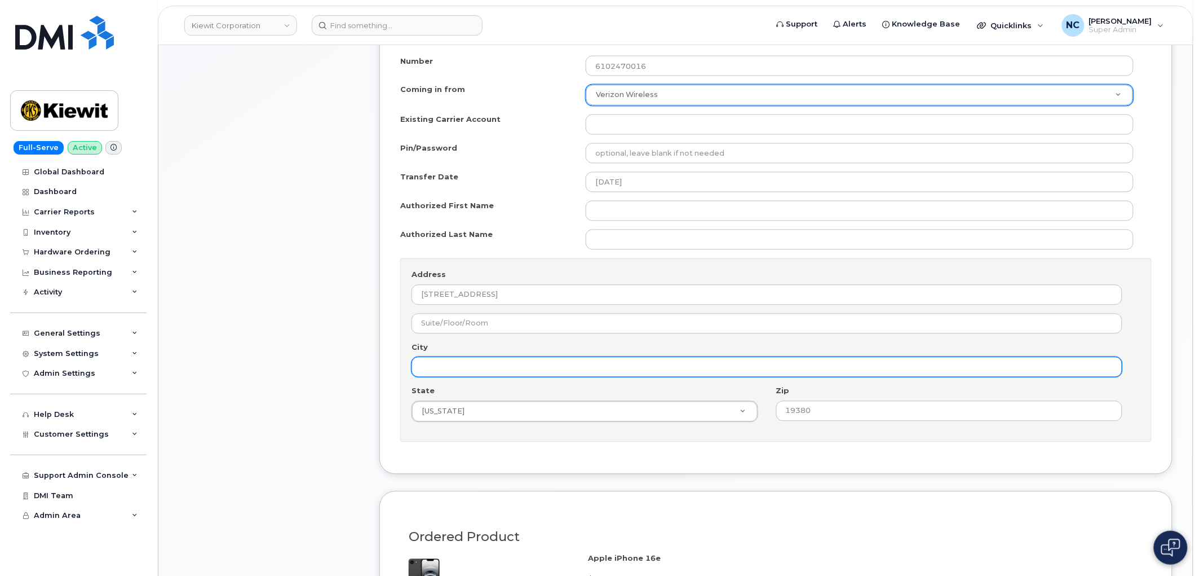
click at [463, 362] on input "City" at bounding box center [767, 367] width 711 height 20
paste input "Wester Chester"
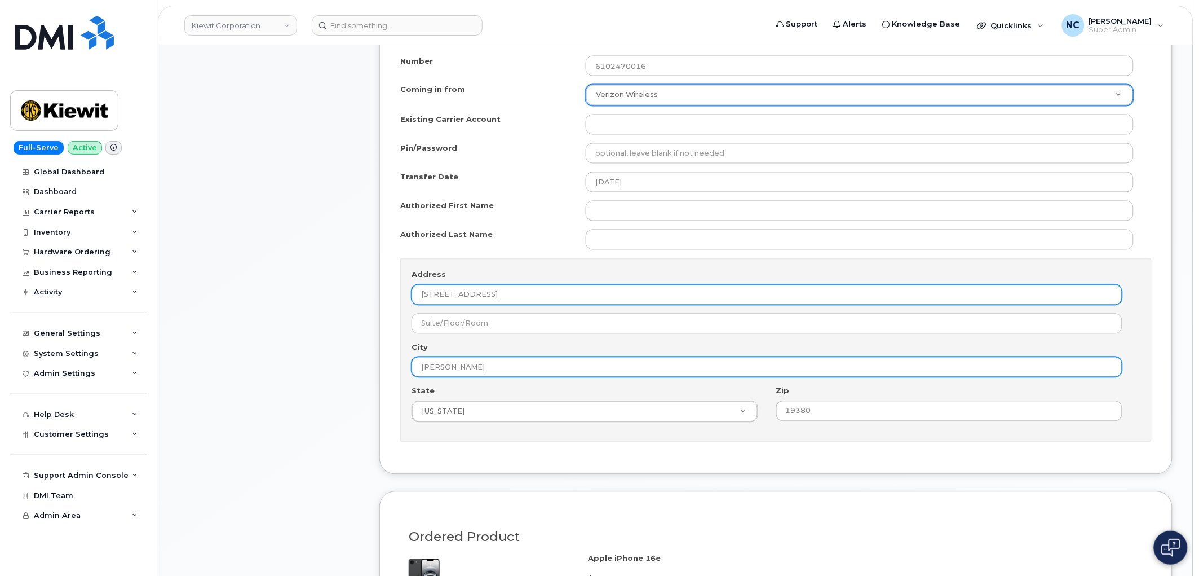
type input "Wester Chester"
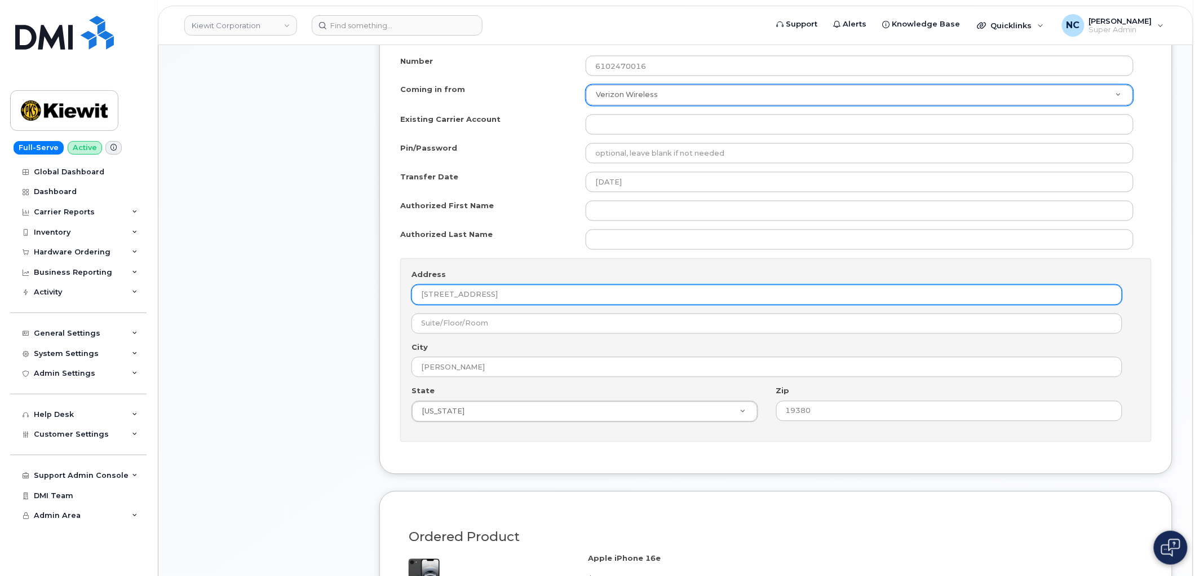
drag, startPoint x: 519, startPoint y: 295, endPoint x: 480, endPoint y: 295, distance: 38.3
click at [480, 295] on input "134 Bantery Rd, , PA, , USA" at bounding box center [767, 295] width 711 height 20
type input "134 Bantery Rd"
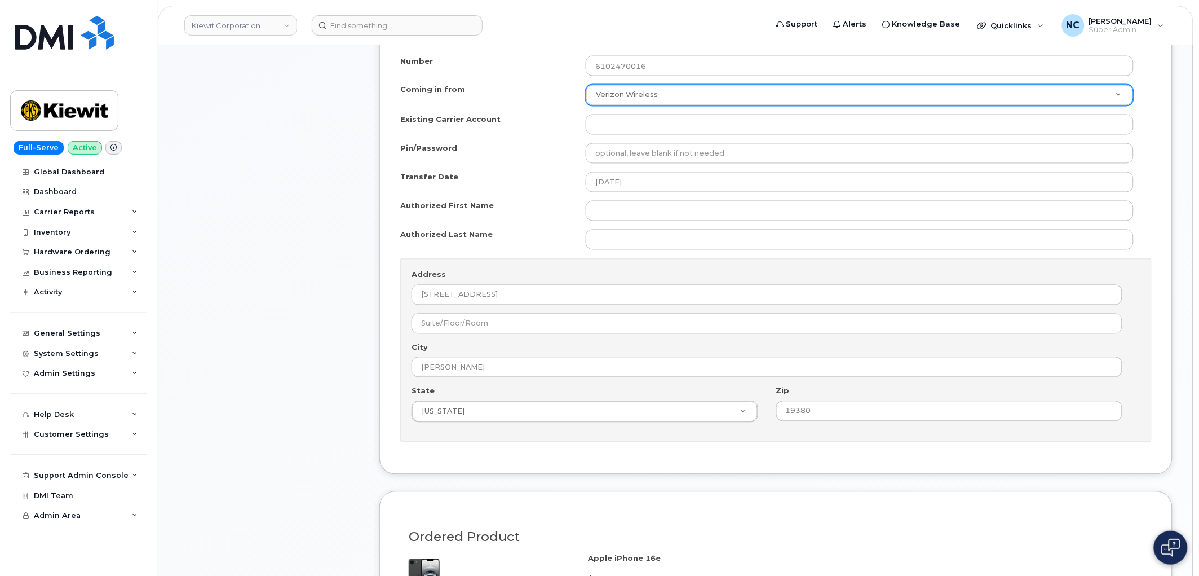
drag, startPoint x: 314, startPoint y: 338, endPoint x: 304, endPoint y: 333, distance: 10.8
click at [313, 338] on div "Item #1 in process $77.12 New Activation iPhone 16e (Black) $0.00 - 2 Year Acti…" at bounding box center [269, 263] width 180 height 1381
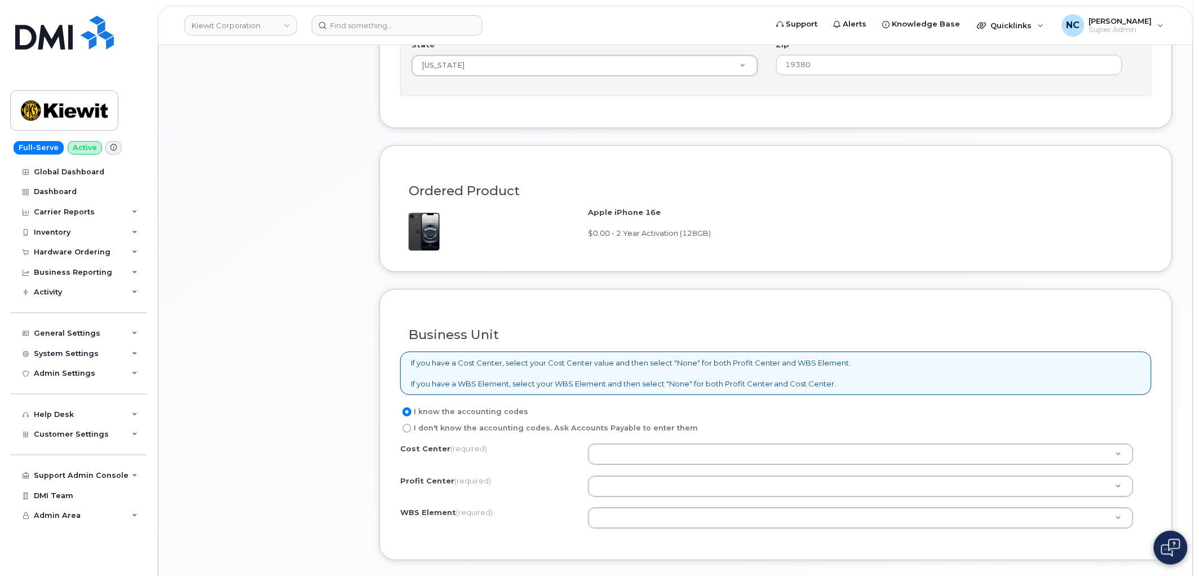
scroll to position [1064, 0]
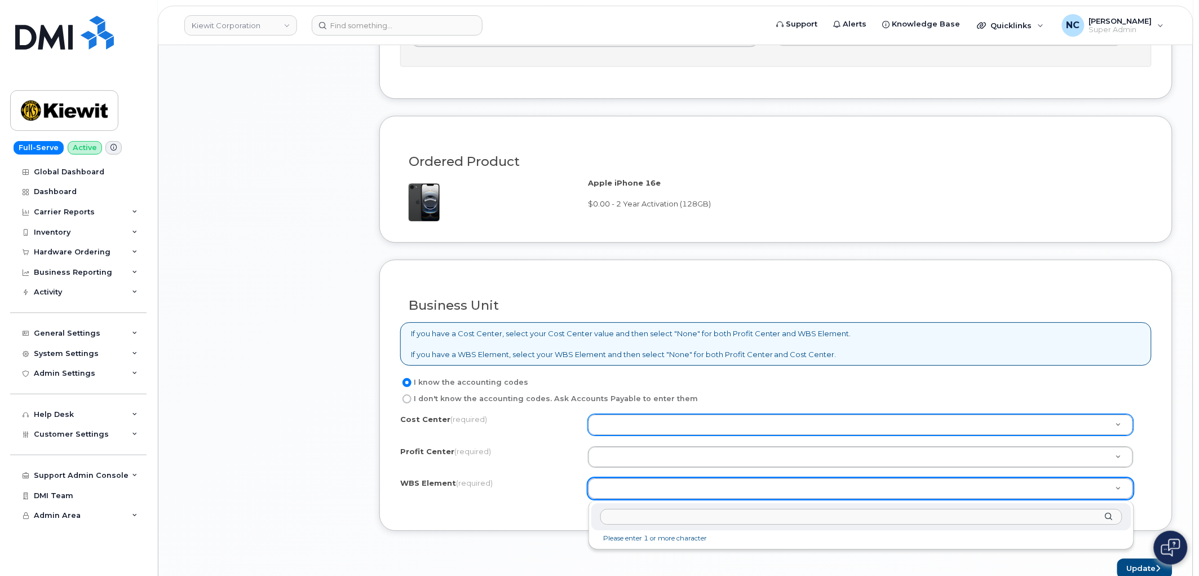
click at [633, 512] on input "text" at bounding box center [861, 517] width 522 height 16
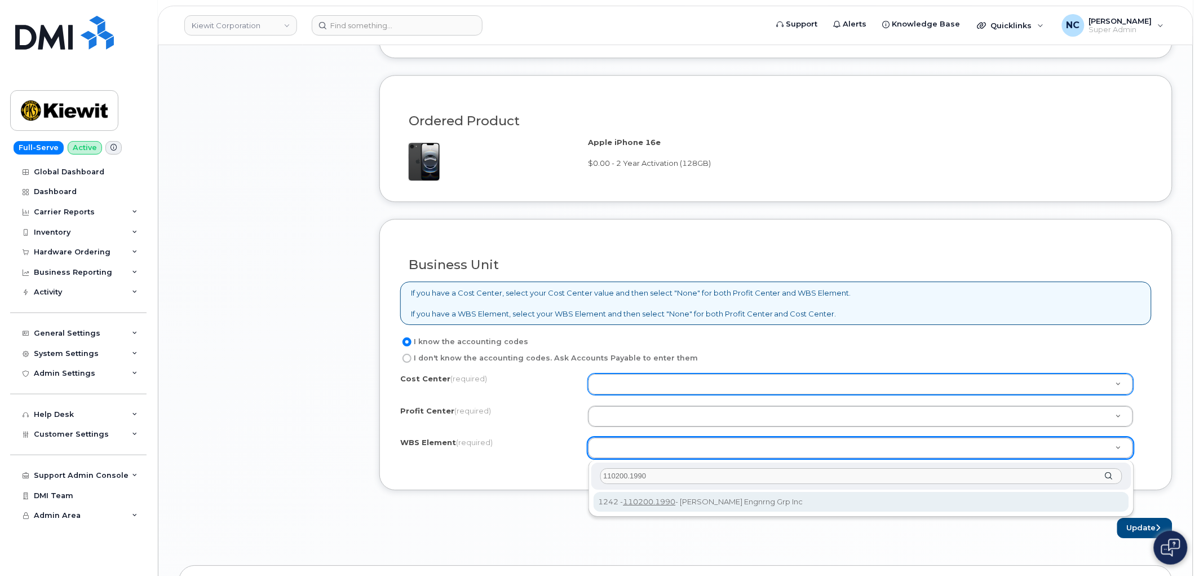
scroll to position [1128, 0]
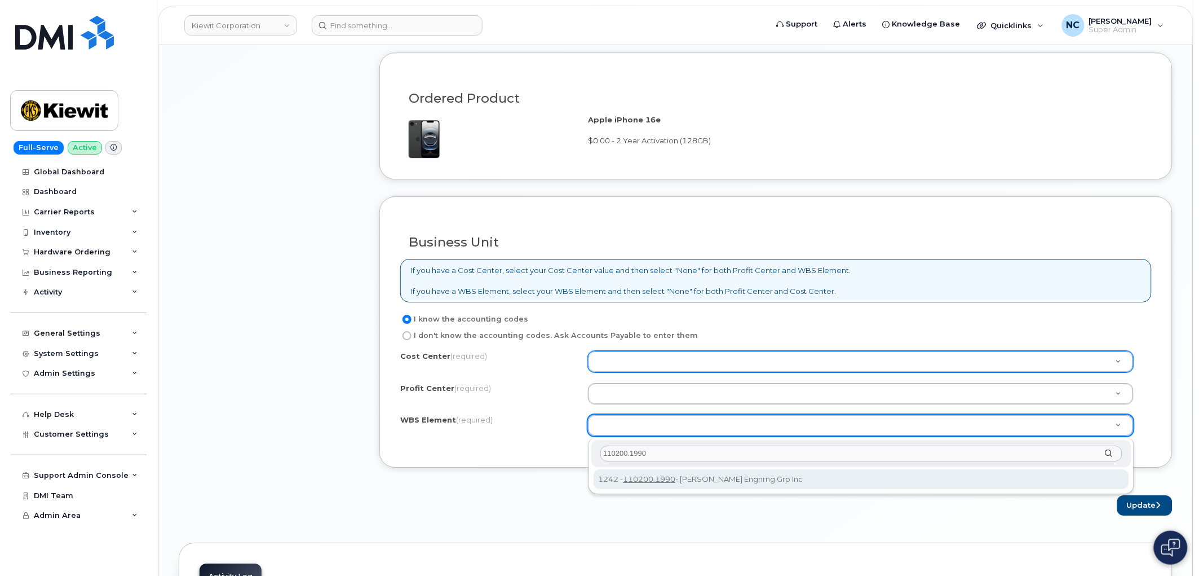
type input "110200.1990"
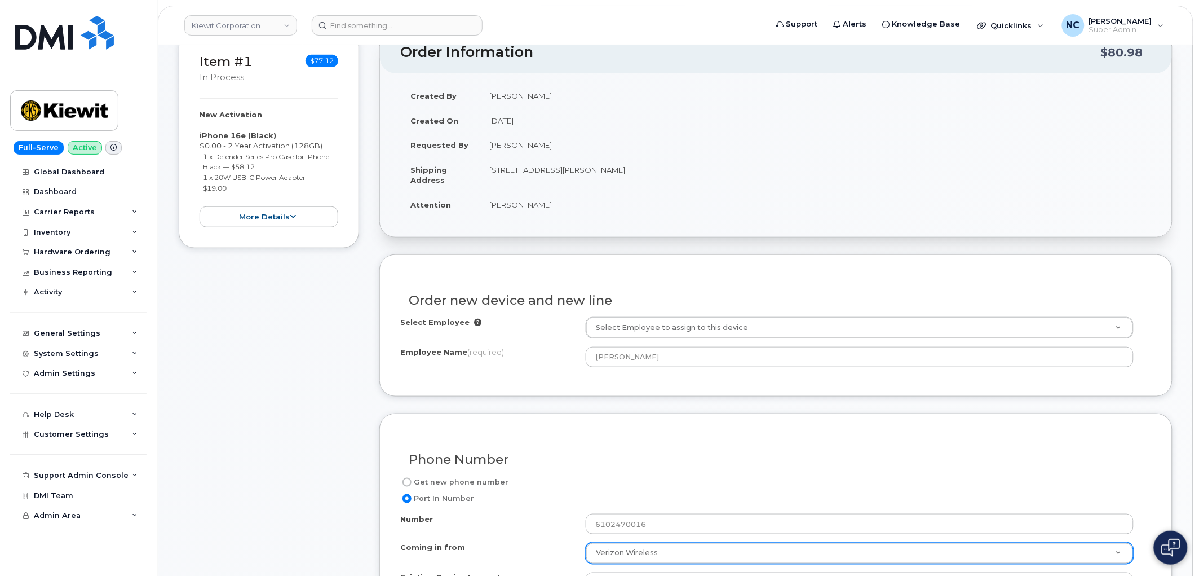
scroll to position [188, 0]
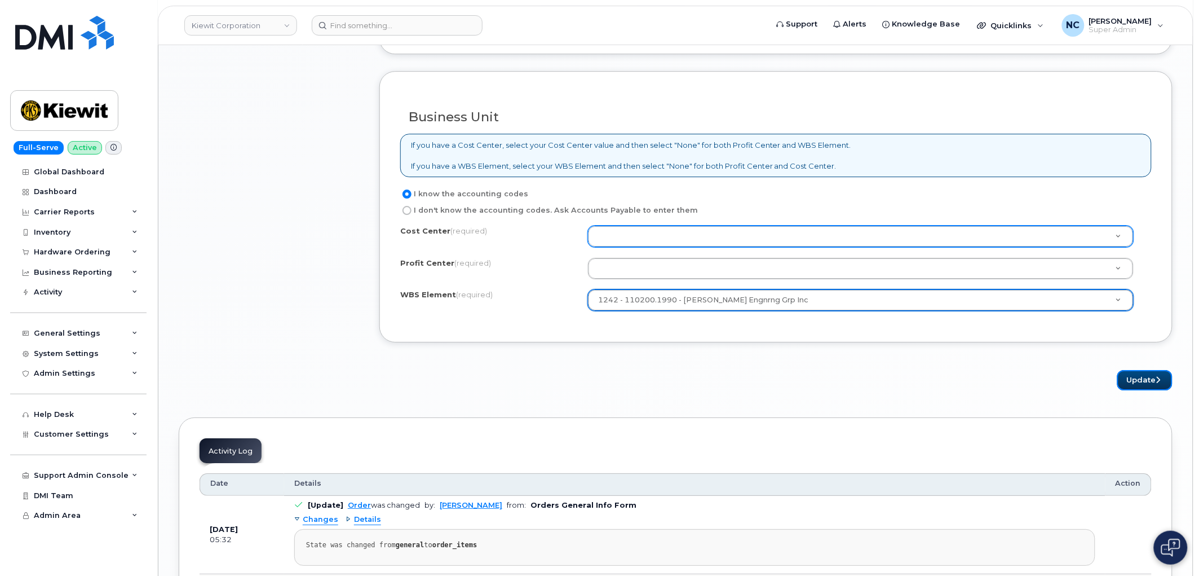
click at [1137, 384] on button "Update" at bounding box center [1144, 380] width 55 height 21
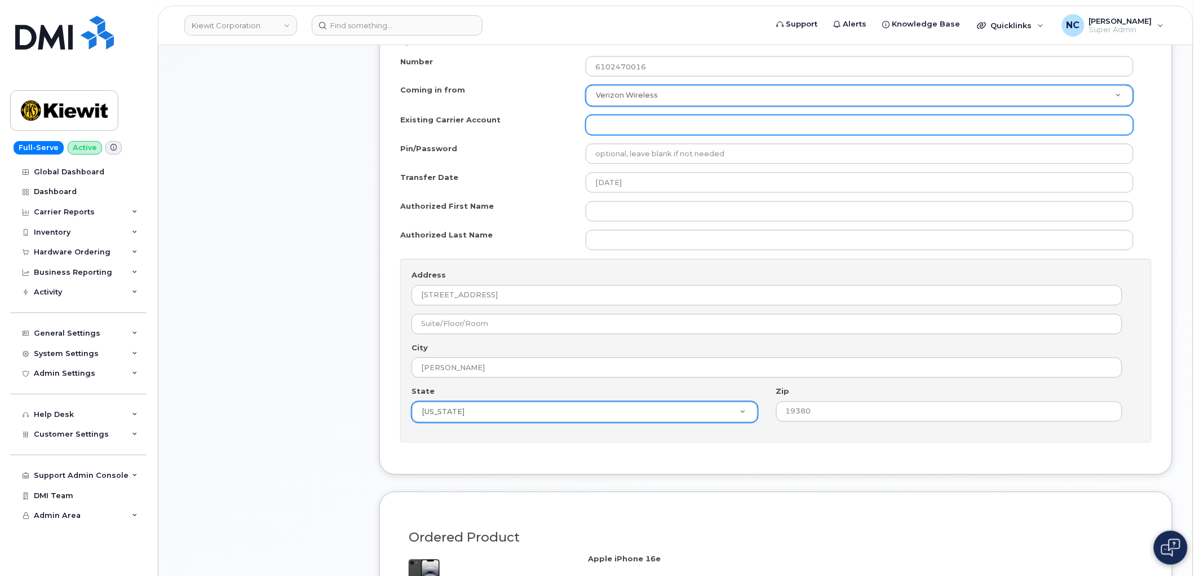
scroll to position [679, 0]
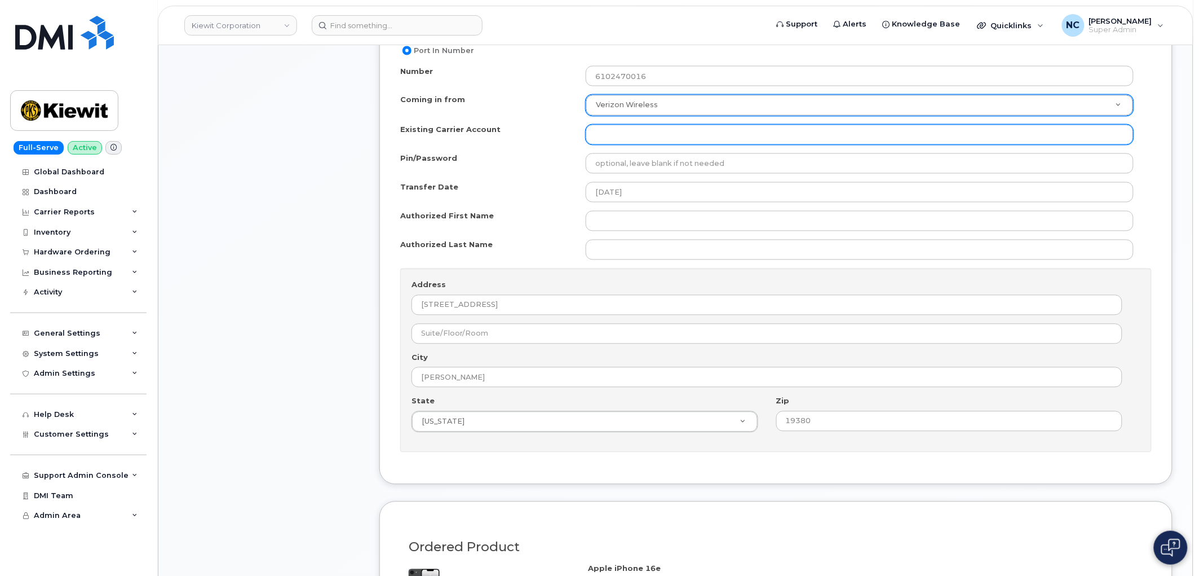
click at [642, 130] on input "Existing Carrier Account" at bounding box center [860, 135] width 548 height 20
type input "-"
click at [291, 169] on div "Item #1 in process $77.12 New Activation iPhone 16e (Black) $0.00 - 2 Year Acti…" at bounding box center [269, 273] width 180 height 1381
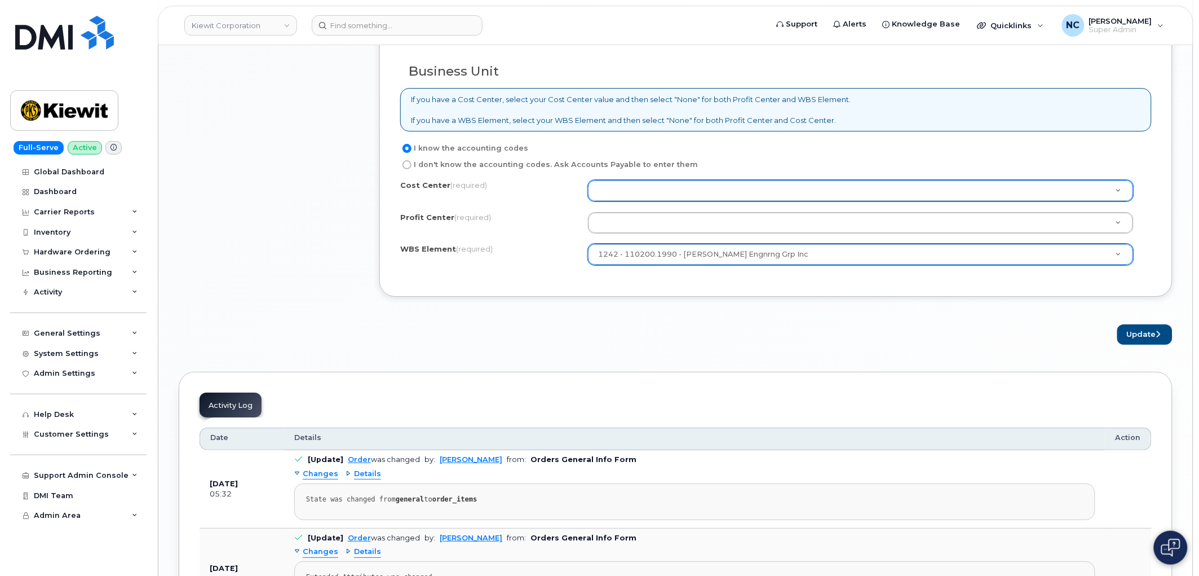
scroll to position [1305, 0]
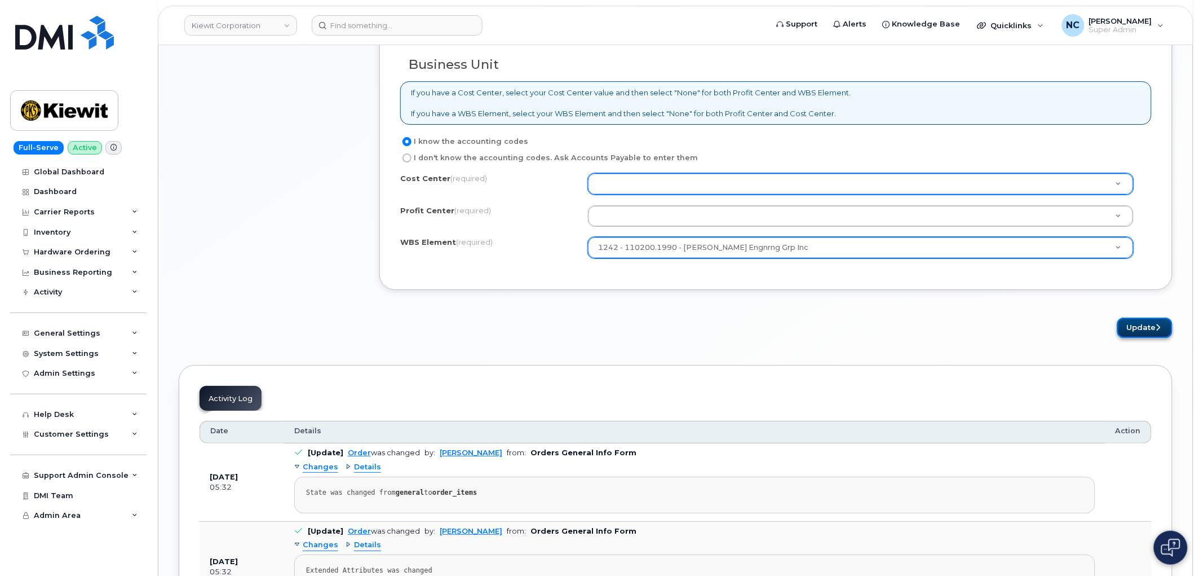
click at [1150, 325] on button "Update" at bounding box center [1144, 327] width 55 height 21
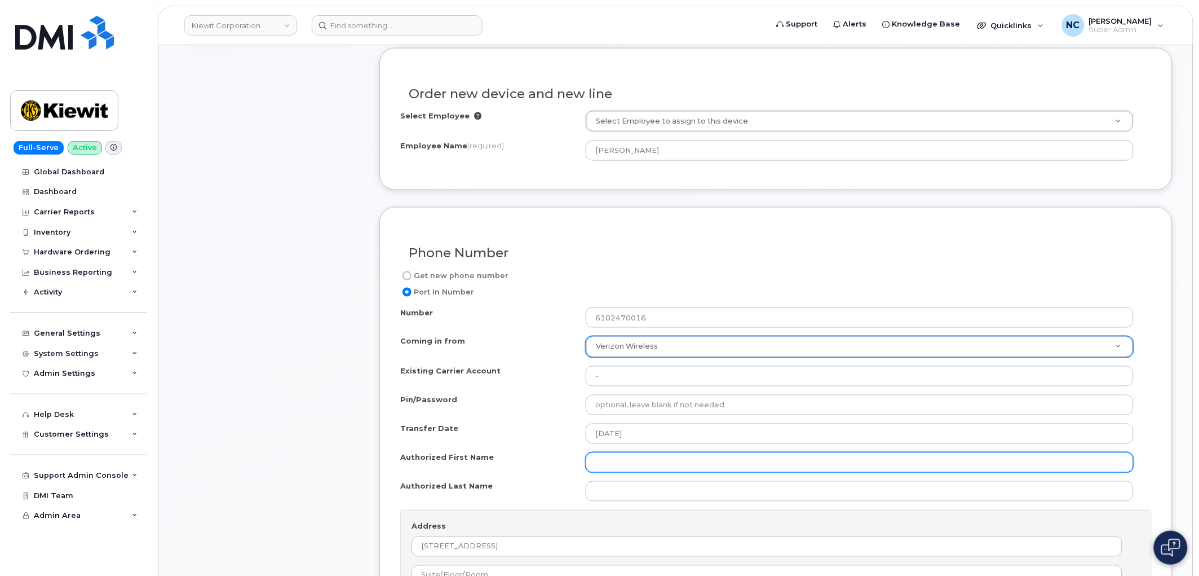
scroll to position [515, 0]
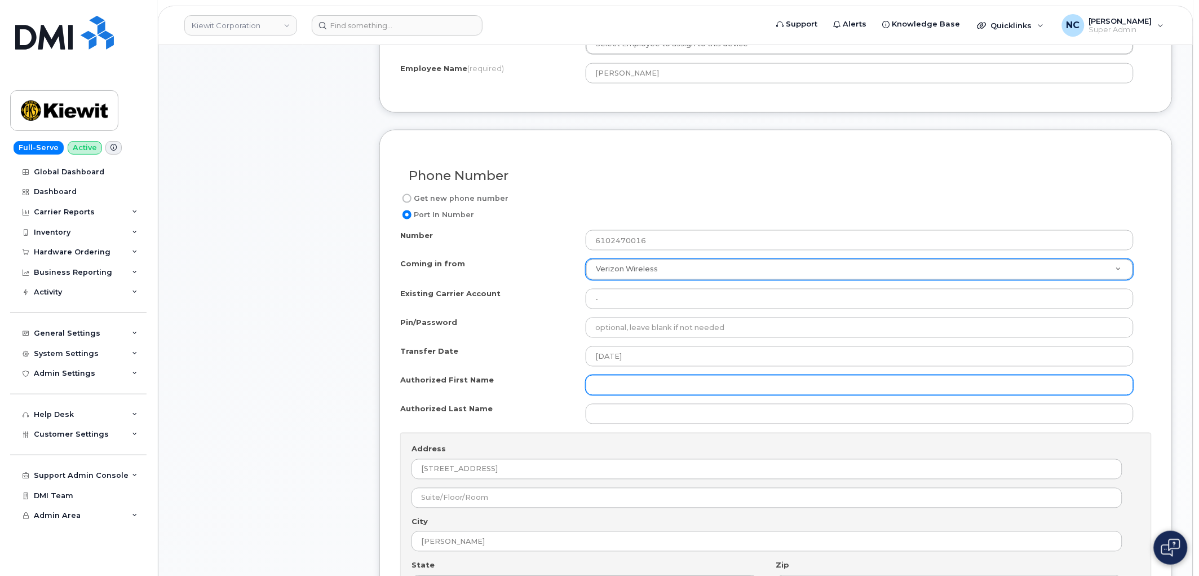
click at [639, 392] on input "Authorized First Name" at bounding box center [860, 385] width 548 height 20
type input "Nicholas"
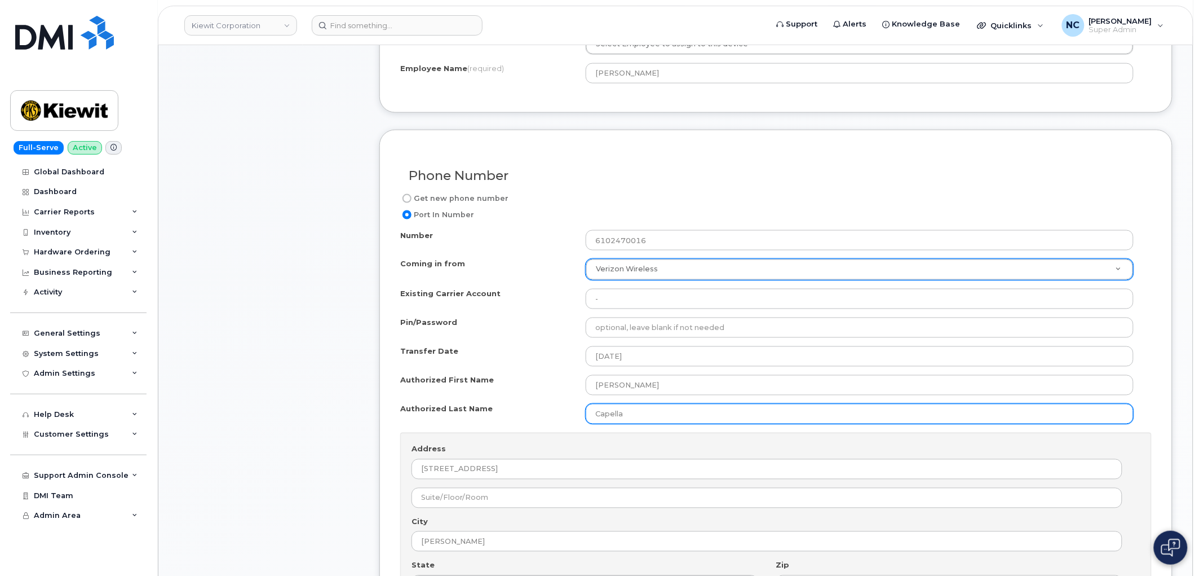
type input "Capella"
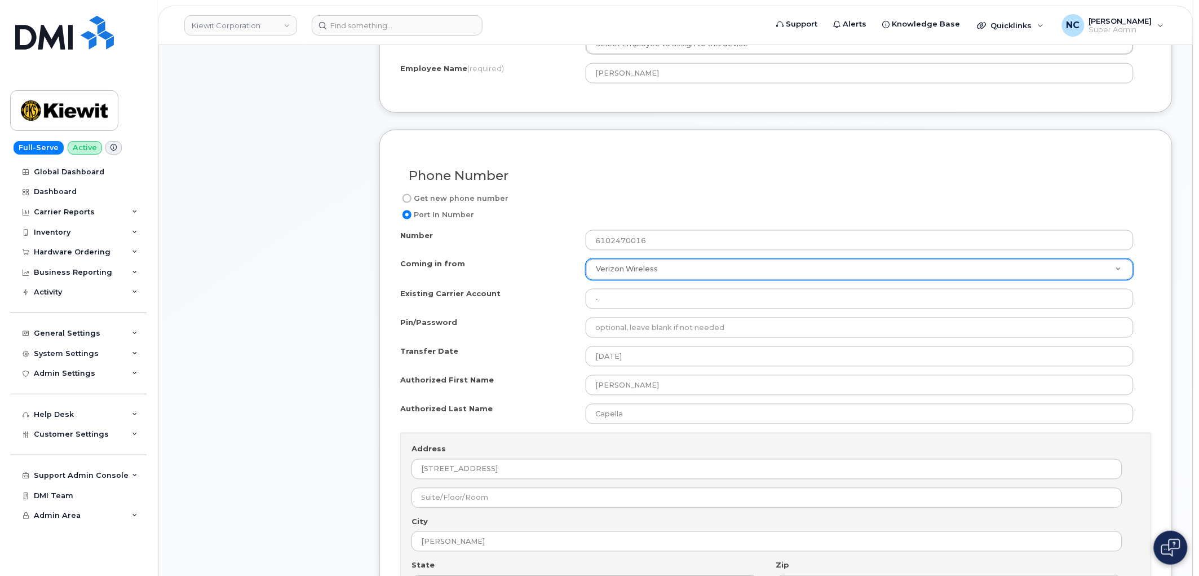
click at [288, 346] on div "Item #1 in process $77.12 New Activation iPhone 16e (Black) $0.00 - 2 Year Acti…" at bounding box center [269, 437] width 180 height 1381
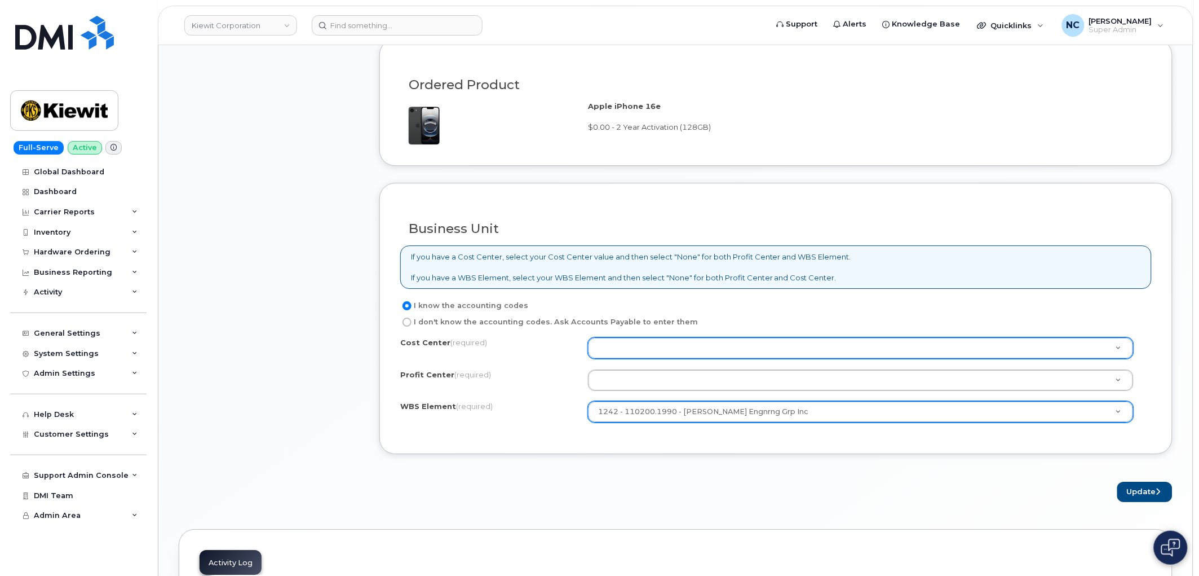
scroll to position [1329, 0]
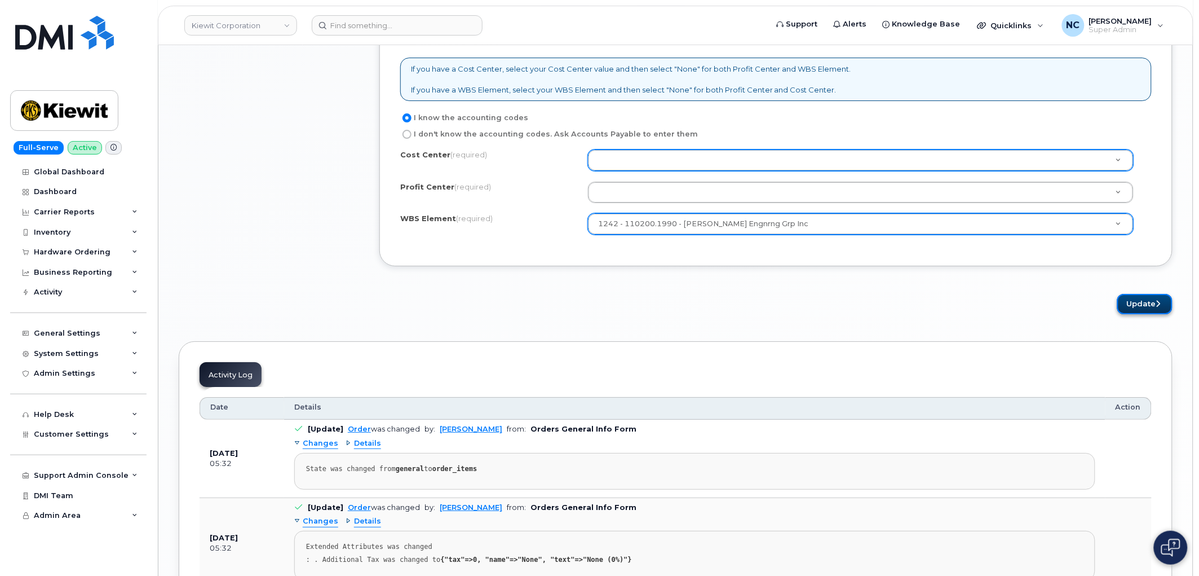
click at [1132, 306] on button "Update" at bounding box center [1144, 304] width 55 height 21
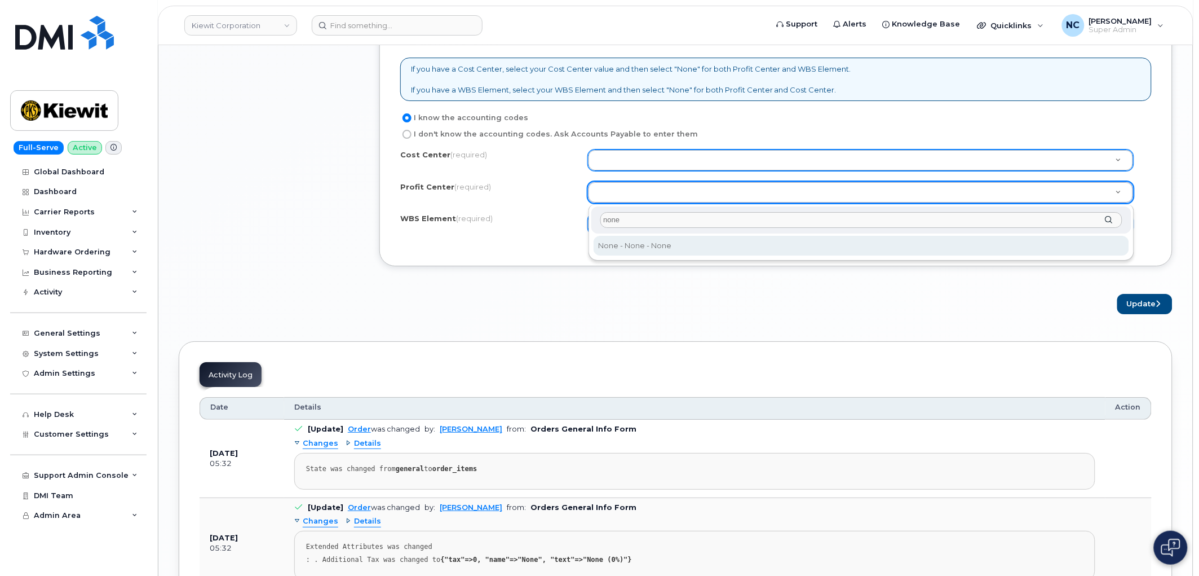
type input "none"
select select "None"
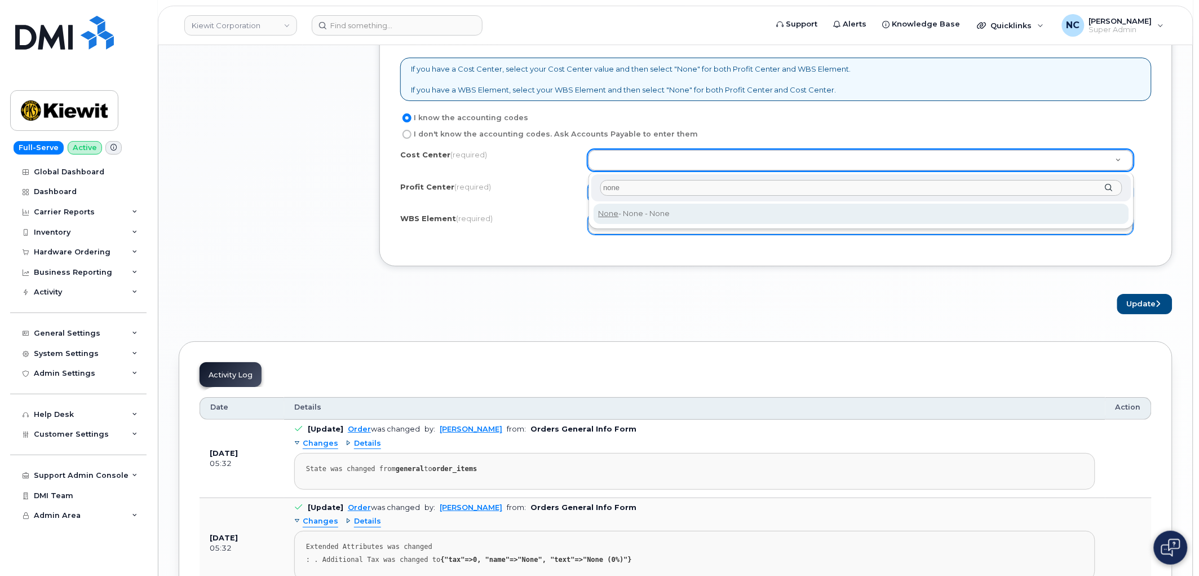
type input "none"
drag, startPoint x: 680, startPoint y: 215, endPoint x: 750, endPoint y: 222, distance: 70.3
type input "None"
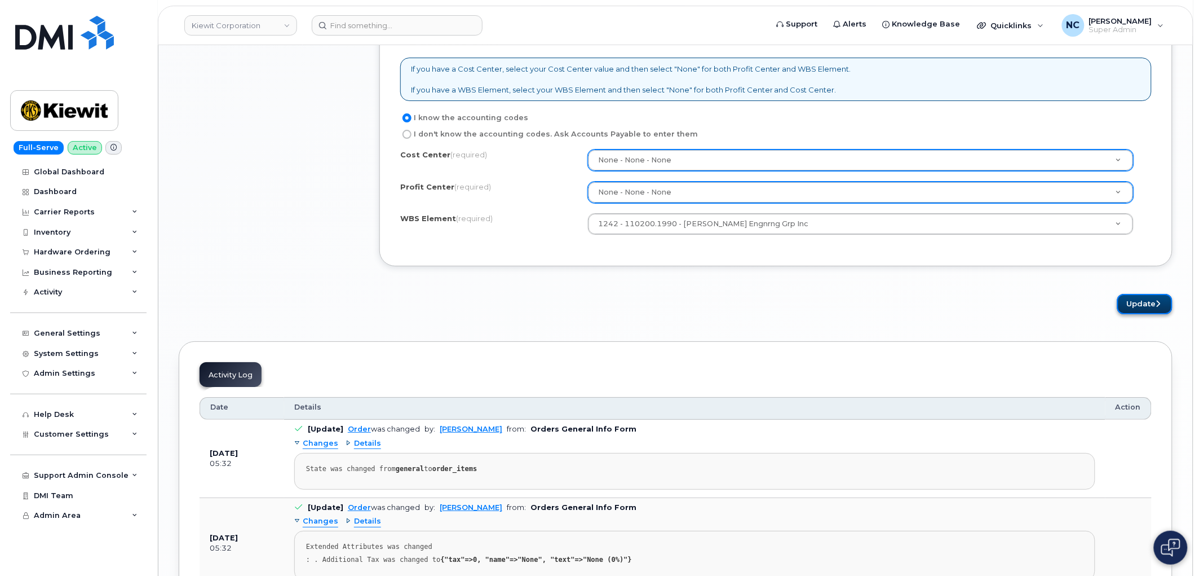
click at [1141, 308] on button "Update" at bounding box center [1144, 304] width 55 height 21
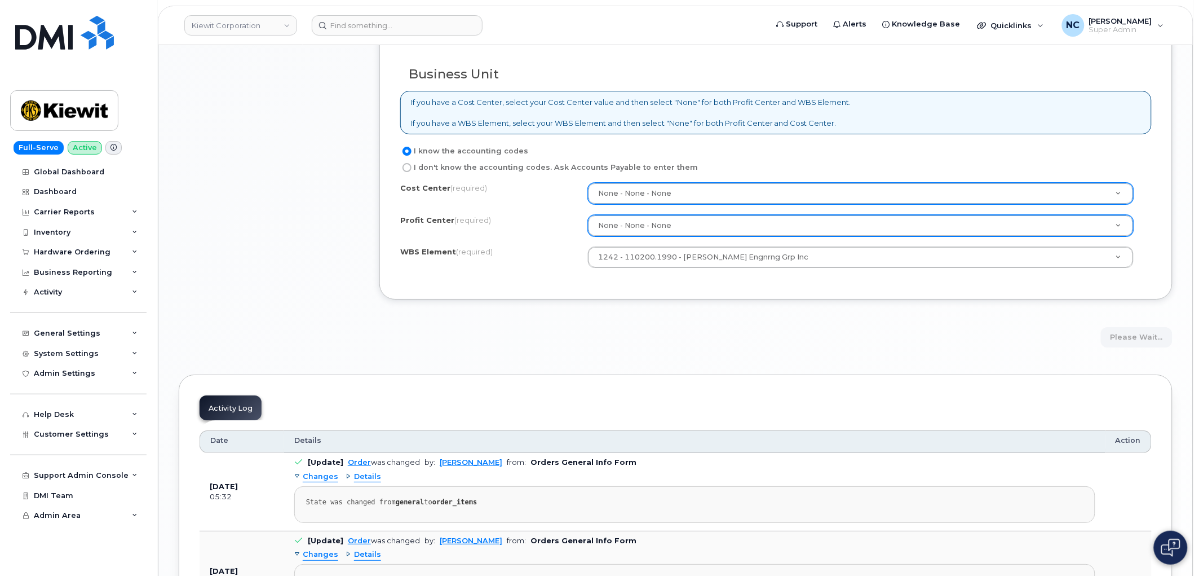
scroll to position [1266, 0]
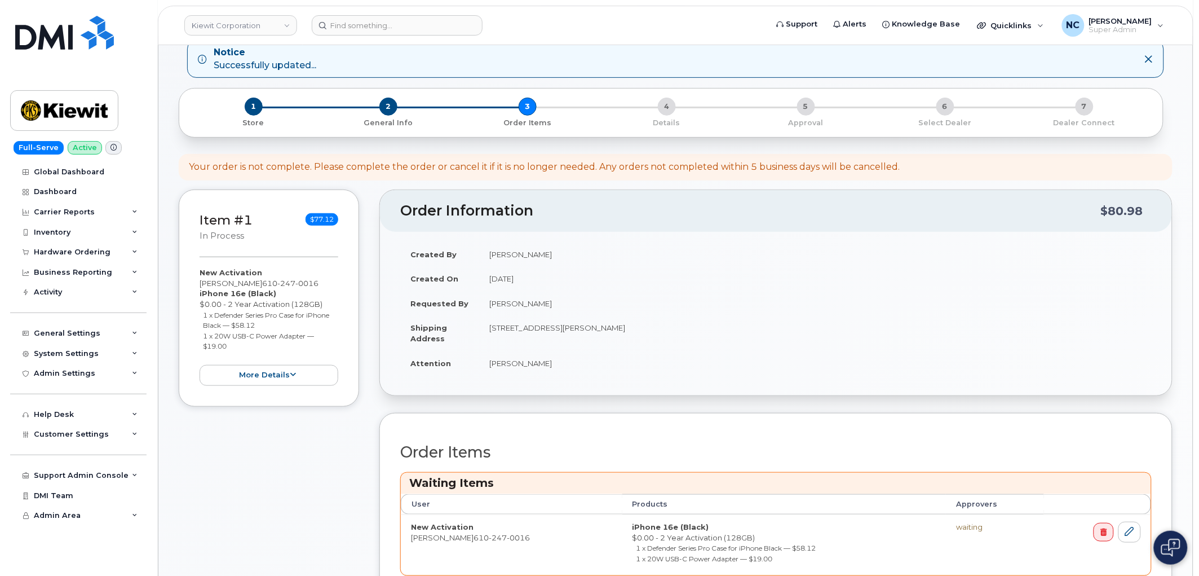
scroll to position [250, 0]
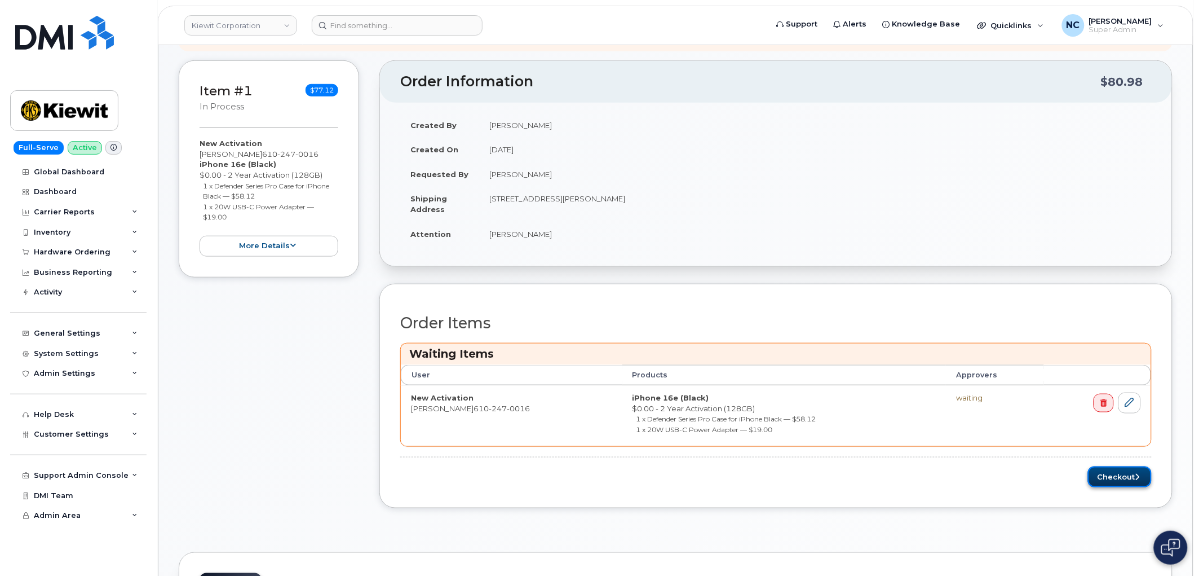
click at [1109, 475] on button "Checkout" at bounding box center [1120, 476] width 64 height 21
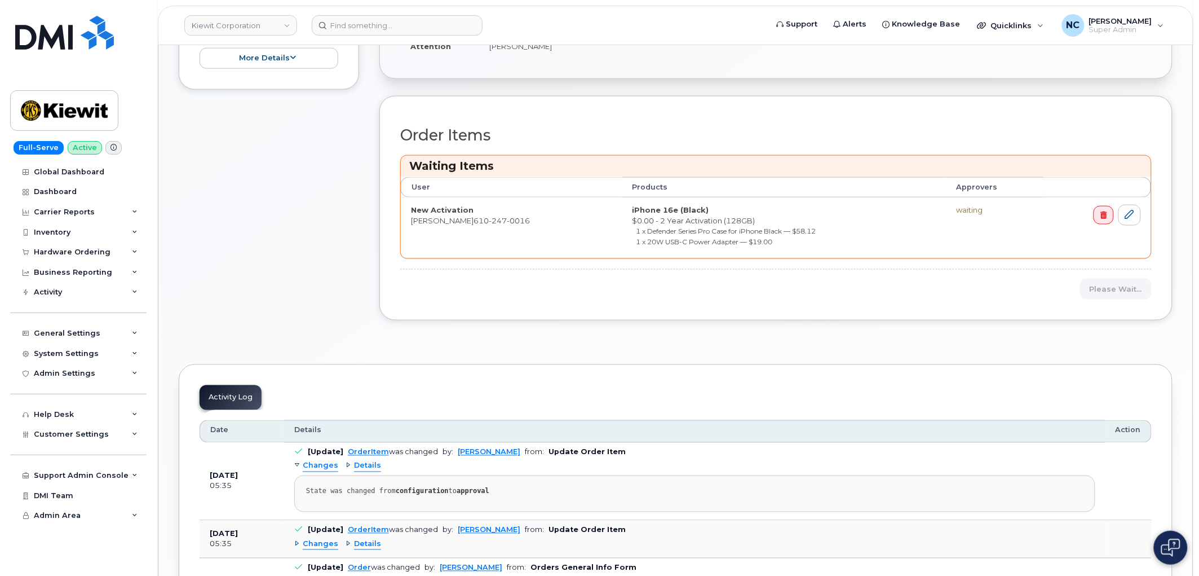
scroll to position [313, 0]
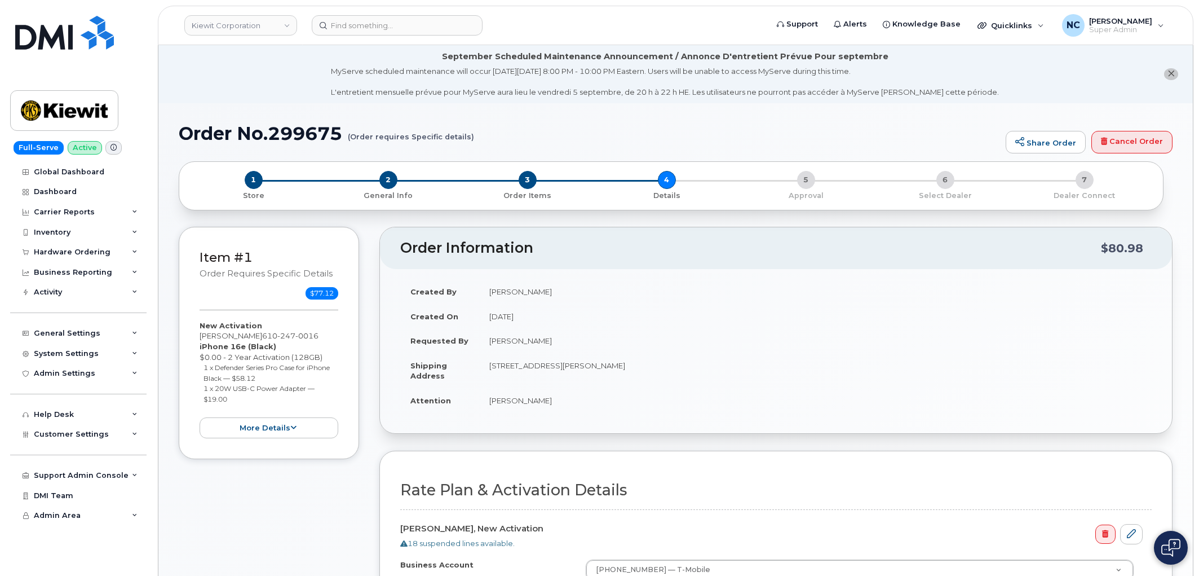
select select
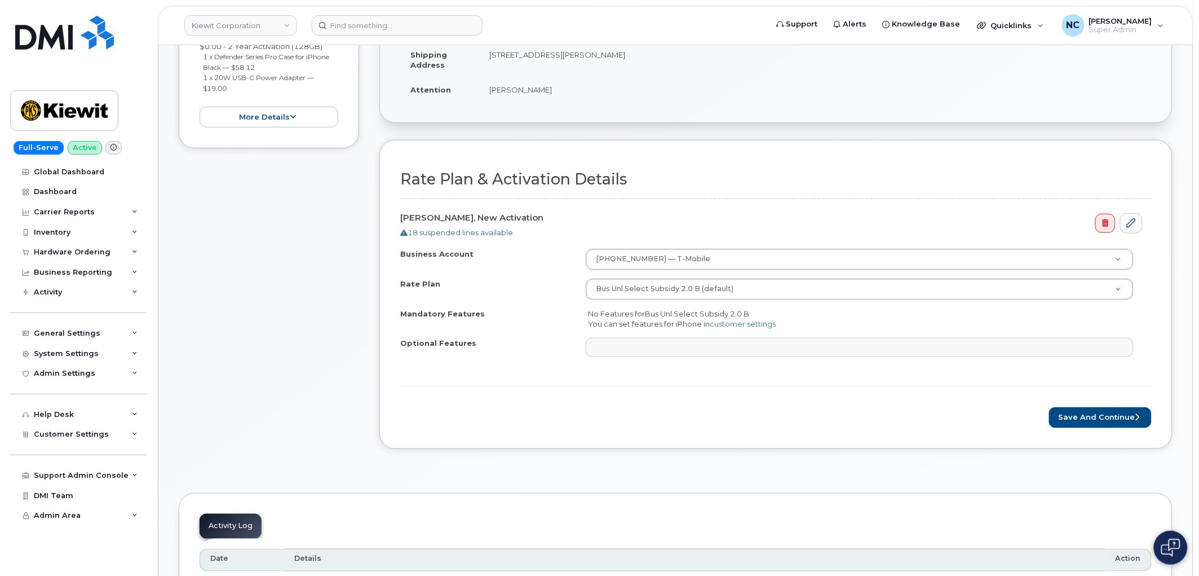
scroll to position [313, 0]
click at [1076, 412] on button "Save and Continue" at bounding box center [1100, 415] width 103 height 21
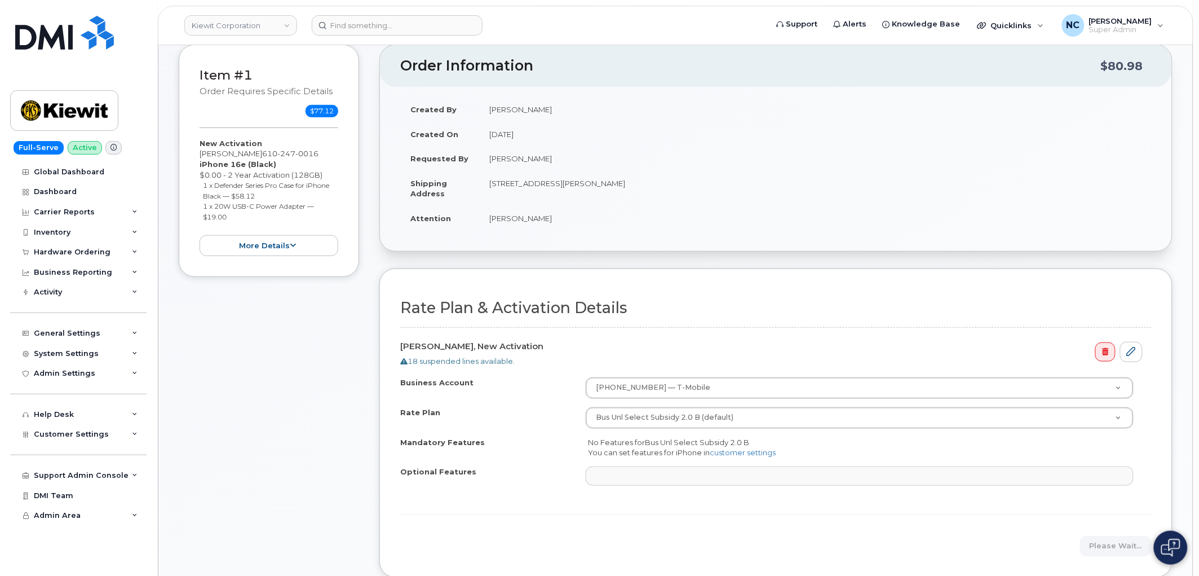
scroll to position [188, 0]
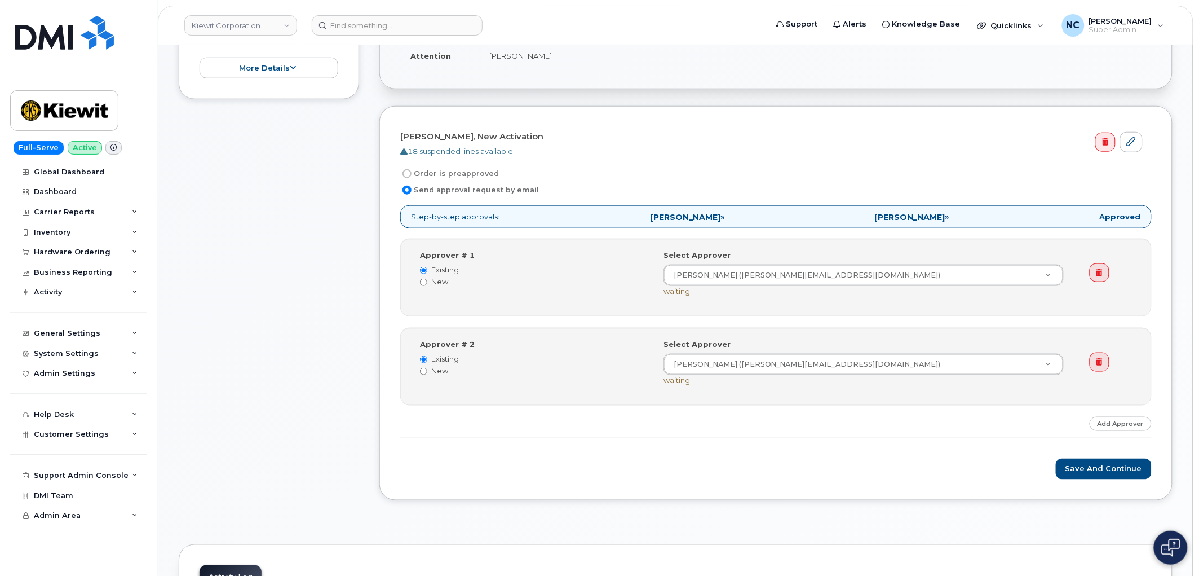
scroll to position [438, 0]
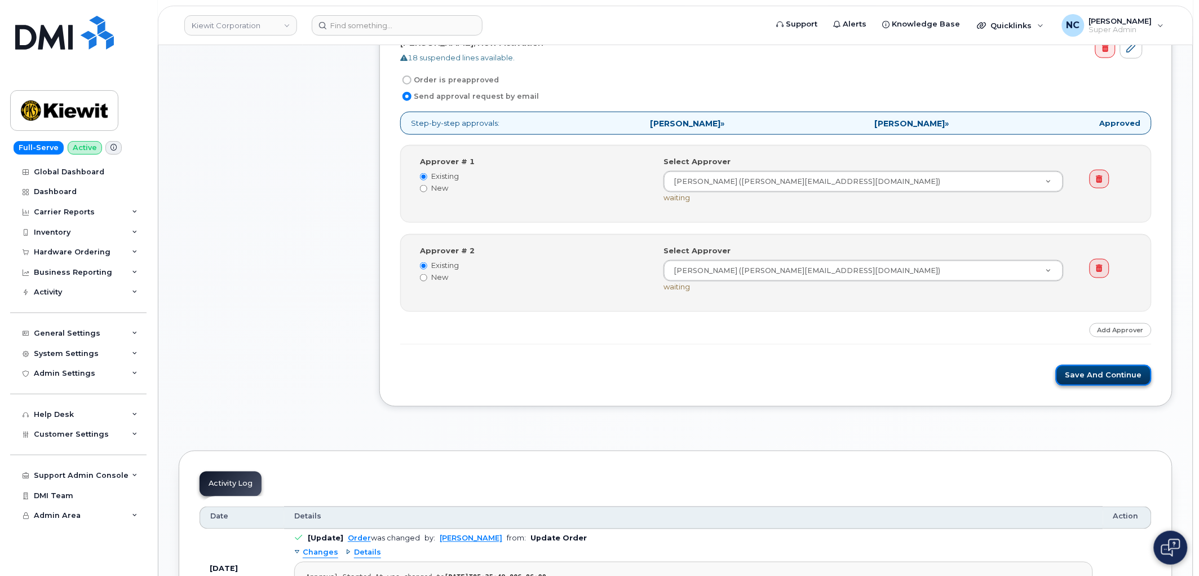
click at [1108, 373] on button "Save and Continue" at bounding box center [1104, 375] width 96 height 21
